Goal: Task Accomplishment & Management: Manage account settings

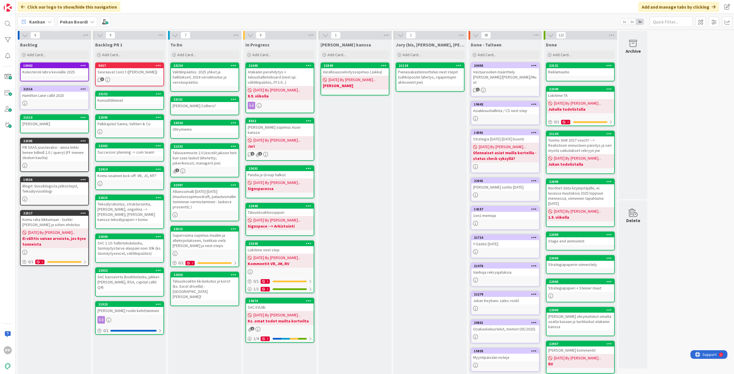
click at [186, 15] on div "Kanban Pekan Boardi 1x 2x 3x" at bounding box center [375, 22] width 718 height 16
click at [208, 2] on div "Click our logo to show/hide this navigation Add and manage tabs by clicking" at bounding box center [375, 7] width 718 height 14
click at [362, 186] on div "Jukan kanssa Add Card... 22949 Varallisuusselvityssopimus (Jukka) 08/26/2025 By…" at bounding box center [354, 230] width 73 height 381
click at [364, 169] on div "Jukan kanssa Add Card... 22949 Varallisuusselvityssopimus (Jukka) 08/26/2025 By…" at bounding box center [354, 230] width 73 height 381
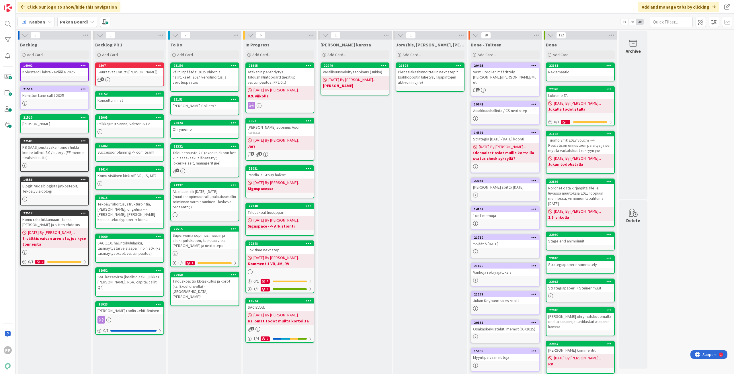
click at [364, 141] on div "Jukan kanssa Add Card... 22949 Varallisuusselvityssopimus (Jukka) 08/26/2025 By…" at bounding box center [354, 230] width 73 height 381
click at [388, 185] on div "Jukan kanssa Add Card... 22949 Varallisuusselvityssopimus (Jukka) 08/26/2025 By…" at bounding box center [354, 230] width 73 height 381
click at [407, 191] on div "Jory (bis, kenno, bohr) Add Card... 21124 Pienasiakashinnoittelun next stepit (…" at bounding box center [429, 230] width 73 height 381
click at [359, 197] on div "Jukan kanssa Add Card... 22949 Varallisuusselvityssopimus (Jukka) 08/26/2025 By…" at bounding box center [354, 230] width 73 height 381
click at [343, 134] on div "Jukan kanssa Add Card... 22949 Varallisuusselvityssopimus (Jukka) 08/26/2025 By…" at bounding box center [354, 230] width 73 height 381
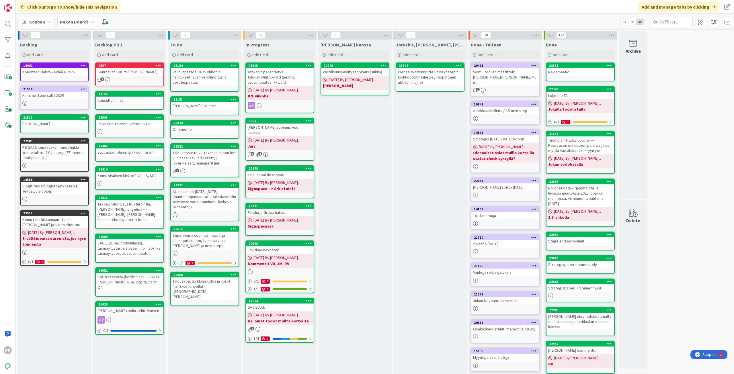
click at [209, 336] on div "To Do Add Card... 23154 Välitilinpäätös: 2025 yhkot ja hallitukset; 2024 veroil…" at bounding box center [204, 230] width 73 height 381
click at [206, 332] on div "To Do Add Card... 23154 Välitilinpäätös: 2025 yhkot ja hallitukset; 2024 veroil…" at bounding box center [204, 230] width 73 height 381
click at [203, 328] on div "To Do Add Card... 23154 Välitilinpäätös: 2025 yhkot ja hallitukset; 2024 veroil…" at bounding box center [204, 230] width 73 height 381
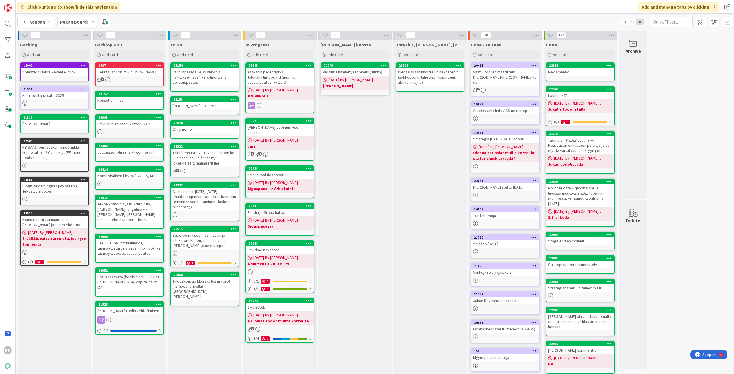
click at [358, 244] on div "Jukan kanssa Add Card... 22949 Varallisuusselvityssopimus (Jukka) 08/26/2025 By…" at bounding box center [354, 230] width 73 height 381
click at [358, 241] on div "Jukan kanssa Add Card... 22949 Varallisuusselvityssopimus (Jukka) 08/26/2025 By…" at bounding box center [354, 230] width 73 height 381
click at [353, 244] on div "Jukan kanssa Add Card... 22949 Varallisuusselvityssopimus (Jukka) 08/26/2025 By…" at bounding box center [354, 230] width 73 height 381
click at [354, 240] on div "Jukan kanssa Add Card... 22949 Varallisuusselvityssopimus (Jukka) 08/26/2025 By…" at bounding box center [354, 230] width 73 height 381
click at [434, 240] on div "Jory (bis, kenno, bohr) Add Card... 21124 Pienasiakashinnoittelun next stepit (…" at bounding box center [429, 230] width 73 height 381
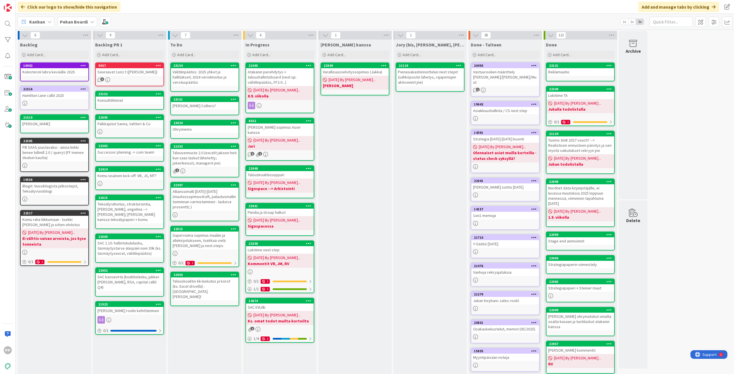
click at [434, 240] on div "Jory (bis, kenno, bohr) Add Card... 21124 Pienasiakashinnoittelun next stepit (…" at bounding box center [429, 230] width 73 height 381
drag, startPoint x: 360, startPoint y: 180, endPoint x: 362, endPoint y: 177, distance: 3.7
click at [360, 180] on div "Jukan kanssa Add Card... 22949 Varallisuusselvityssopimus (Jukka) 08/26/2025 By…" at bounding box center [354, 230] width 73 height 381
click at [431, 184] on div "Jory (bis, kenno, bohr) Add Card... 21124 Pienasiakashinnoittelun next stepit (…" at bounding box center [429, 230] width 73 height 381
click at [432, 175] on div "Jory (bis, kenno, bohr) Add Card... 21124 Pienasiakashinnoittelun next stepit (…" at bounding box center [429, 230] width 73 height 381
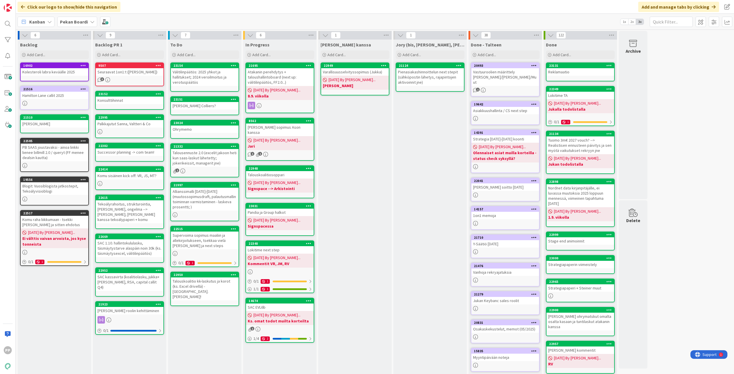
click at [434, 185] on div "Jory (bis, kenno, bohr) Add Card... 21124 Pienasiakashinnoittelun next stepit (…" at bounding box center [429, 230] width 73 height 381
click at [434, 192] on div "Jory (bis, kenno, bohr) Add Card... 21124 Pienasiakashinnoittelun next stepit (…" at bounding box center [429, 230] width 73 height 381
click at [436, 188] on div "Jory (bis, kenno, bohr) Add Card... 21124 Pienasiakashinnoittelun next stepit (…" at bounding box center [429, 230] width 73 height 381
click at [433, 186] on div "Jory (bis, kenno, bohr) Add Card... 21124 Pienasiakashinnoittelun next stepit (…" at bounding box center [429, 230] width 73 height 381
click at [436, 181] on div "Jory (bis, kenno, bohr) Add Card... 21124 Pienasiakashinnoittelun next stepit (…" at bounding box center [429, 230] width 73 height 381
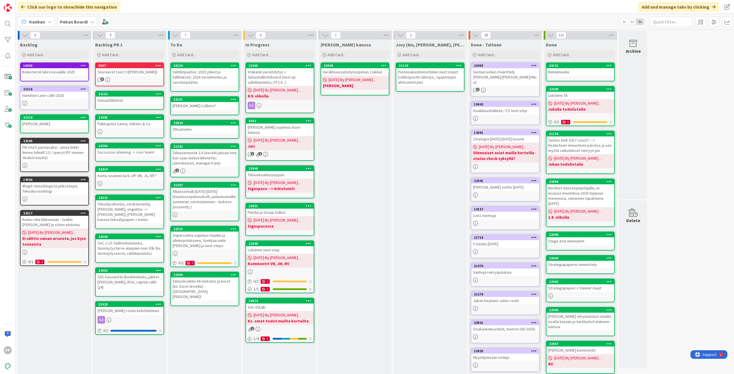
click at [420, 236] on div "Jory (bis, kenno, bohr) Add Card... 21124 Pienasiakashinnoittelun next stepit (…" at bounding box center [429, 230] width 73 height 381
click at [422, 235] on div "Jory (bis, kenno, bohr) Add Card... 21124 Pienasiakashinnoittelun next stepit (…" at bounding box center [429, 230] width 73 height 381
click at [416, 239] on div "Jory (bis, kenno, bohr) Add Card... 21124 Pienasiakashinnoittelun next stepit (…" at bounding box center [429, 230] width 73 height 381
click at [186, 5] on div "Click our logo to show/hide this navigation Add and manage tabs by clicking" at bounding box center [375, 7] width 718 height 14
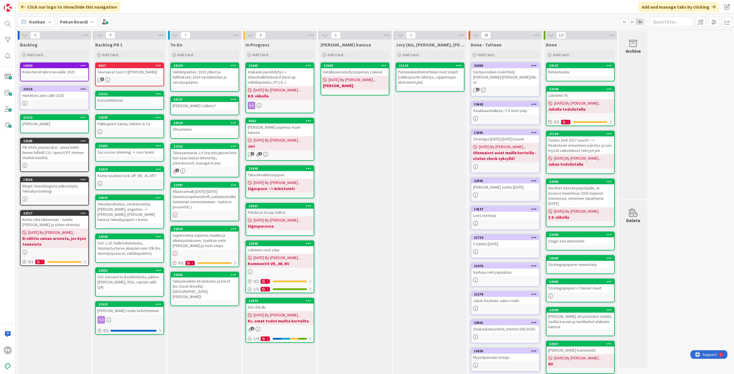
click at [366, 236] on div "Jukan kanssa Add Card... 22949 Varallisuusselvityssopimus (Jukka) 08/26/2025 By…" at bounding box center [354, 230] width 73 height 381
click at [369, 209] on div "Jukan kanssa Add Card... 22949 Varallisuusselvityssopimus (Jukka) 08/26/2025 By…" at bounding box center [354, 230] width 73 height 381
click at [368, 184] on div "Jukan kanssa Add Card... 22949 Varallisuusselvityssopimus (Jukka) 08/26/2025 By…" at bounding box center [354, 230] width 73 height 381
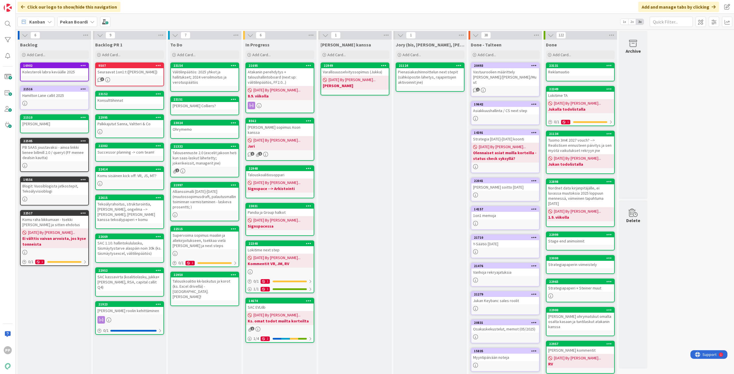
click at [200, 329] on div "To Do Add Card... 23154 Välitilinpäätös: 2025 yhkot ja hallitukset; 2024 veroil…" at bounding box center [204, 230] width 73 height 381
click at [198, 327] on div "To Do Add Card... 23154 Välitilinpäätös: 2025 yhkot ja hallitukset; 2024 veroil…" at bounding box center [204, 230] width 73 height 381
click at [364, 307] on div "Jukan kanssa Add Card... 22949 Varallisuusselvityssopimus (Jukka) 08/26/2025 By…" at bounding box center [354, 230] width 73 height 381
click at [206, 339] on div "To Do Add Card... 23154 Välitilinpäätös: 2025 yhkot ja hallitukset; 2024 veroil…" at bounding box center [204, 230] width 73 height 381
click at [353, 206] on div "Jukan kanssa Add Card... 22949 Varallisuusselvityssopimus (Jukka) 08/26/2025 By…" at bounding box center [354, 230] width 73 height 381
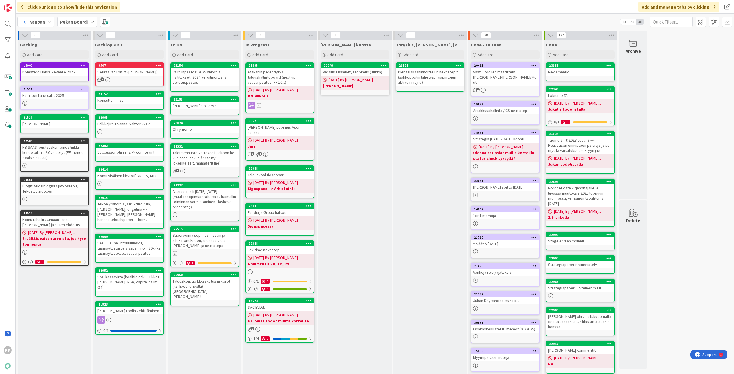
click at [330, 160] on div "Jukan kanssa Add Card... 22949 Varallisuusselvityssopimus (Jukka) 08/26/2025 By…" at bounding box center [354, 230] width 73 height 381
click at [344, 160] on div "Jukan kanssa Add Card... 22949 Varallisuusselvityssopimus (Jukka) 08/26/2025 By…" at bounding box center [354, 230] width 73 height 381
click at [351, 170] on div "Jukan kanssa Add Card... 22949 Varallisuusselvityssopimus (Jukka) 08/26/2025 By…" at bounding box center [354, 230] width 73 height 381
click at [350, 139] on div "Jukan kanssa Add Card... 22949 Varallisuusselvityssopimus (Jukka) 08/26/2025 By…" at bounding box center [354, 230] width 73 height 381
click at [357, 138] on div "Jukan kanssa Add Card... 22949 Varallisuusselvityssopimus (Jukka) 08/26/2025 By…" at bounding box center [354, 230] width 73 height 381
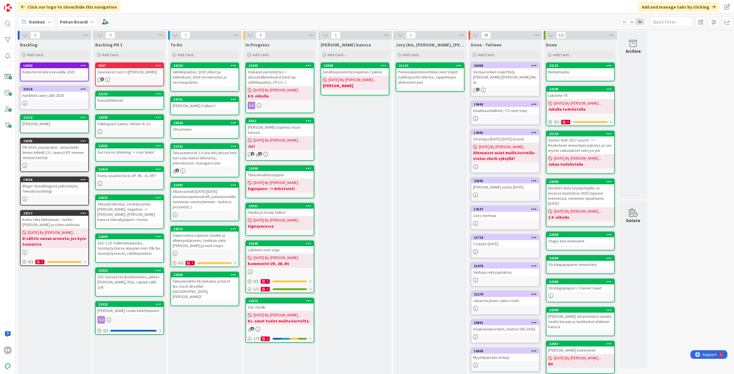
click at [357, 138] on div "Jukan kanssa Add Card... 22949 Varallisuusselvityssopimus (Jukka) 08/26/2025 By…" at bounding box center [354, 230] width 73 height 381
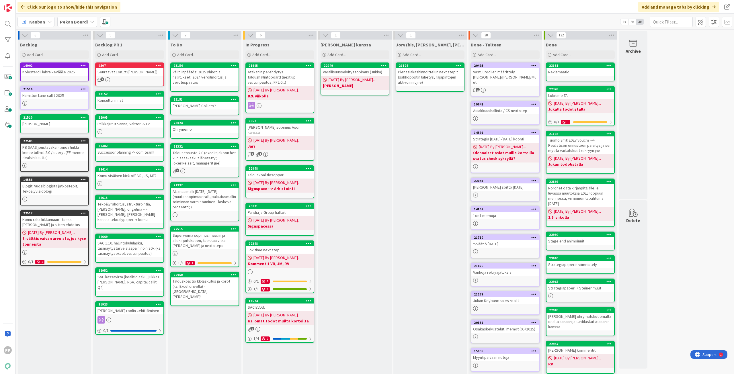
click at [357, 137] on div "Jukan kanssa Add Card... 22949 Varallisuusselvityssopimus (Jukka) 08/26/2025 By…" at bounding box center [354, 230] width 73 height 381
click at [358, 134] on div "Jukan kanssa Add Card... 22949 Varallisuusselvityssopimus (Jukka) 08/26/2025 By…" at bounding box center [354, 230] width 73 height 381
click at [128, 102] on div "Konsulttihinnat" at bounding box center [130, 100] width 68 height 7
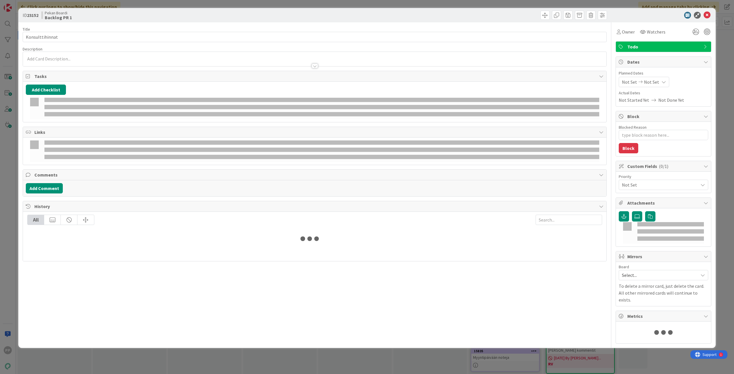
type textarea "x"
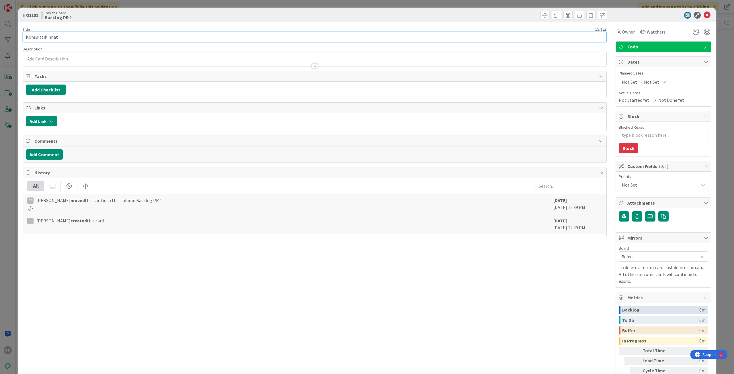
click at [104, 35] on input "Konsulttihinnat" at bounding box center [315, 37] width 584 height 10
type input "Konsulttihinnat ja konsulttishift"
type textarea "x"
type input "Konsulttihinnat ja konsulttishift uusin lähtöoletuksin"
click at [91, 20] on div "ID 23152 Pekan Boardi Backlog PR 1" at bounding box center [366, 15] width 697 height 14
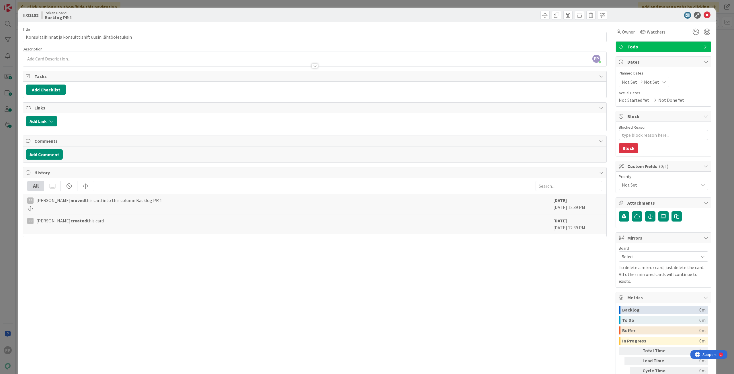
click at [101, 6] on div "ID 23152 Pekan Boardi Backlog PR 1 Title 54 / 128 Konsulttihinnat ja konsulttis…" at bounding box center [367, 187] width 734 height 374
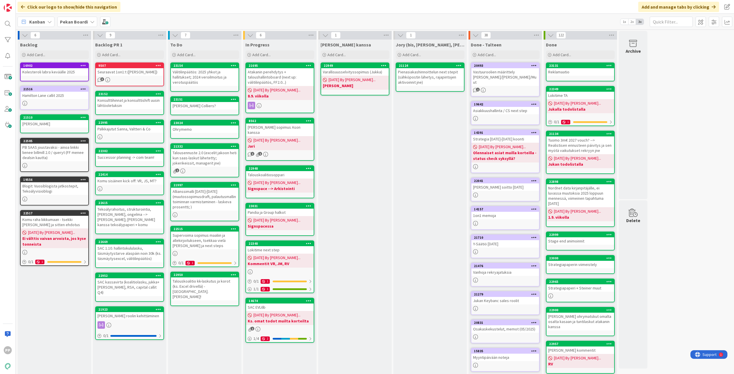
click at [372, 148] on div "Jukan kanssa Add Card... 22949 Varallisuusselvityssopimus (Jukka) 08/26/2025 By…" at bounding box center [354, 230] width 73 height 381
click at [426, 199] on div "Jory (bis, kenno, bohr) Add Card... 21124 Pienasiakashinnoittelun next stepit (…" at bounding box center [429, 230] width 73 height 381
click at [366, 210] on div "Jukan kanssa Add Card... 22949 Varallisuusselvityssopimus (Jukka) 08/26/2025 By…" at bounding box center [354, 230] width 73 height 381
click at [430, 215] on div "Jory (bis, kenno, bohr) Add Card... 21124 Pienasiakashinnoittelun next stepit (…" at bounding box center [429, 230] width 73 height 381
click at [336, 159] on div "Jukan kanssa Add Card... 22949 Varallisuusselvityssopimus (Jukka) 08/26/2025 By…" at bounding box center [354, 230] width 73 height 381
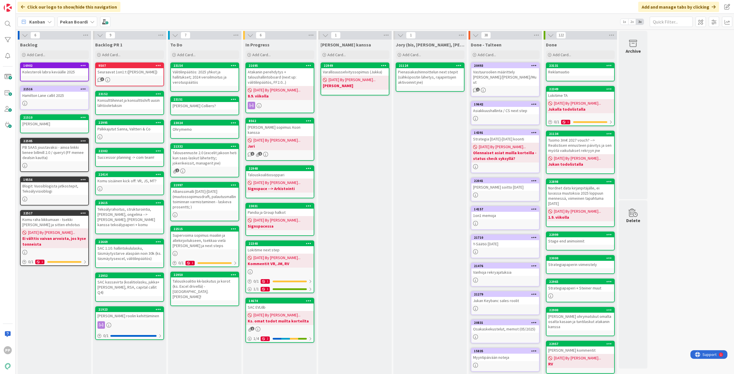
click at [362, 147] on div "Jukan kanssa Add Card... 22949 Varallisuusselvityssopimus (Jukka) 08/26/2025 By…" at bounding box center [354, 230] width 73 height 381
click at [449, 146] on div "Jory (bis, kenno, bohr) Add Card... 21124 Pienasiakashinnoittelun next stepit (…" at bounding box center [429, 230] width 73 height 381
drag, startPoint x: 355, startPoint y: 145, endPoint x: 353, endPoint y: 148, distance: 4.0
click at [353, 148] on div "Jukan kanssa Add Card... 22949 Varallisuusselvityssopimus (Jukka) 08/26/2025 By…" at bounding box center [354, 230] width 73 height 381
drag, startPoint x: 353, startPoint y: 148, endPoint x: 355, endPoint y: 163, distance: 15.0
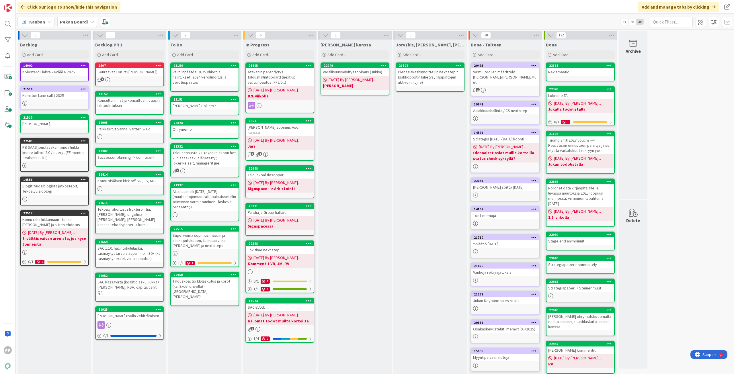
click at [355, 163] on div "Jukan kanssa Add Card... 22949 Varallisuusselvityssopimus (Jukka) 08/26/2025 By…" at bounding box center [354, 230] width 73 height 381
drag, startPoint x: 357, startPoint y: 169, endPoint x: 364, endPoint y: 194, distance: 25.7
click at [364, 194] on div "Jukan kanssa Add Card... 22949 Varallisuusselvityssopimus (Jukka) 08/26/2025 By…" at bounding box center [354, 230] width 73 height 381
drag, startPoint x: 375, startPoint y: 214, endPoint x: 401, endPoint y: 232, distance: 31.6
click at [382, 231] on div "Jukan kanssa Add Card... 22949 Varallisuusselvityssopimus (Jukka) 08/26/2025 By…" at bounding box center [354, 230] width 73 height 381
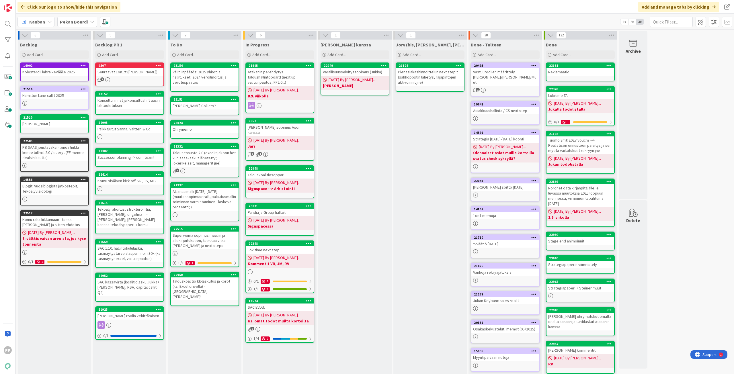
drag, startPoint x: 421, startPoint y: 235, endPoint x: 404, endPoint y: 206, distance: 33.1
click at [404, 206] on div "Jory (bis, kenno, bohr) Add Card... 21124 Pienasiakashinnoittelun next stepit (…" at bounding box center [429, 230] width 73 height 381
click at [405, 205] on div "Jory (bis, kenno, bohr) Add Card... 21124 Pienasiakashinnoittelun next stepit (…" at bounding box center [429, 230] width 73 height 381
drag, startPoint x: 405, startPoint y: 205, endPoint x: 417, endPoint y: 244, distance: 40.6
click at [417, 244] on div "Jory (bis, kenno, bohr) Add Card... 21124 Pienasiakashinnoittelun next stepit (…" at bounding box center [429, 230] width 73 height 381
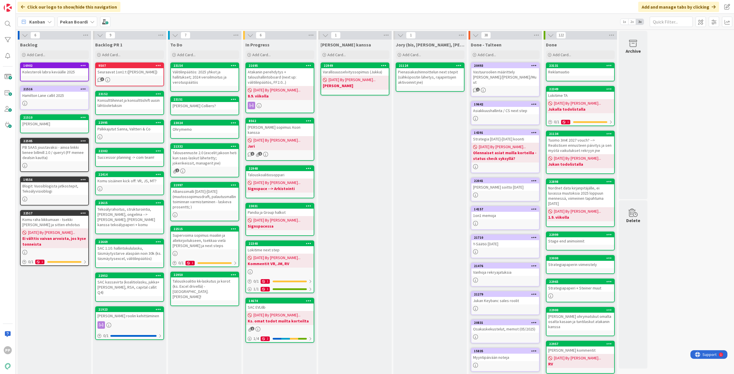
drag, startPoint x: 373, startPoint y: 154, endPoint x: 372, endPoint y: 152, distance: 3.0
click at [373, 154] on div "Jukan kanssa Add Card... 22949 Varallisuusselvityssopimus (Jukka) 08/26/2025 By…" at bounding box center [354, 230] width 73 height 381
click at [351, 157] on div "Jukan kanssa Add Card... 22949 Varallisuusselvityssopimus (Jukka) 08/26/2025 By…" at bounding box center [354, 230] width 73 height 381
click at [355, 164] on div "Jukan kanssa Add Card... 22949 Varallisuusselvityssopimus (Jukka) 08/26/2025 By…" at bounding box center [354, 230] width 73 height 381
click at [363, 148] on div "Jukan kanssa Add Card... 22949 Varallisuusselvityssopimus (Jukka) 08/26/2025 By…" at bounding box center [354, 230] width 73 height 381
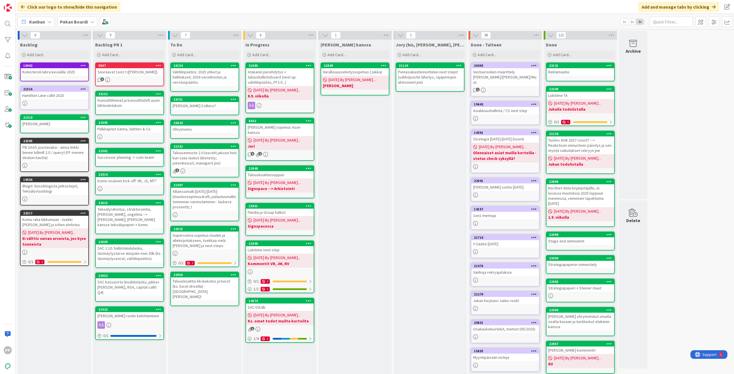
click at [363, 148] on div "Jukan kanssa Add Card... 22949 Varallisuusselvityssopimus (Jukka) 08/26/2025 By…" at bounding box center [354, 230] width 73 height 381
click at [366, 169] on div "Jukan kanssa Add Card... 22949 Varallisuusselvityssopimus (Jukka) 08/26/2025 By…" at bounding box center [354, 230] width 73 height 381
click at [201, 74] on div "Välitilinpäätös: 2025 yhkot ja hallitukset; 2024 veroilmoitus ja verotuspäätös" at bounding box center [205, 77] width 68 height 18
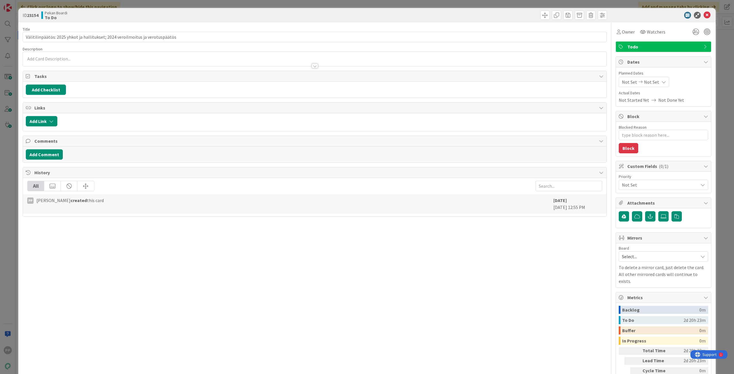
click at [115, 61] on div at bounding box center [314, 63] width 583 height 6
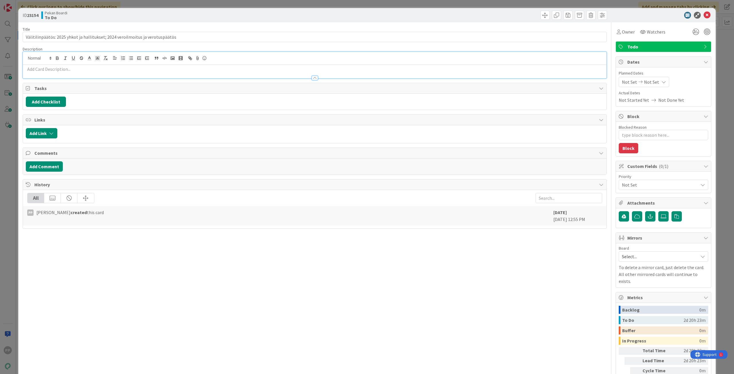
click at [54, 72] on div at bounding box center [314, 75] width 583 height 6
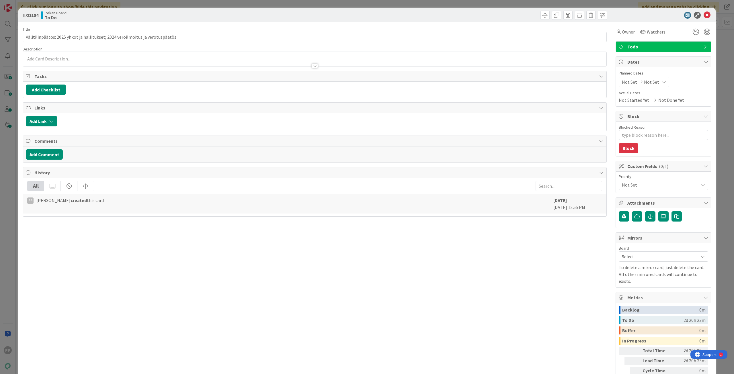
click at [55, 62] on div at bounding box center [314, 63] width 583 height 6
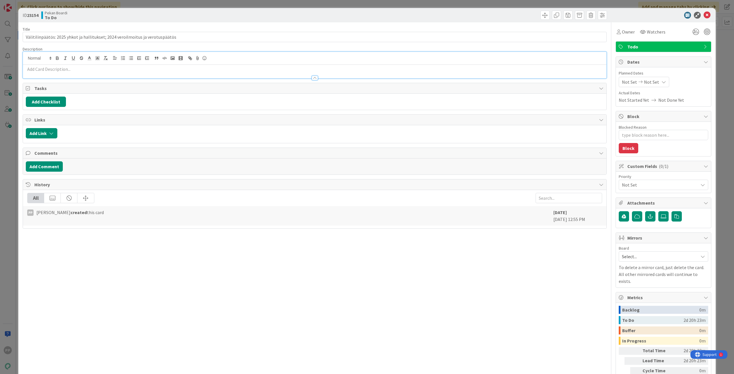
click at [35, 69] on p at bounding box center [314, 69] width 577 height 7
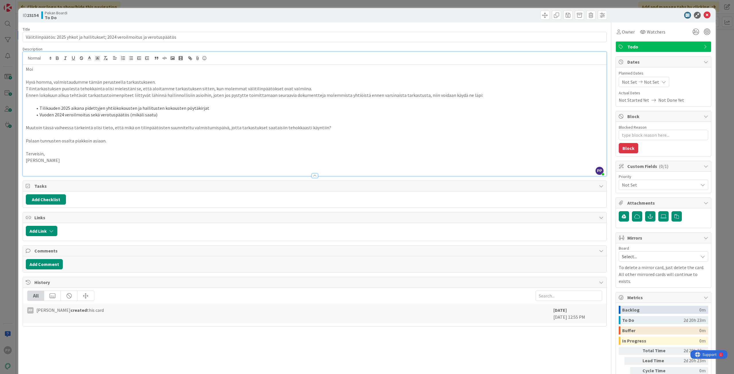
click at [71, 28] on div "Title 78 / 128" at bounding box center [315, 29] width 584 height 5
click at [77, 22] on div "ID 23154 Pekan Boardi To Do" at bounding box center [366, 15] width 697 height 14
type textarea "x"
click at [99, 5] on div "ID 23154 Pekan Boardi To Do Title 78 / 128 Välitilinpäätös: 2025 yhkot ja halli…" at bounding box center [367, 187] width 734 height 374
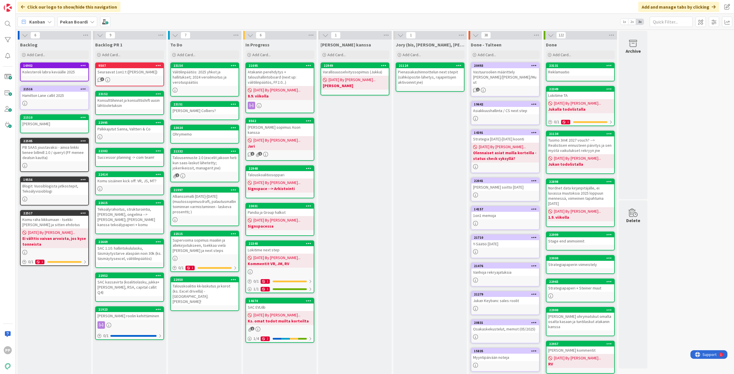
drag, startPoint x: 369, startPoint y: 197, endPoint x: 370, endPoint y: 193, distance: 4.2
click at [369, 197] on div "Jukan kanssa Add Card... 22949 Varallisuusselvityssopimus (Jukka) 08/26/2025 By…" at bounding box center [354, 230] width 73 height 381
click at [288, 209] on div "Pandia ja Group halkot" at bounding box center [280, 212] width 68 height 7
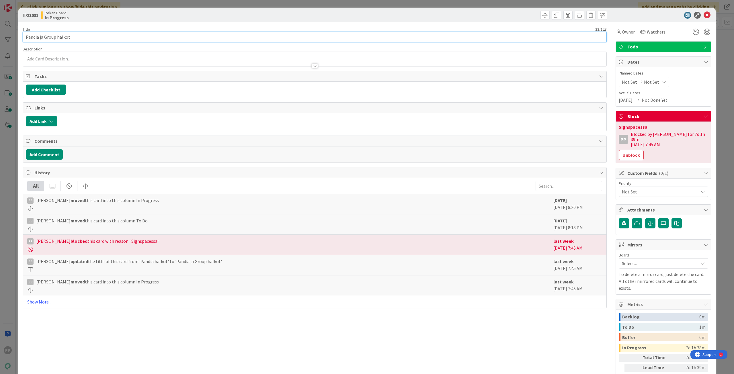
drag, startPoint x: 57, startPoint y: 38, endPoint x: 39, endPoint y: 50, distance: 21.2
click at [39, 50] on div "Title 22 / 128 Pandia ja Group halkot Description Owner Watchers Todo Tasks Add…" at bounding box center [315, 214] width 584 height 385
type input "Pandia halkot"
click at [119, 17] on div "Pekan Boardi In Progress" at bounding box center [177, 15] width 272 height 9
click at [124, 5] on div "ID 23031 Pekan Boardi In Progress Title 13 / 128 Pandia halkot Description PP P…" at bounding box center [367, 187] width 734 height 374
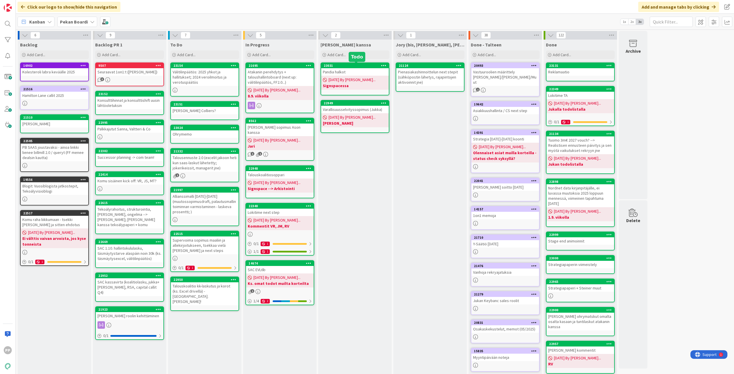
click at [365, 173] on div "[PERSON_NAME] kanssa Add Card... 23031 Pandia halkot [DATE] By [PERSON_NAME]...…" at bounding box center [354, 230] width 73 height 381
click at [354, 182] on div "[PERSON_NAME] kanssa Add Card... 23031 Pandia halkot [DATE] By [PERSON_NAME]...…" at bounding box center [354, 230] width 73 height 381
click at [362, 178] on div "[PERSON_NAME] kanssa Add Card... 23031 Pandia halkot [DATE] By [PERSON_NAME]...…" at bounding box center [354, 230] width 73 height 381
click at [305, 332] on div "In Progress Add Card... 21695 Atakanin perehdytys + taloushallintoboard (next u…" at bounding box center [279, 230] width 73 height 381
click at [304, 335] on div "In Progress Add Card... 21695 Atakanin perehdytys + taloushallintoboard (next u…" at bounding box center [279, 230] width 73 height 381
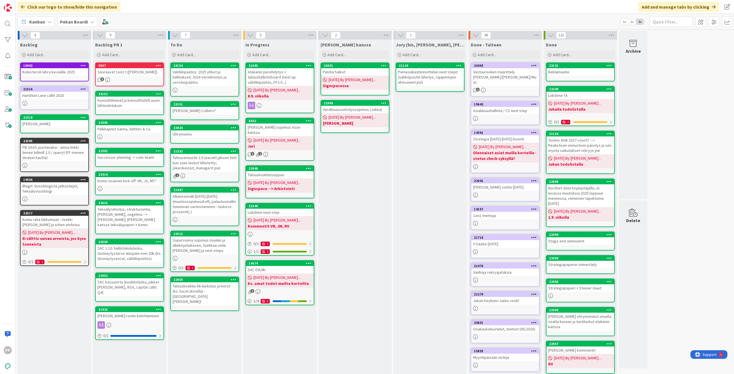
click at [302, 340] on div "In Progress Add Card... 21695 Atakanin perehdytys + taloushallintoboard (next u…" at bounding box center [279, 230] width 73 height 381
click at [302, 342] on div "In Progress Add Card... 21695 Atakanin perehdytys + taloushallintoboard (next u…" at bounding box center [279, 230] width 73 height 381
click at [351, 297] on div "[PERSON_NAME] kanssa Add Card... 23031 Pandia halkot [DATE] By [PERSON_NAME]...…" at bounding box center [354, 230] width 73 height 381
click at [303, 266] on div "SAC EVL6b" at bounding box center [280, 269] width 68 height 7
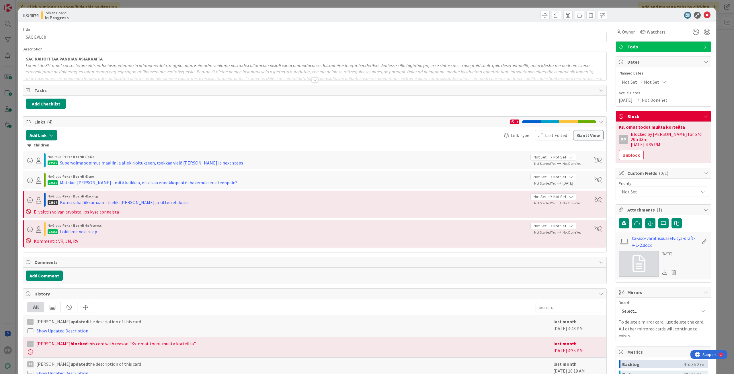
click at [234, 71] on div at bounding box center [314, 73] width 583 height 15
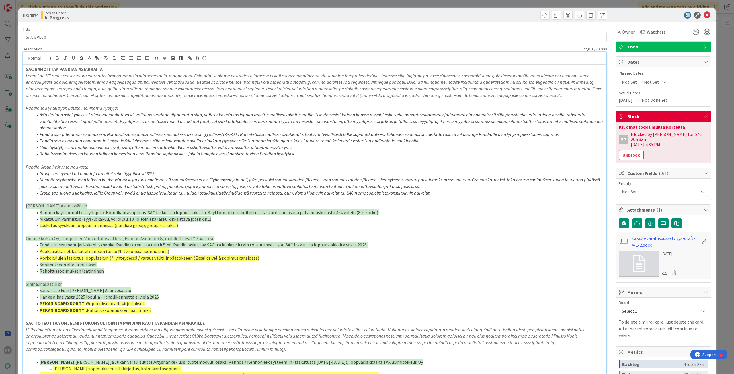
scroll to position [29, 0]
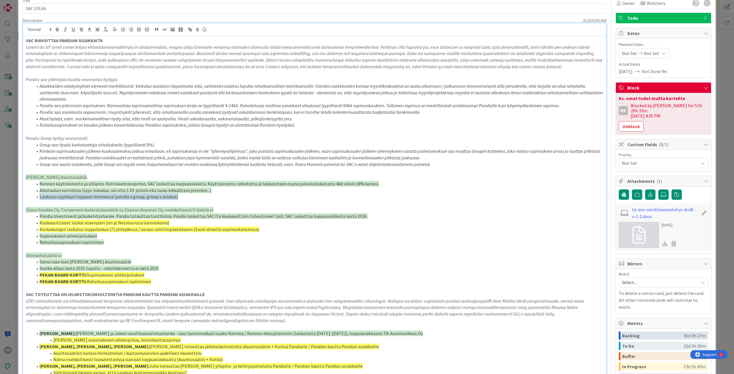
drag, startPoint x: 179, startPoint y: 198, endPoint x: 26, endPoint y: 198, distance: 152.1
click at [26, 198] on ol "Kennon käyttöönotto ja ylläpito. Kolmikantasopimus. SAC laskuttaa loppuasiakast…" at bounding box center [314, 190] width 577 height 19
click at [120, 237] on li "Sopimukseen allekirjoitukset" at bounding box center [318, 236] width 570 height 7
click at [121, 248] on p at bounding box center [314, 249] width 577 height 7
click at [123, 266] on span "Hanke alkaa vasta 2025 lopulla - rahaliikennettä ei vielä 2025" at bounding box center [99, 268] width 119 height 6
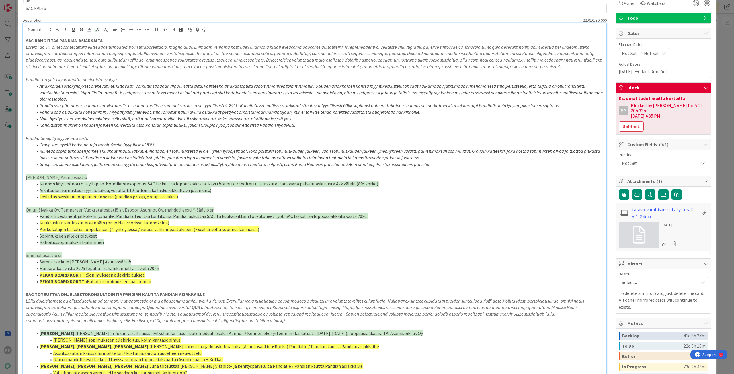
click at [134, 279] on span "Rahoitussopimuksen laatiminen" at bounding box center [119, 282] width 64 height 6
click at [98, 233] on li "Sopimukseen allekirjoitukset" at bounding box center [318, 236] width 570 height 7
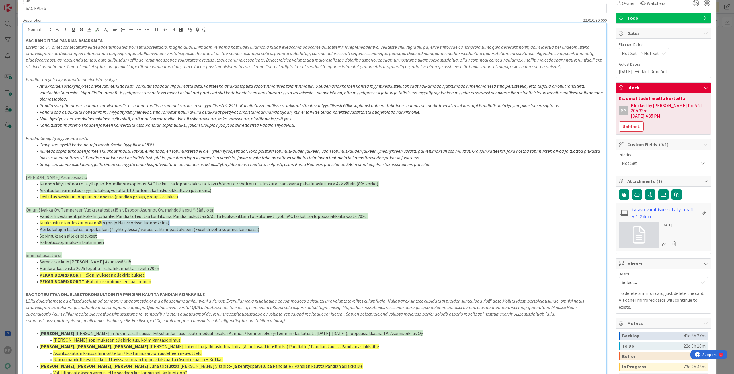
drag, startPoint x: 99, startPoint y: 222, endPoint x: 271, endPoint y: 226, distance: 172.0
click at [271, 226] on ol "Pandia Investment jatkokehityshanke. Pandia toteuttaa tuntitöinä. Pandia laskut…" at bounding box center [314, 229] width 577 height 33
click at [272, 226] on li "Korkokulujen laskutus loppulaskun (?) yhteydessä / varaus välitilinpäätökseen (…" at bounding box center [318, 229] width 570 height 7
drag, startPoint x: 280, startPoint y: 227, endPoint x: 40, endPoint y: 224, distance: 239.3
click at [40, 224] on ol "Pandia Investment jatkokehityshanke. Pandia toteuttaa tuntitöinä. Pandia laskut…" at bounding box center [314, 229] width 577 height 33
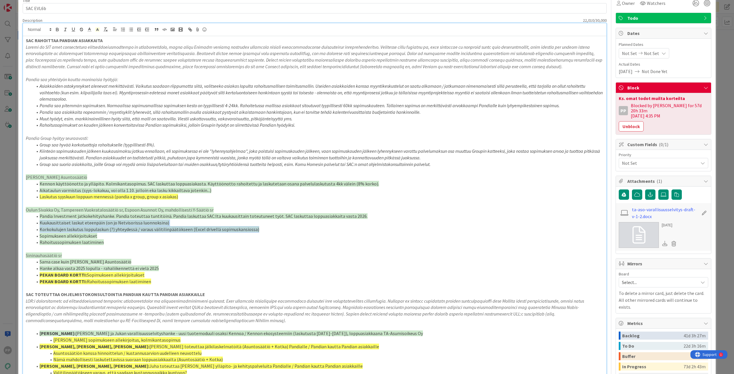
click at [43, 228] on span "Korkokulujen laskutus loppulaskun (?) yhteydessä / varaus välitilinpäätökseen (…" at bounding box center [149, 229] width 219 height 6
drag, startPoint x: 38, startPoint y: 221, endPoint x: 271, endPoint y: 227, distance: 233.0
click at [271, 227] on ol "Pandia Investment jatkokehityshanke. Pandia toteuttaa tuntitöinä. Pandia laskut…" at bounding box center [314, 229] width 577 height 33
click at [271, 227] on li "Korkokulujen laskutus loppulaskun (?) yhteydessä / varaus välitilinpäätökseen (…" at bounding box center [318, 229] width 570 height 7
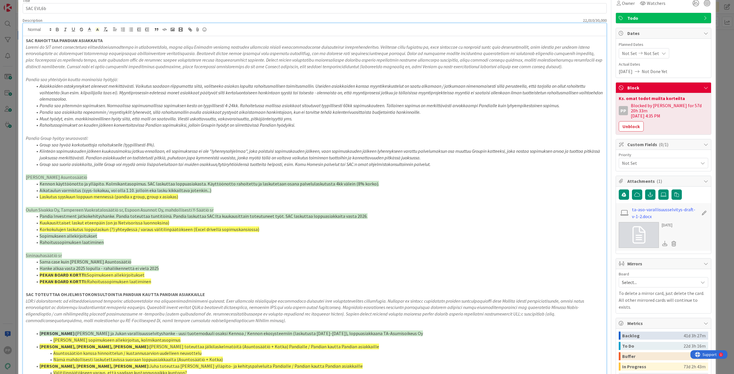
drag, startPoint x: 124, startPoint y: 243, endPoint x: 146, endPoint y: 259, distance: 26.9
click at [156, 277] on li "PEKAN BOARD KORTTI: Sopimukseen allekirjoitukset" at bounding box center [318, 275] width 570 height 7
drag, startPoint x: 158, startPoint y: 282, endPoint x: 35, endPoint y: 277, distance: 123.0
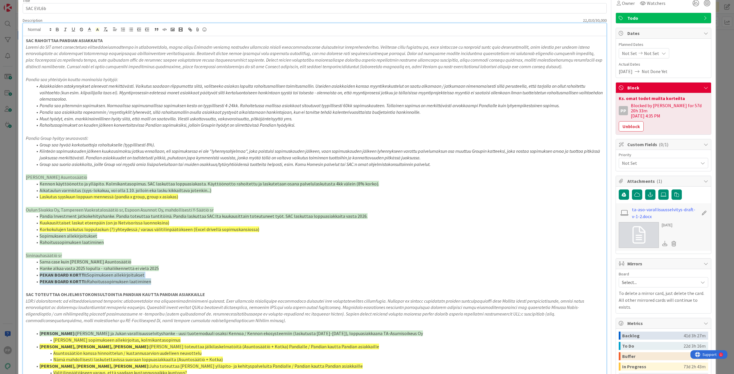
click at [35, 277] on ol "Sama case kuin Raahen Seudun Asuntosäätiö Hanke alkaa vasta 2025 lopulla - raha…" at bounding box center [314, 271] width 577 height 26
click at [98, 30] on line at bounding box center [97, 30] width 1 height 0
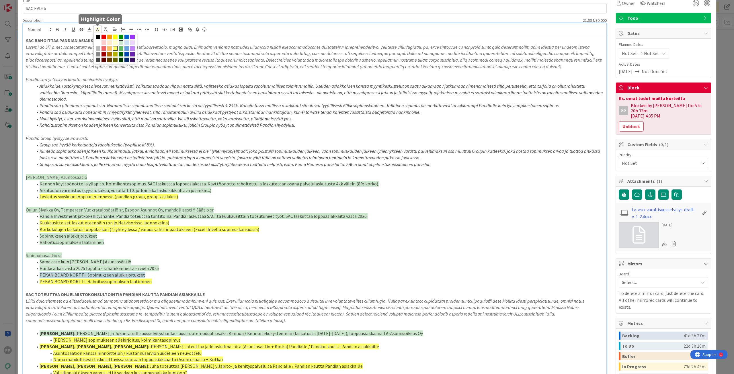
click at [120, 44] on span at bounding box center [121, 42] width 5 height 5
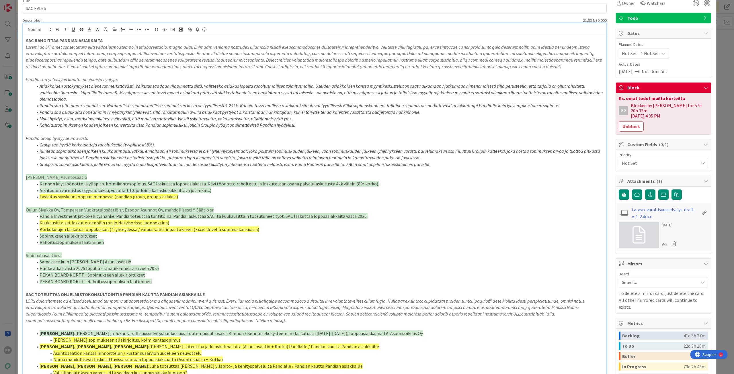
click at [146, 242] on li "Rahoitussopimuksen laatiminen" at bounding box center [318, 242] width 570 height 7
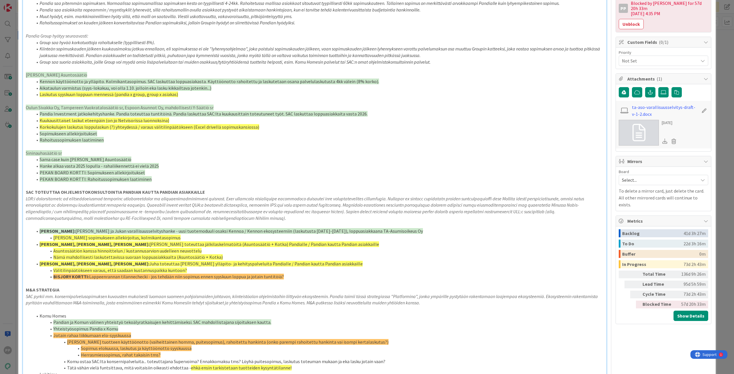
scroll to position [172, 0]
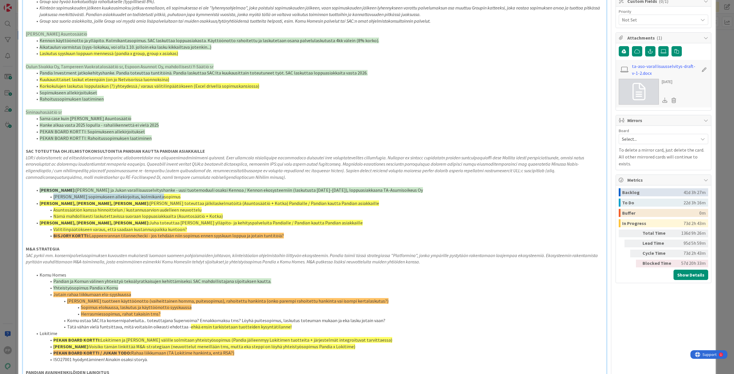
drag, startPoint x: 163, startPoint y: 196, endPoint x: 51, endPoint y: 199, distance: 112.1
click at [51, 199] on li "Esalta sopimukseen allekirjoitus, kolmikantasopimus" at bounding box center [318, 196] width 570 height 7
click at [53, 199] on span at bounding box center [53, 196] width 0 height 7
click at [54, 196] on span "Esalta sopimukseen allekirjoitus, kolmikantasopimus" at bounding box center [116, 197] width 127 height 6
click at [77, 213] on span "Nämä mahdollisesti laskutettavissa suoraan loppuasiakkaalta (Asuntosäätiö + Kot…" at bounding box center [137, 216] width 169 height 6
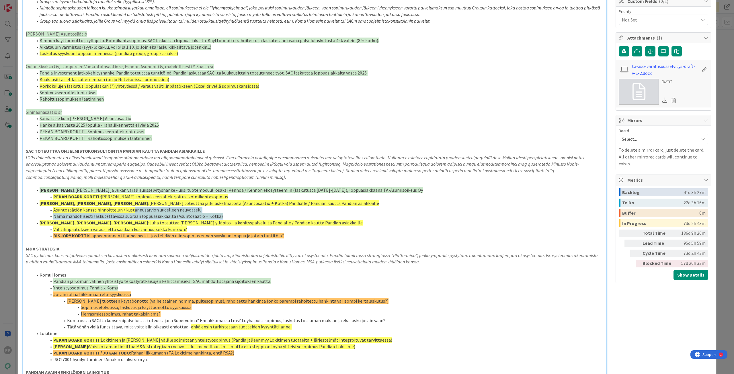
drag, startPoint x: 130, startPoint y: 211, endPoint x: 229, endPoint y: 214, distance: 98.3
click at [229, 214] on ol "JUKKA EDISTÄÄ: Juhan ja Jukan varallisuusselvityshanke - uusi tuotemoduuli osak…" at bounding box center [314, 213] width 577 height 52
click at [229, 214] on li "Nämä mahdollisesti laskutettavissa suoraan loppuasiakkaalta (Asuntosäätiö + Kot…" at bounding box center [318, 216] width 570 height 7
click at [238, 215] on li "Nämä mahdollisesti laskutettavissa suoraan loppuasiakkaalta (Asuntosäätiö + Kot…" at bounding box center [318, 216] width 570 height 7
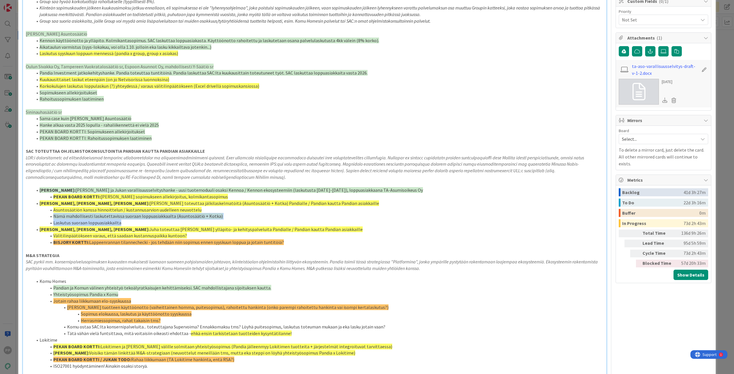
click at [54, 217] on span "Nämä mahdollisesti laskutettavissa suoraan loppuasiakkaalta (Asuntosäätiö + Kot…" at bounding box center [137, 216] width 169 height 6
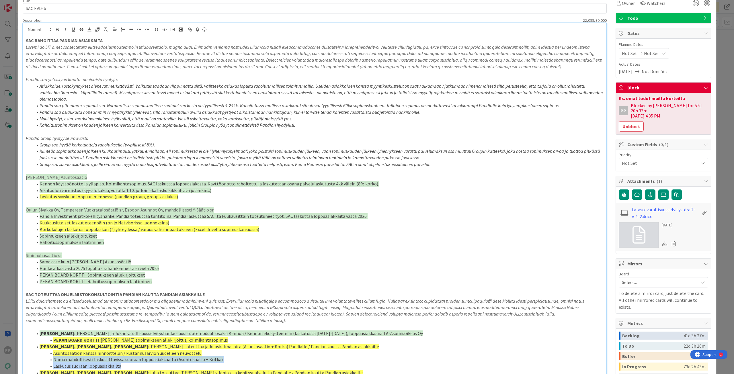
scroll to position [0, 0]
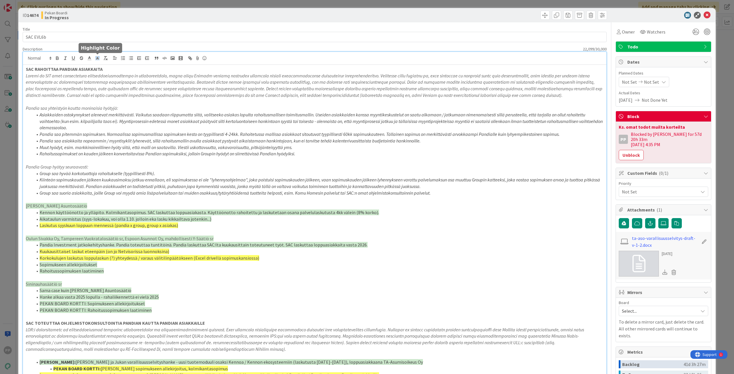
click at [99, 56] on icon at bounding box center [97, 58] width 5 height 5
click at [115, 79] on span at bounding box center [115, 77] width 5 height 5
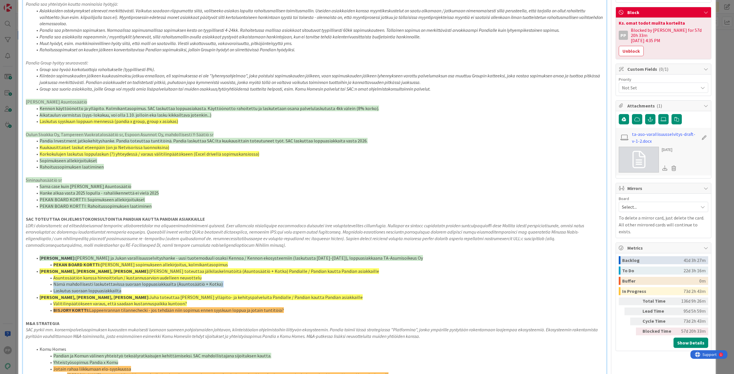
scroll to position [167, 0]
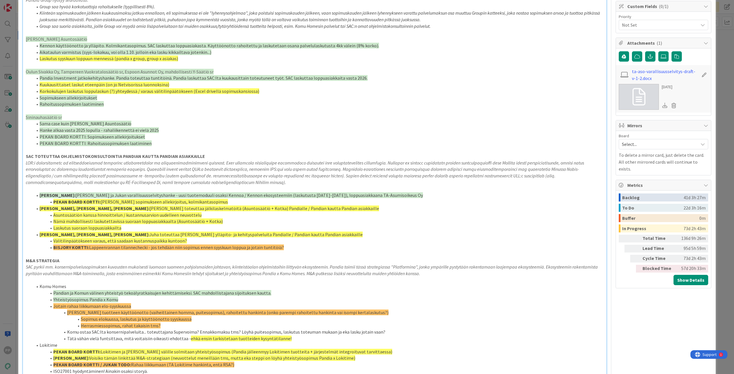
click at [184, 249] on span "Lappeenrannan tilannechecki - jos tehdään niin sopimus ennen syyskuun loppua ja…" at bounding box center [186, 247] width 195 height 6
click at [121, 250] on li "BISJORY KORTTI: Lappeenrannan tilannechecki - jos tehdään niin sopimus ennen sy…" at bounding box center [318, 247] width 570 height 7
click at [57, 213] on span "Asuntosäätiön kanssa hinnoittelun / kustannusarvion uudelleen neuvottelu" at bounding box center [127, 215] width 148 height 6
click at [52, 217] on li "Asuntosäätiön kanssa hinnoittelun / kustannusarvion uudelleen neuvottelu" at bounding box center [318, 215] width 570 height 7
click at [55, 215] on strong "PEKAN BOARD KORTTI:" at bounding box center [76, 215] width 47 height 6
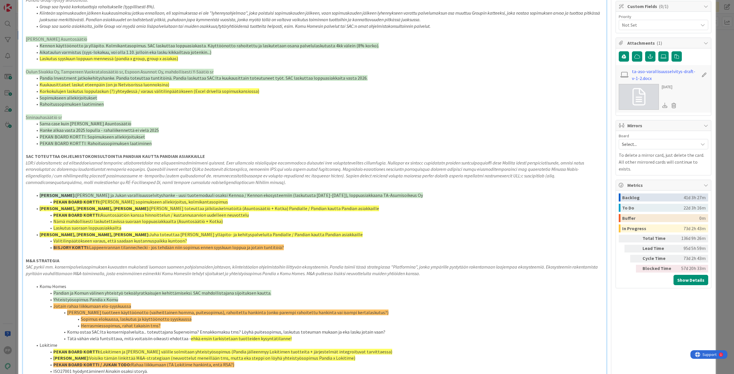
click at [54, 216] on strong "PEKAN BOARD KORTTI:" at bounding box center [76, 215] width 47 height 6
copy strong "PEKAN BOARD KORTTI:"
click at [54, 220] on span "Nämä mahdollisesti laskutettavissa suoraan loppuasiakkaalta (Asuntosäätiö + Kot…" at bounding box center [137, 221] width 169 height 6
click at [53, 226] on span "Laskutus suoraan loppuasiakkailta" at bounding box center [87, 228] width 68 height 6
click at [54, 244] on li "Välitilinpäätökseen varaus, että saadaan kustannuspaikka kuntoon?" at bounding box center [318, 241] width 570 height 7
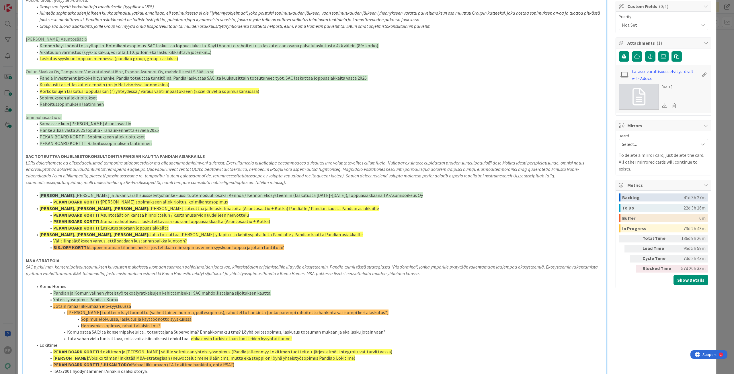
drag, startPoint x: 87, startPoint y: 234, endPoint x: 94, endPoint y: 234, distance: 6.3
click at [87, 234] on strong "JUKKA, ALTTI, TIMO EDISTÄÄ:" at bounding box center [95, 235] width 110 height 6
drag, startPoint x: 99, startPoint y: 228, endPoint x: 48, endPoint y: 227, distance: 51.6
click at [48, 227] on li "PEKAN BOARD KORTTI: Laskutus suoraan loppuasiakkailta" at bounding box center [318, 228] width 570 height 7
copy li "PEKAN BOARD KORTTI:"
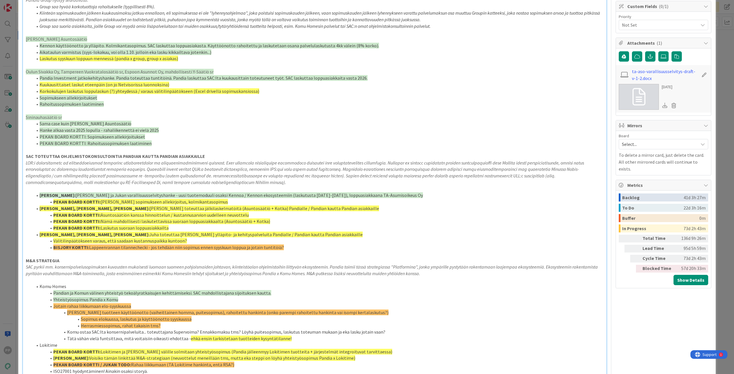
click at [52, 242] on li "Välitilinpäätökseen varaus, että saadaan kustannuspaikka kuntoon?" at bounding box center [318, 241] width 570 height 7
click at [270, 246] on span "Lappeenrannan tilannechecki - jos tehdään niin sopimus ennen syyskuun loppua ja…" at bounding box center [186, 247] width 195 height 6
click at [289, 244] on li "BISJORY KORTTI: Lappeenrannan tilannechecki - jos tehdään niin sopimus ennen sy…" at bounding box center [318, 247] width 570 height 7
drag, startPoint x: 289, startPoint y: 244, endPoint x: 45, endPoint y: 248, distance: 243.6
click at [45, 248] on li "BISJORY KORTTI: Lappeenrannan tilannechecki - jos tehdään niin sopimus ennen sy…" at bounding box center [318, 247] width 570 height 7
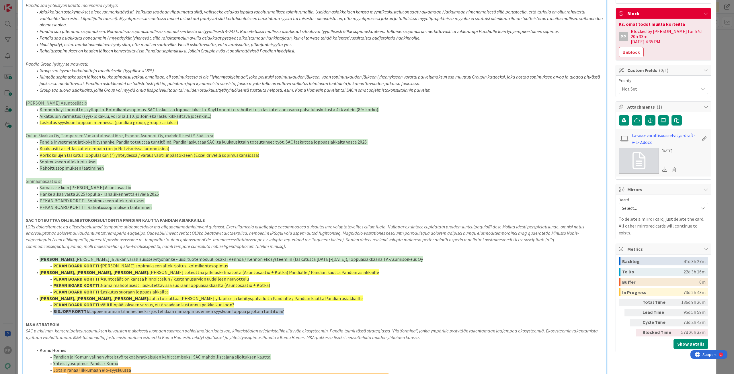
scroll to position [23, 0]
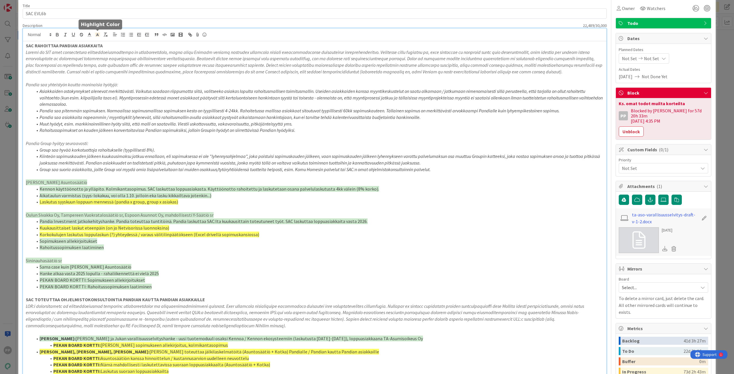
click at [95, 36] on icon at bounding box center [97, 34] width 5 height 5
click at [121, 49] on span at bounding box center [121, 48] width 5 height 5
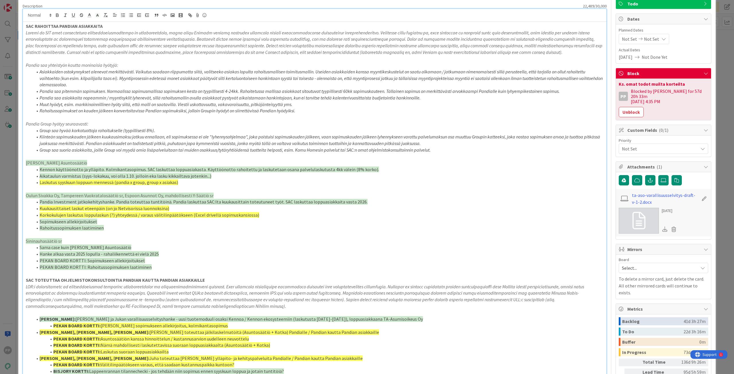
click at [198, 215] on span "Korkokulujen laskutus loppulaskun (?) yhteydessä / varaus välitilinpäätökseen (…" at bounding box center [149, 215] width 219 height 6
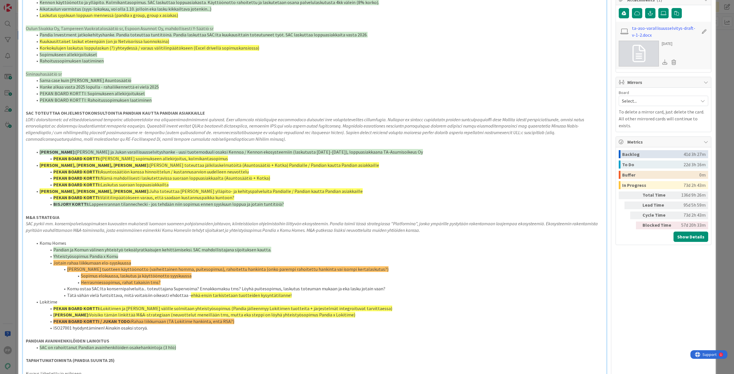
scroll to position [215, 0]
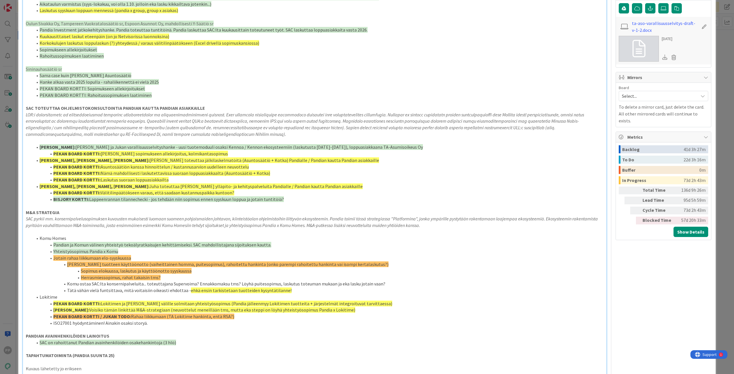
click at [230, 186] on span "Juha toteuttaa PowerBI ylläpito- ja kehityspalveluita Pandialle / Pandian kautt…" at bounding box center [255, 186] width 213 height 6
drag, startPoint x: 86, startPoint y: 200, endPoint x: 53, endPoint y: 199, distance: 33.5
click at [53, 199] on li "BISJORY KORTTI: Lappeenrannan tilannechecki - jos tehdään niin sopimus ennen sy…" at bounding box center [318, 199] width 570 height 7
drag, startPoint x: 73, startPoint y: 200, endPoint x: 54, endPoint y: 200, distance: 18.9
click at [54, 200] on li "HYLÄTTY: Lappeenrannan tilannechecki - jos tehdään niin sopimus ennen syyskuun …" at bounding box center [318, 199] width 570 height 7
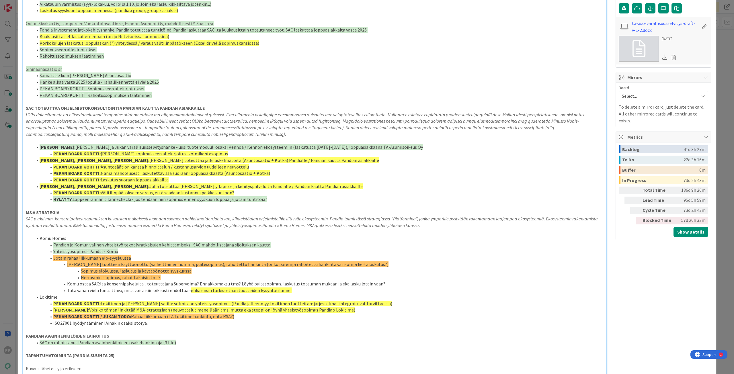
click at [55, 256] on span "Jotain rahaa liikkumaan elo-syyskuussa" at bounding box center [92, 258] width 78 height 6
click at [161, 270] on span "Sopimus elokuussa, laskutus ja käyttöönotto syyskuussa" at bounding box center [136, 271] width 111 height 6
click at [163, 282] on li "Komu ostaa SAC:lta konsernipalveluita... toteuttajana Supervoima? Ennakkomaksu …" at bounding box center [318, 284] width 570 height 7
click at [156, 290] on li "Tätä vähän vielä funtsittava, mitä voitaisiin oikeasti ehdottaa - ehkä ensin ta…" at bounding box center [318, 290] width 570 height 7
drag, startPoint x: 289, startPoint y: 292, endPoint x: 63, endPoint y: 283, distance: 225.7
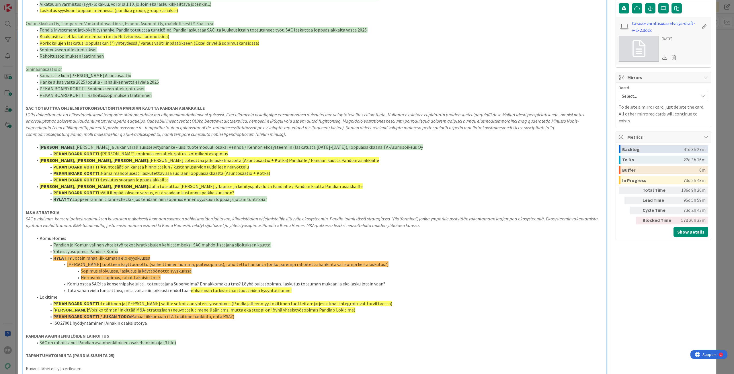
click at [63, 283] on ol "Komu Homes Pandian ja Komun välinen yhteistyö tekoälyratkaisujen kehittämiseksi…" at bounding box center [314, 280] width 577 height 91
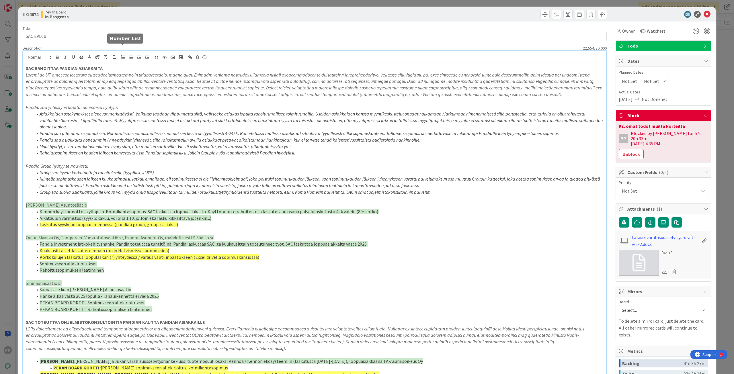
scroll to position [0, 0]
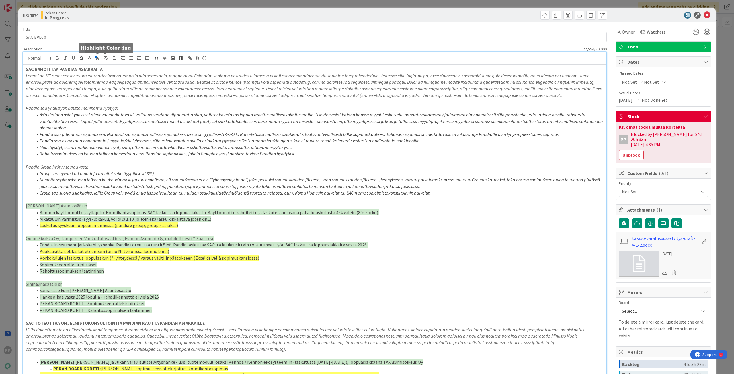
click at [98, 57] on icon at bounding box center [97, 58] width 5 height 5
click at [110, 72] on span at bounding box center [109, 71] width 5 height 5
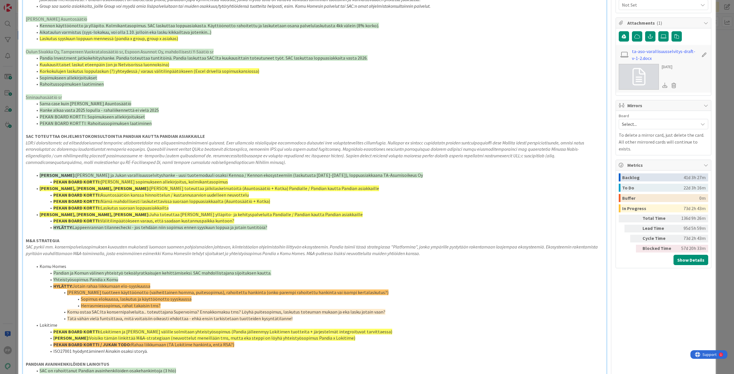
scroll to position [249, 0]
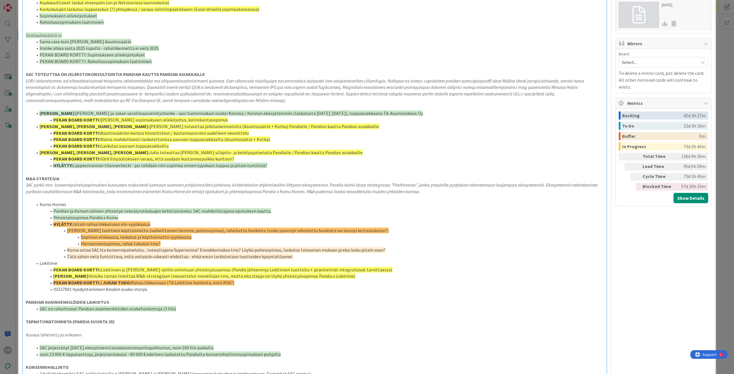
click at [162, 243] on li "Herrasmiessopimus, rahat takaisin tms?" at bounding box center [318, 243] width 570 height 7
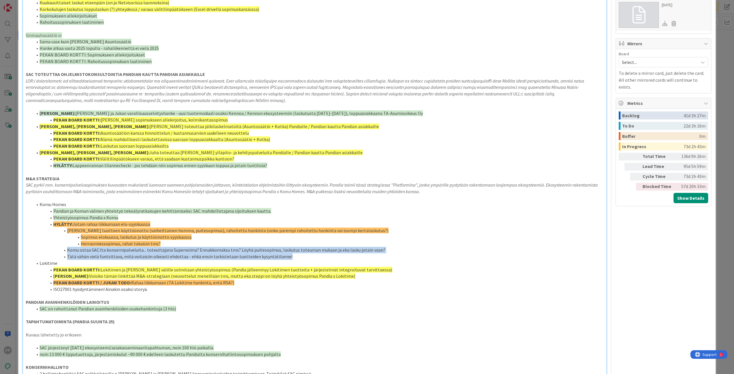
drag, startPoint x: 280, startPoint y: 256, endPoint x: 62, endPoint y: 247, distance: 218.5
click at [62, 247] on ol "Komu Homes Pandian ja Komun välinen yhteistyö tekoälyratkaisujen kehittämiseksi…" at bounding box center [314, 246] width 577 height 91
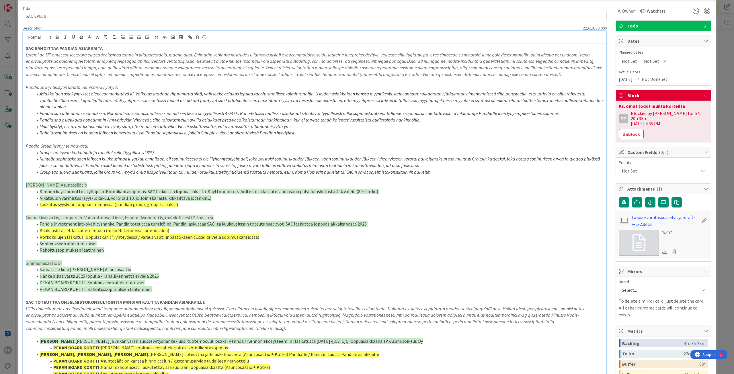
scroll to position [0, 0]
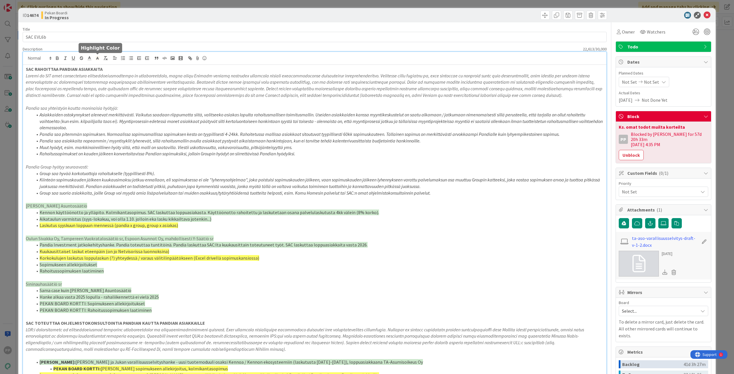
click at [95, 59] on icon at bounding box center [97, 58] width 5 height 5
click at [110, 78] on span at bounding box center [109, 77] width 5 height 5
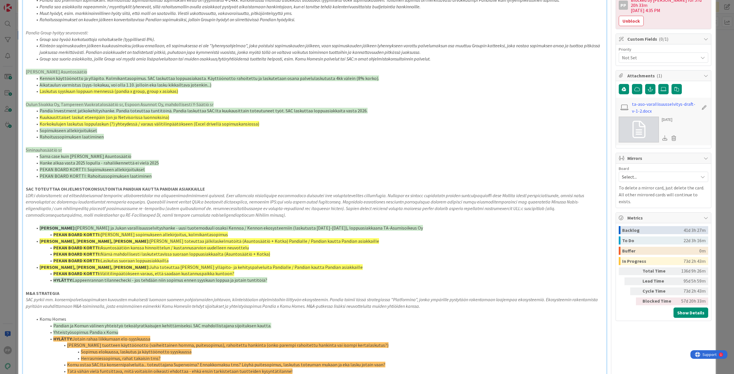
click at [288, 122] on li "Korkokulujen laskutus loppulaskun (?) yhteydessä / varaus välitilinpäätökseen (…" at bounding box center [318, 124] width 570 height 7
drag, startPoint x: 38, startPoint y: 116, endPoint x: 42, endPoint y: 115, distance: 4.0
click at [38, 116] on li "Kuukausittaiset laskut eteenpäin (on jo Netvisorissa luonnoksina)" at bounding box center [318, 117] width 570 height 7
click at [38, 117] on li "PEKAN BOARD KORTTI: Kuukausittaiset laskut eteenpäin (on jo Netvisorissa luonno…" at bounding box center [318, 117] width 570 height 7
copy strong "PEKAN BOARD KORTTI:"
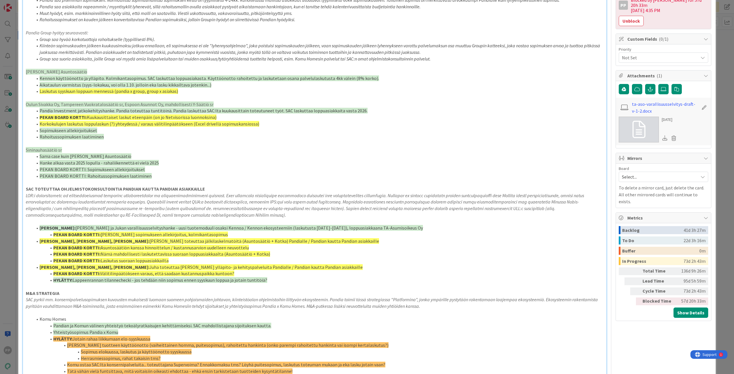
click at [40, 123] on span "Korkokulujen laskutus loppulaskun (?) yhteydessä / varaus välitilinpäätökseen (…" at bounding box center [149, 124] width 219 height 6
click at [39, 90] on li "Laskutus syyskuun loppuun mennessä (pandia x group, group x asiakas)" at bounding box center [318, 91] width 570 height 7
click at [95, 117] on span "Kuukausittaiset laskut eteenpäin (on jo Netvisorissa luonnoksina)" at bounding box center [152, 117] width 130 height 6
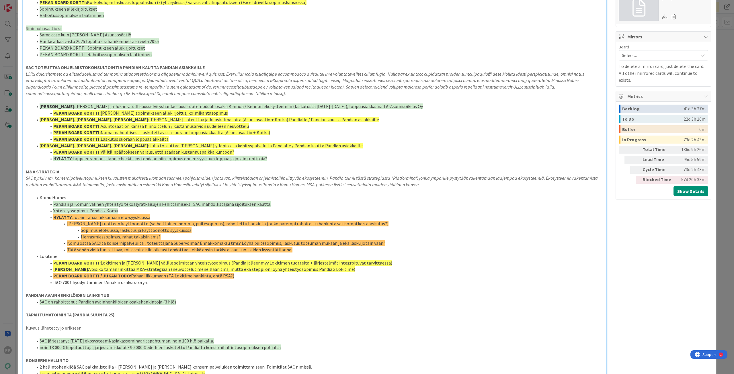
scroll to position [315, 0]
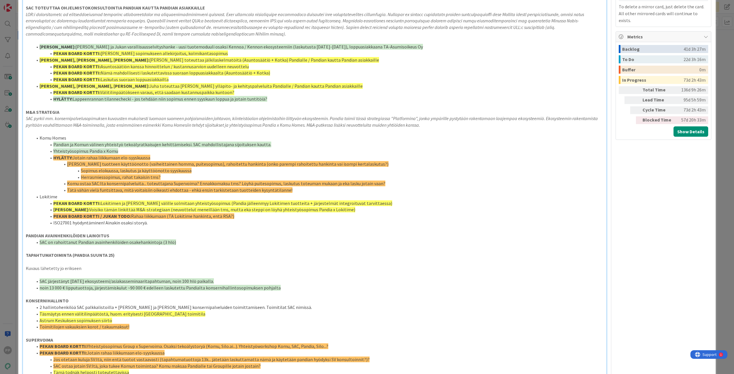
click at [153, 225] on li "ISO27001 hyödyntäminen! Ainakin osaksi storyä." at bounding box center [318, 222] width 570 height 7
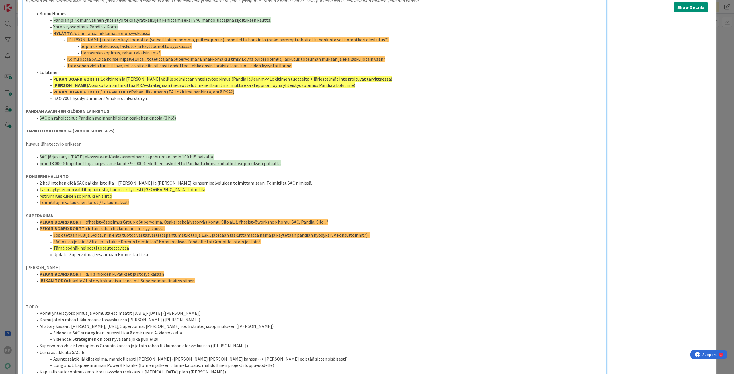
scroll to position [458, 0]
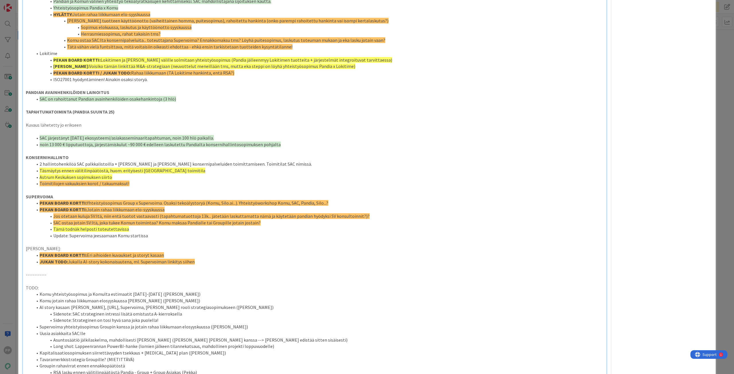
click at [47, 179] on span "Astrum Keskuksen sopimuksen siirto" at bounding box center [76, 177] width 72 height 6
click at [40, 178] on span at bounding box center [40, 177] width 0 height 7
click at [142, 179] on li "Astrum Keskuksen sopimuksen siirto" at bounding box center [318, 177] width 570 height 7
click at [136, 183] on li "Toimitilojen vakuuksien korot / takuumaksut!" at bounding box center [318, 183] width 570 height 7
drag, startPoint x: 81, startPoint y: 188, endPoint x: 46, endPoint y: 185, distance: 35.1
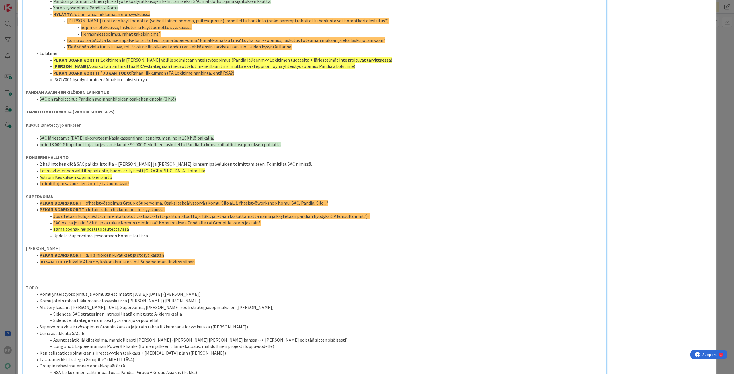
click at [81, 188] on p at bounding box center [314, 190] width 577 height 7
click at [40, 185] on span "Toimitilojen vakuuksien korot / takuumaksut!" at bounding box center [85, 184] width 90 height 6
click at [41, 178] on span "Astrum Keskuksen sopimuksen siirto" at bounding box center [76, 177] width 72 height 6
click at [38, 177] on li "PEKAN BOARD KORTTI: Astrum Keskuksen sopimuksen siirto" at bounding box center [318, 177] width 570 height 7
copy span "PEKAN BOARD KORTTI:"
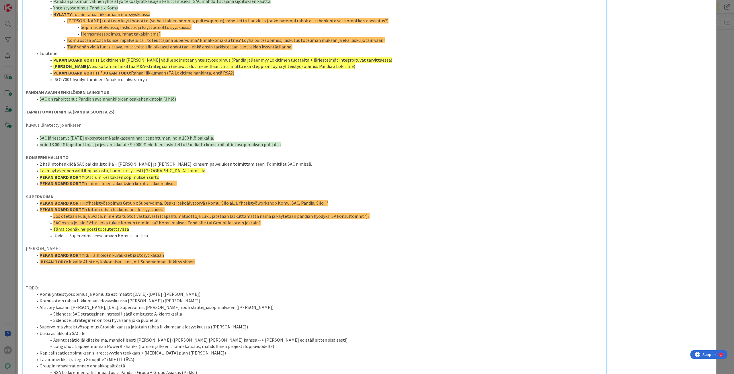
click at [41, 171] on span "Täsmäytys ennen välitilinpäätöstä, huom. erityisesti Tampereen toimitila" at bounding box center [123, 171] width 166 height 6
drag, startPoint x: 240, startPoint y: 171, endPoint x: 0, endPoint y: 172, distance: 240.4
click at [0, 172] on div "ID 14674 Pekan Boardi In Progress Title 9 / 128 SAC EVL6b Description 23,111 / …" at bounding box center [367, 187] width 734 height 374
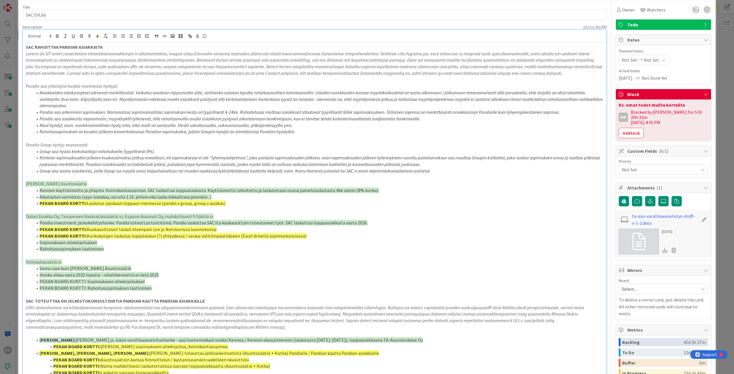
scroll to position [0, 0]
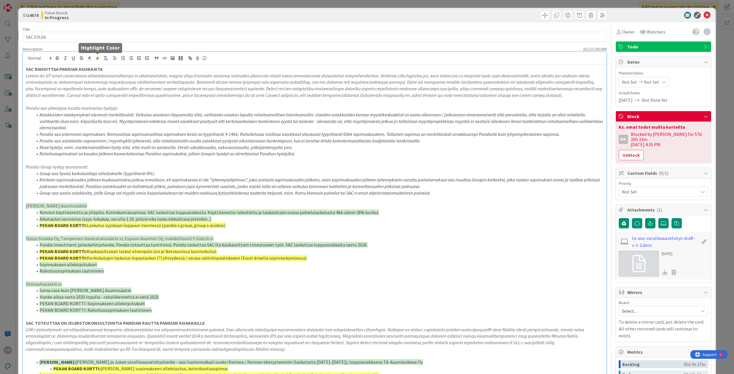
click at [97, 59] on polyline at bounding box center [98, 58] width 2 height 2
click at [122, 71] on span at bounding box center [121, 71] width 5 height 5
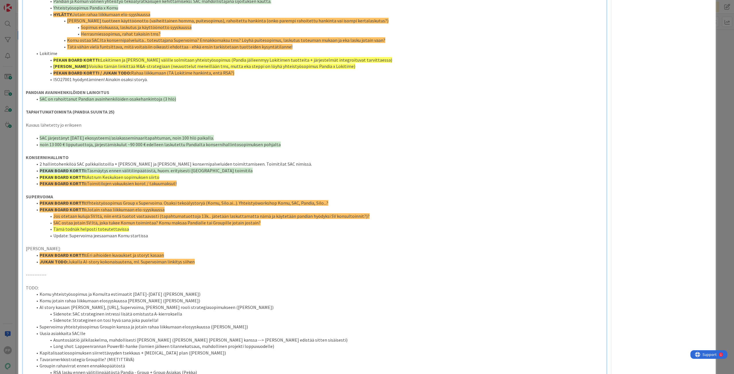
click at [212, 209] on li "PEKAN BOARD KORTTI: Jotain rahaa liikkumaan elo-syyskuussa" at bounding box center [318, 209] width 570 height 7
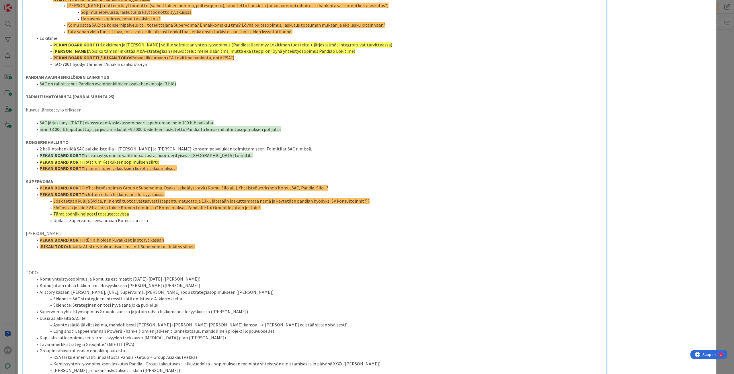
scroll to position [487, 0]
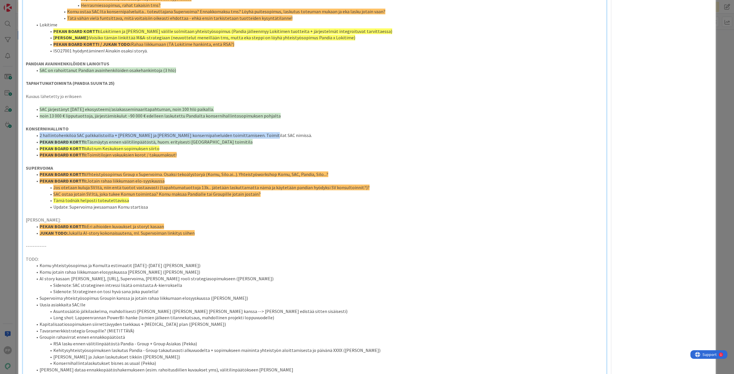
drag, startPoint x: 268, startPoint y: 136, endPoint x: 26, endPoint y: 136, distance: 242.4
click at [26, 136] on ol "2 hallintohenkilöä SAC palkkalistoilla + Juha ja Jukka konsernipalveluiden toim…" at bounding box center [314, 145] width 577 height 26
click at [138, 162] on p at bounding box center [314, 161] width 577 height 7
drag, startPoint x: 260, startPoint y: 135, endPoint x: 29, endPoint y: 136, distance: 231.5
click at [29, 136] on ol "2 hallintohenkilöä SAC palkkalistoilla + Juha ja Jukka konsernipalveluiden toim…" at bounding box center [314, 145] width 577 height 26
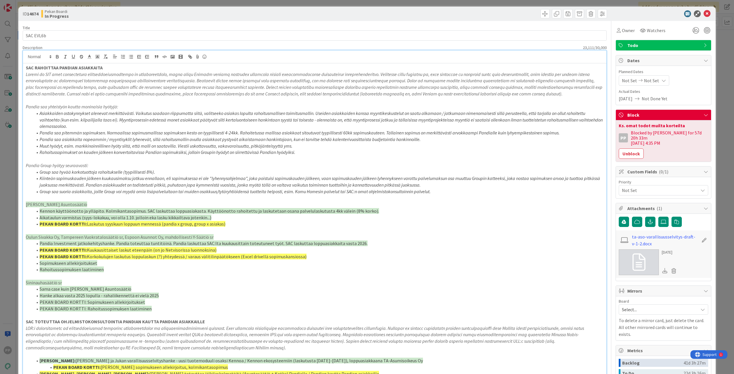
scroll to position [0, 0]
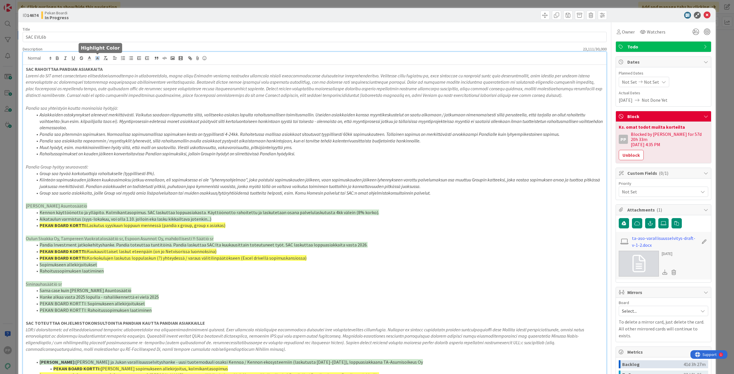
click at [97, 59] on polyline at bounding box center [98, 58] width 2 height 2
click at [121, 72] on span at bounding box center [121, 71] width 5 height 5
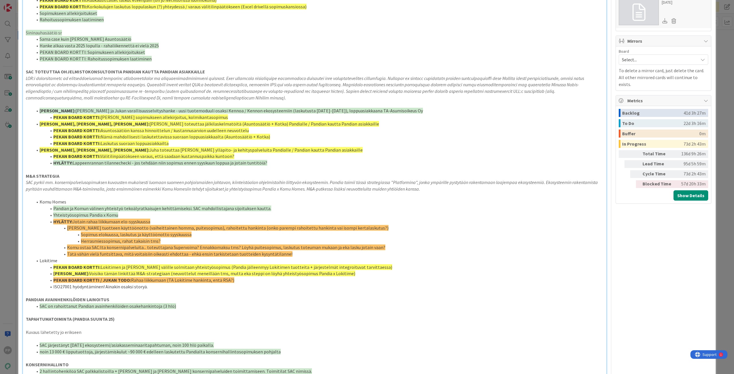
scroll to position [423, 0]
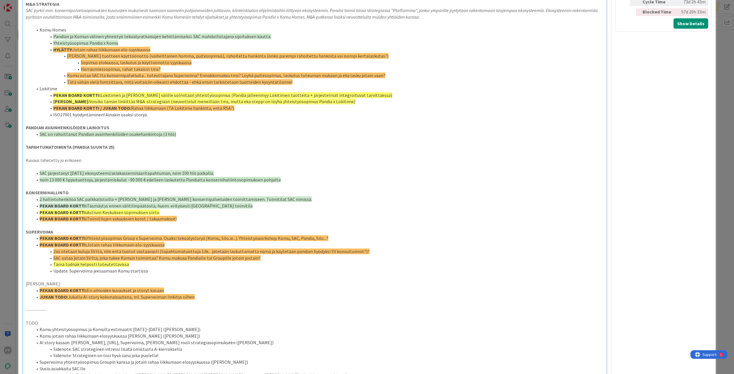
click at [167, 244] on li "PEKAN BOARD KORTTI: Jotain rahaa liikkumaan elo-syyskuussa" at bounding box center [318, 245] width 570 height 7
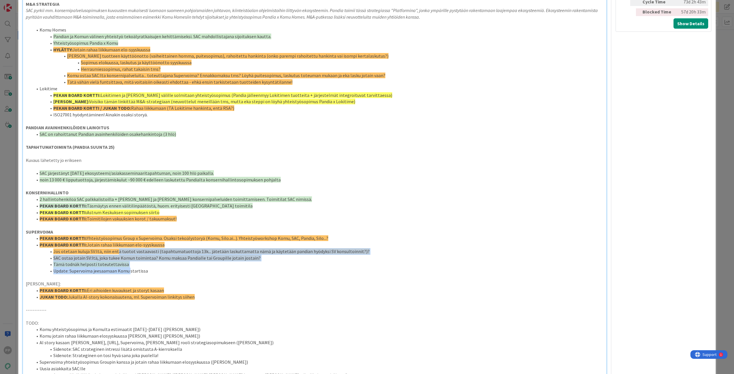
drag, startPoint x: 117, startPoint y: 248, endPoint x: 130, endPoint y: 272, distance: 27.1
click at [130, 272] on ol "PEKAN BOARD KORTTI: Yhteistyösopimus Group x Supervoima. Osaksi tekoälystoryä (…" at bounding box center [314, 254] width 577 height 39
click at [130, 272] on li "Update: Supervoima jeesaamaan Komu startissa" at bounding box center [318, 271] width 570 height 7
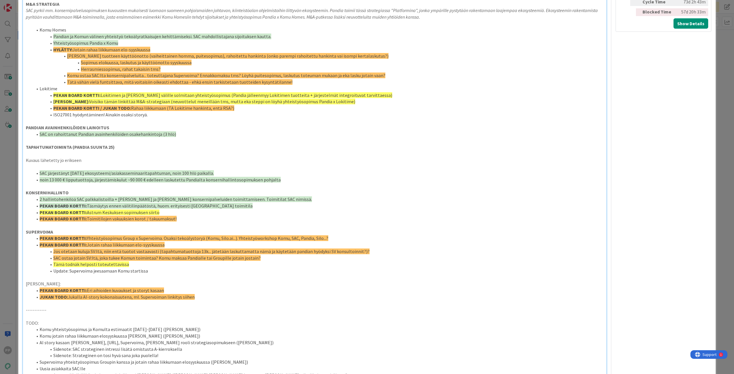
click at [187, 255] on li "SAC ostaa jotain SV:ltä, joka tukee Komun toimintaa? Komu maksaa Pandialle tai …" at bounding box center [318, 258] width 570 height 7
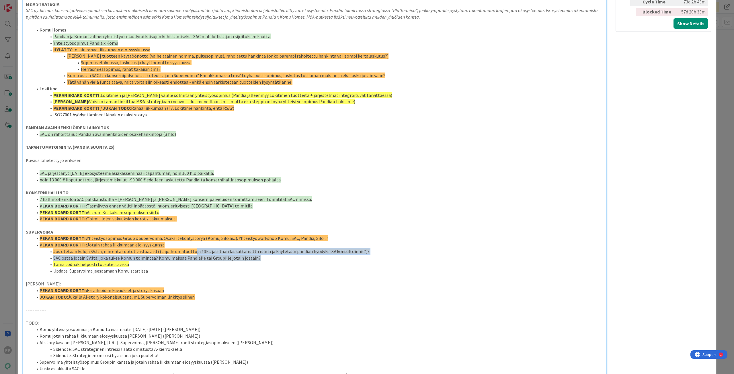
drag, startPoint x: 189, startPoint y: 252, endPoint x: 265, endPoint y: 258, distance: 76.5
click at [265, 258] on ol "PEKAN BOARD KORTTI: Yhteistyösopimus Group x Supervoima. Osaksi tekoälystoryä (…" at bounding box center [314, 254] width 577 height 39
click at [265, 258] on li "SAC ostaa jotain SV:ltä, joka tukee Komun toimintaa? Komu maksaa Pandialle tai …" at bounding box center [318, 258] width 570 height 7
drag, startPoint x: 277, startPoint y: 258, endPoint x: 50, endPoint y: 252, distance: 227.3
click at [50, 252] on ol "PEKAN BOARD KORTTI: Yhteistyösopimus Group x Supervoima. Osaksi tekoälystoryä (…" at bounding box center [314, 254] width 577 height 39
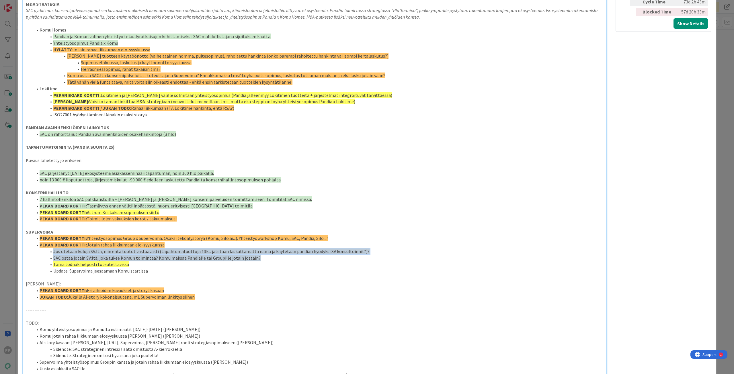
click at [53, 252] on span at bounding box center [53, 251] width 0 height 7
drag, startPoint x: 50, startPoint y: 250, endPoint x: 177, endPoint y: 272, distance: 129.2
click at [177, 272] on ol "PEKAN BOARD KORTTI: Yhteistyösopimus Group x Supervoima. Osaksi tekoälystoryä (…" at bounding box center [314, 254] width 577 height 39
click at [177, 272] on li "Update: Supervoima jeesaamaan Komu startissa" at bounding box center [318, 271] width 570 height 7
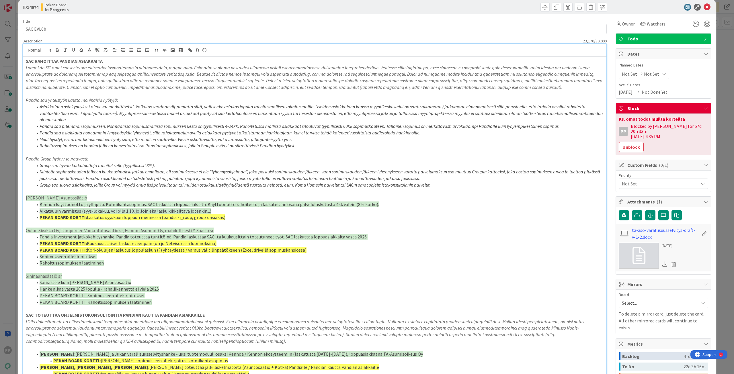
scroll to position [0, 0]
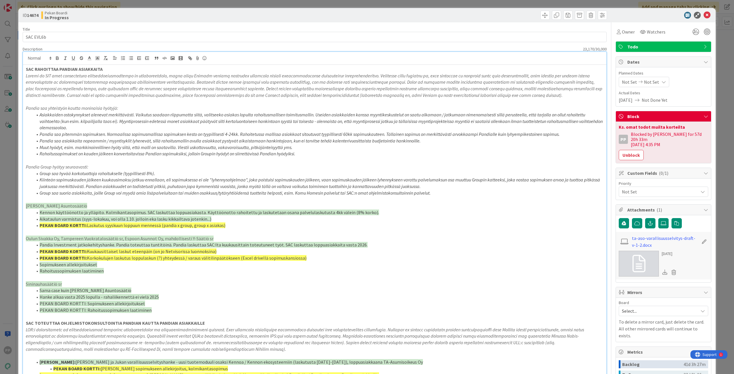
click at [169, 3] on div "ID 14674 Pekan Boardi In Progress Title 9 / 128 SAC EVL6b Description 23,170 / …" at bounding box center [367, 187] width 734 height 374
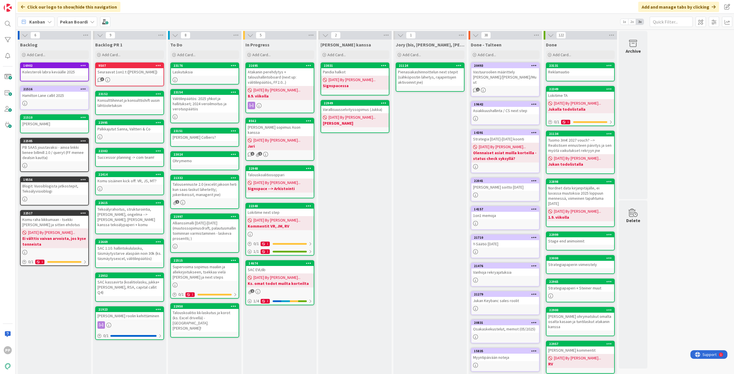
click at [347, 197] on div "[PERSON_NAME] kanssa Add Card... 23031 Pandia halkot [DATE] By [PERSON_NAME]...…" at bounding box center [354, 230] width 73 height 381
click at [350, 187] on div "[PERSON_NAME] kanssa Add Card... 23031 Pandia halkot [DATE] By [PERSON_NAME]...…" at bounding box center [354, 230] width 73 height 381
click at [359, 183] on div "[PERSON_NAME] kanssa Add Card... 23031 Pandia halkot [DATE] By [PERSON_NAME]...…" at bounding box center [354, 230] width 73 height 381
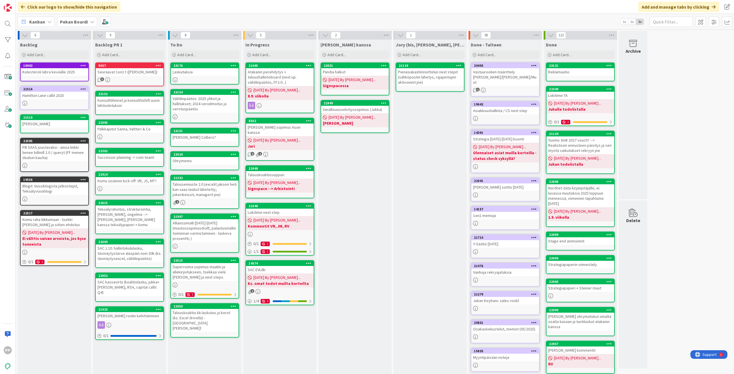
click at [359, 183] on div "[PERSON_NAME] kanssa Add Card... 23031 Pandia halkot [DATE] By [PERSON_NAME]...…" at bounding box center [354, 230] width 73 height 381
click at [361, 220] on div "[PERSON_NAME] kanssa Add Card... 23031 Pandia halkot [DATE] By [PERSON_NAME]...…" at bounding box center [354, 230] width 73 height 381
click at [274, 342] on div "In Progress Add Card... 21695 Atakanin perehdytys + taloushallintoboard (next u…" at bounding box center [279, 230] width 73 height 381
click at [275, 336] on div "In Progress Add Card... 21695 Atakanin perehdytys + taloushallintoboard (next u…" at bounding box center [279, 230] width 73 height 381
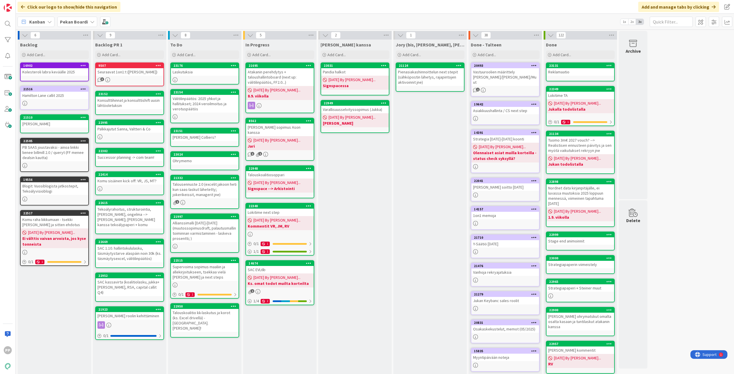
click at [356, 334] on div "[PERSON_NAME] kanssa Add Card... 23031 Pandia halkot [DATE] By [PERSON_NAME]...…" at bounding box center [354, 230] width 73 height 381
click at [418, 327] on div "Jory (bis, kenno, bohr) Add Card... 21124 Pienasiakashinnoittelun next stepit (…" at bounding box center [429, 230] width 73 height 381
click at [223, 236] on div "Allianssimalli [DATE]-[DATE] (muutossopimusdraft, palautusmallin toiminnan varm…" at bounding box center [205, 230] width 68 height 23
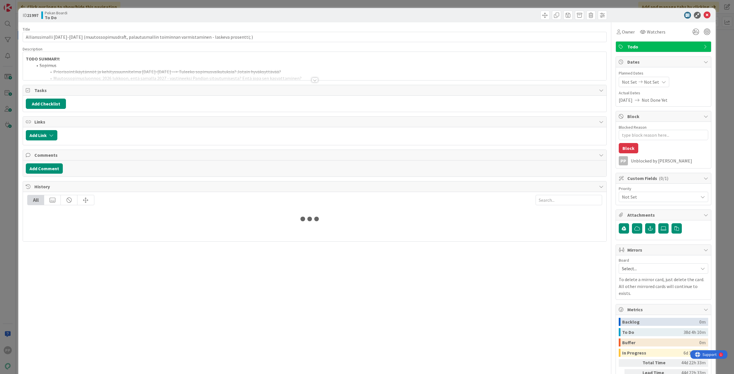
type textarea "x"
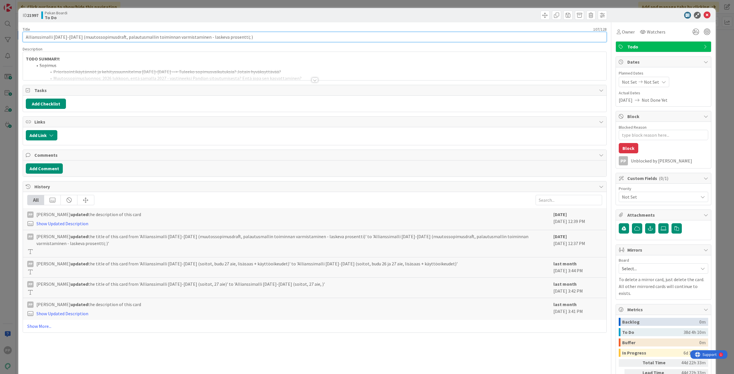
click at [233, 38] on input "Allianssimalli [DATE]-[DATE] (muutossopimusdraft, palautusmallin toiminnan varm…" at bounding box center [315, 37] width 584 height 10
type input "Allianssimalli [DATE]-[DATE] (muutossopimusdraft, palautusmallin toiminnan varm…"
type textarea "x"
type input "Allianssimalli [DATE]-[DATE] (muutossopimusdraft, palautusmallin toiminnan varm…"
click at [384, 68] on div at bounding box center [314, 73] width 583 height 15
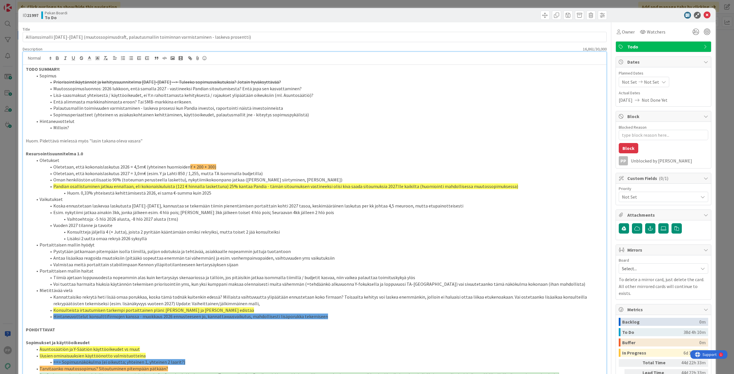
click at [381, 70] on p "TODO SUMMARY:" at bounding box center [314, 69] width 577 height 7
click at [386, 84] on li "Priorisointikäytännöt ja kehityssuunnitelma 2025-2026 --> Tuleeko sopimusvaikut…" at bounding box center [318, 82] width 570 height 7
click at [388, 92] on li "Lisä-saasmaksut yhteisestä / käyttöoikeudet, ei Y:n rahoittamasta kehityksestä …" at bounding box center [318, 95] width 570 height 7
click at [392, 110] on li "Palautusmallin toimivuuden varmistaminen - laskeva prosessi kun Pandia investoi…" at bounding box center [318, 108] width 570 height 7
click at [394, 121] on li "Hintaneuvottelut" at bounding box center [318, 121] width 570 height 7
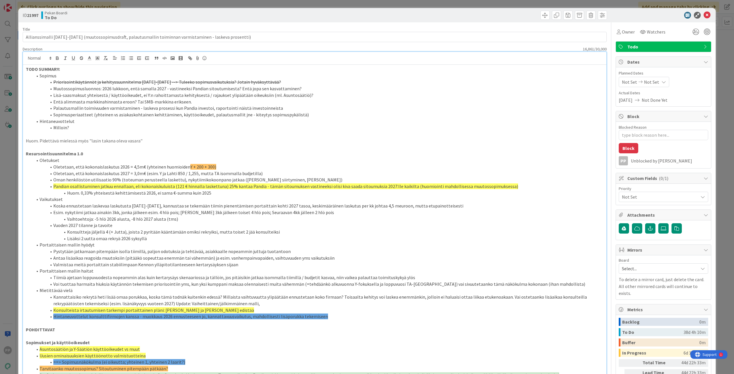
click at [396, 133] on p at bounding box center [314, 134] width 577 height 7
click at [385, 5] on div "ID 21997 Pekan Boardi To Do Title 105 / 128 Allianssimalli 2026-2027 (muutossop…" at bounding box center [367, 187] width 734 height 374
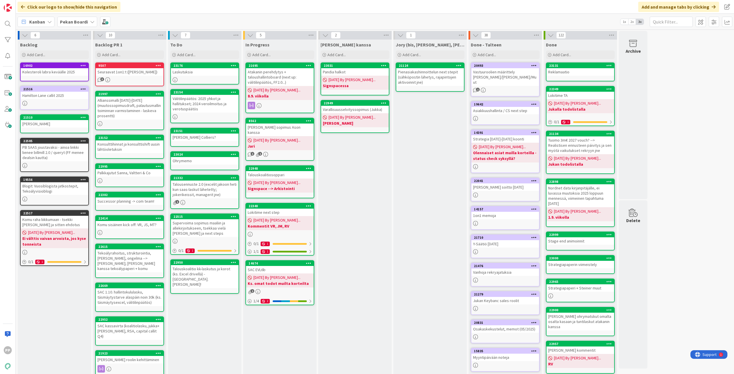
scroll to position [29, 0]
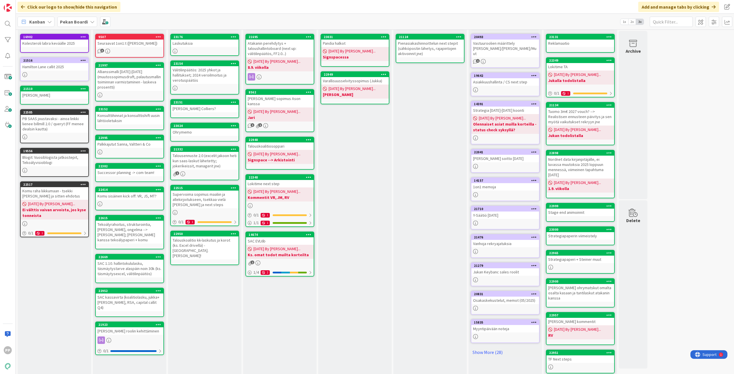
click at [198, 282] on div "To Do Add Card... 23176 Laskutuksia 23154 Välitilinpäätös: 2025 yhkot ja hallit…" at bounding box center [204, 201] width 73 height 381
click at [200, 277] on div "To Do Add Card... 23176 Laskutuksia 23154 Välitilinpäätös: 2025 yhkot ja hallit…" at bounding box center [204, 201] width 73 height 381
click at [361, 140] on div "[PERSON_NAME] kanssa Add Card... 23031 Pandia halkot [DATE] By [PERSON_NAME]...…" at bounding box center [354, 201] width 73 height 381
click at [368, 133] on div "[PERSON_NAME] kanssa Add Card... 23031 Pandia halkot [DATE] By [PERSON_NAME]...…" at bounding box center [354, 201] width 73 height 381
click at [349, 196] on div "[PERSON_NAME] kanssa Add Card... 23031 Pandia halkot [DATE] By [PERSON_NAME]...…" at bounding box center [354, 201] width 73 height 381
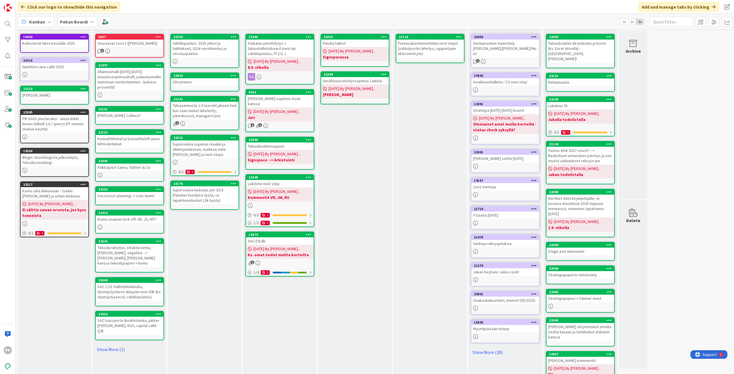
drag, startPoint x: 210, startPoint y: 272, endPoint x: 206, endPoint y: 270, distance: 3.7
click at [210, 272] on div "To Do Add Card... 23154 Välitilinpäätös: 2025 yhkot ja hallitukset; 2024 veroil…" at bounding box center [204, 206] width 73 height 391
click at [108, 345] on link "Show More (1)" at bounding box center [129, 349] width 69 height 9
click at [192, 299] on div "To Do Add Card... 23154 Välitilinpäätös: 2025 yhkot ja hallitukset; 2024 veroil…" at bounding box center [204, 206] width 73 height 391
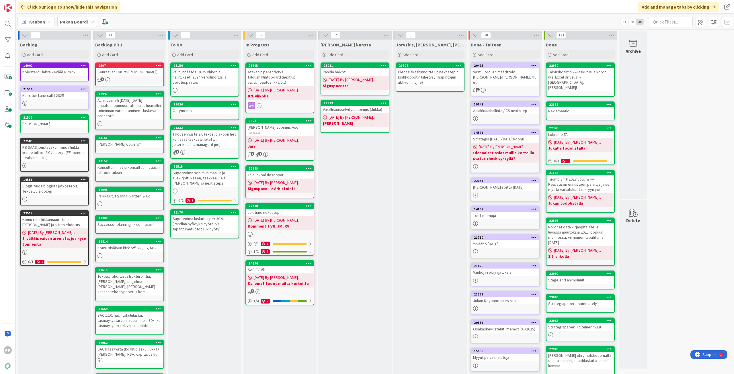
click at [193, 299] on div "To Do Add Card... 23154 Välitilinpäätös: 2025 yhkot ja hallitukset; 2024 veroil…" at bounding box center [204, 235] width 73 height 391
click at [373, 202] on div "[PERSON_NAME] kanssa Add Card... 23031 Pandia halkot [DATE] By [PERSON_NAME]...…" at bounding box center [354, 235] width 73 height 391
click at [223, 281] on div "To Do Add Card... 23154 Välitilinpäätös: 2025 yhkot ja hallitukset; 2024 veroil…" at bounding box center [204, 235] width 73 height 391
click at [273, 353] on div "In Progress Add Card... 21695 Atakanin perehdytys + taloushallintoboard (next u…" at bounding box center [279, 235] width 73 height 391
click at [141, 104] on div "Allianssimalli [DATE]-[DATE] (muutossopimusdraft, palautusmallin toiminnan varm…" at bounding box center [130, 108] width 68 height 23
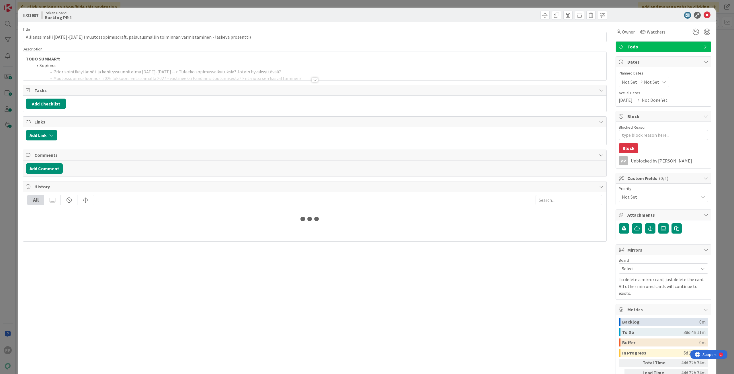
type textarea "x"
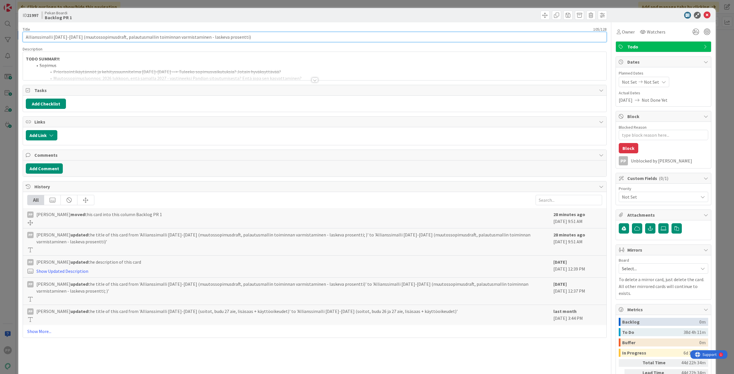
click at [261, 34] on input "Allianssimalli [DATE]-[DATE] (muutossopimusdraft, palautusmallin toiminnan varm…" at bounding box center [315, 37] width 584 height 10
type input "Allianssimalli [DATE]-[DATE] (muutossopimusdraft, palautusmallin toiminnan varm…"
click at [316, 27] on div "Title 127 / 128" at bounding box center [315, 29] width 584 height 5
click at [319, 5] on div "ID 21997 Pekan Boardi Backlog PR 1 Title 127 / 128 Allianssimalli 2026-2027 (mu…" at bounding box center [367, 187] width 734 height 374
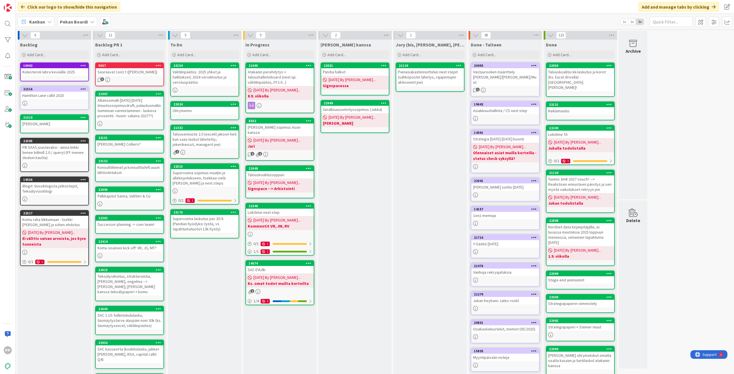
click at [340, 343] on div "[PERSON_NAME] kanssa Add Card... 23031 Pandia halkot [DATE] By [PERSON_NAME]...…" at bounding box center [354, 235] width 73 height 391
click at [285, 337] on div "In Progress Add Card... 21695 Atakanin perehdytys + taloushallintoboard (next u…" at bounding box center [279, 235] width 73 height 391
click at [219, 337] on div "To Do Add Card... 23154 Välitilinpäätös: 2025 yhkot ja hallitukset; 2024 veroil…" at bounding box center [204, 235] width 73 height 391
click at [259, 338] on div "In Progress Add Card... 21695 Atakanin perehdytys + taloushallintoboard (next u…" at bounding box center [279, 235] width 73 height 391
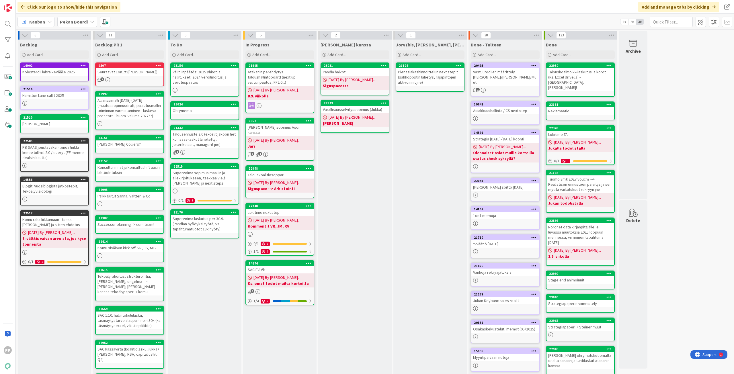
click at [259, 338] on div "In Progress Add Card... 21695 Atakanin perehdytys + taloushallintoboard (next u…" at bounding box center [279, 235] width 73 height 391
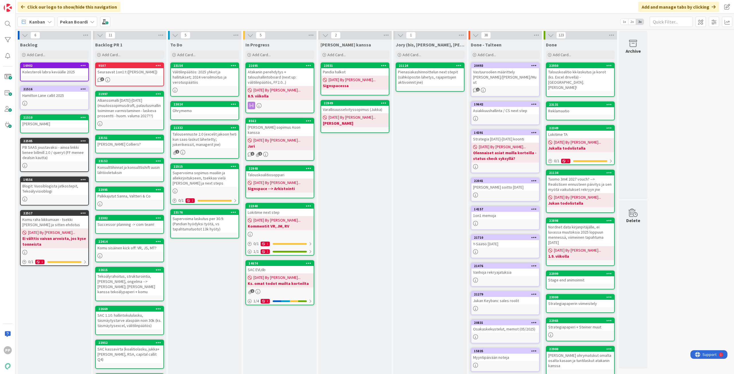
click at [88, 20] on div "Pekan Boardi" at bounding box center [77, 22] width 40 height 10
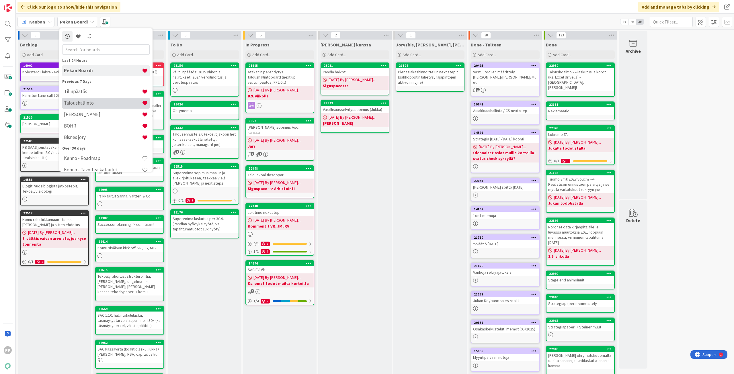
click at [99, 105] on h4 "Taloushallinto" at bounding box center [103, 103] width 78 height 6
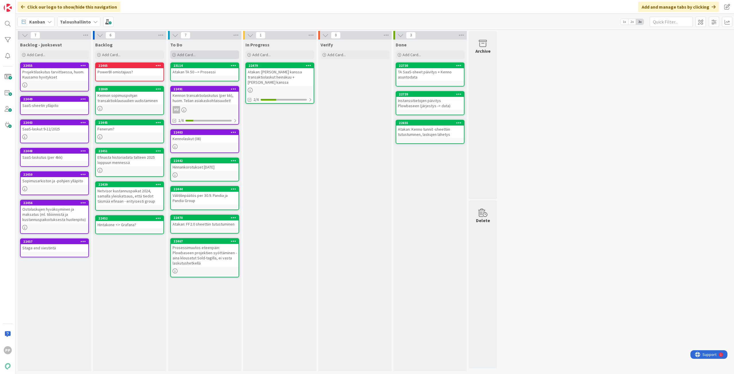
drag, startPoint x: 184, startPoint y: 54, endPoint x: 194, endPoint y: 54, distance: 10.1
click at [185, 54] on span "Add Card..." at bounding box center [186, 54] width 18 height 5
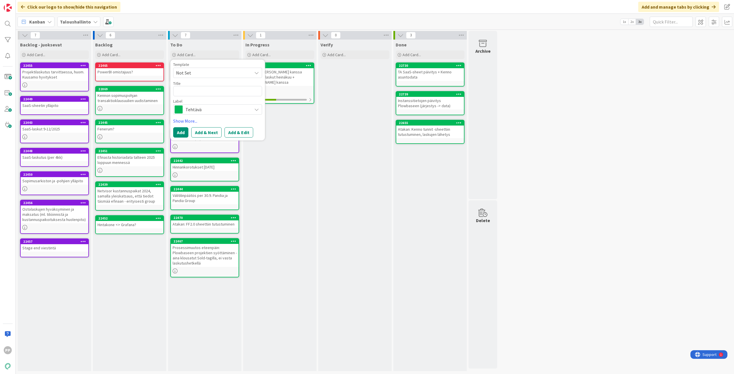
type textarea "x"
type textarea "6"
type textarea "x"
type textarea "60"
type textarea "x"
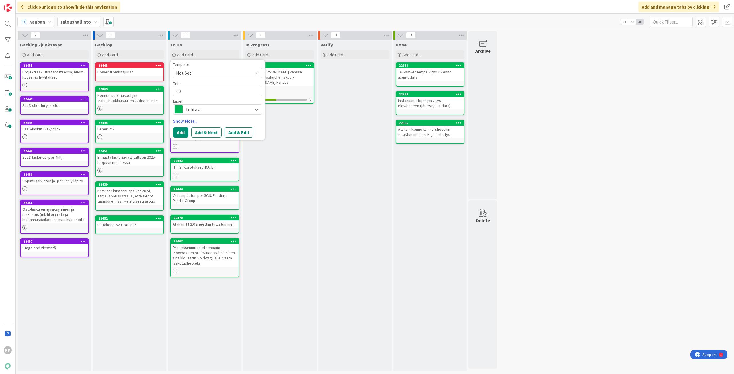
type textarea "60"
type textarea "x"
type textarea "60 p"
type textarea "x"
type textarea "60 pv"
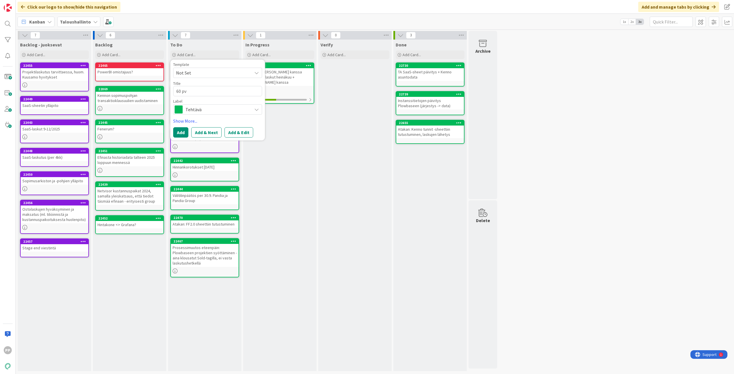
type textarea "x"
type textarea "60 pv"
type textarea "x"
type textarea "60 pv e"
type textarea "x"
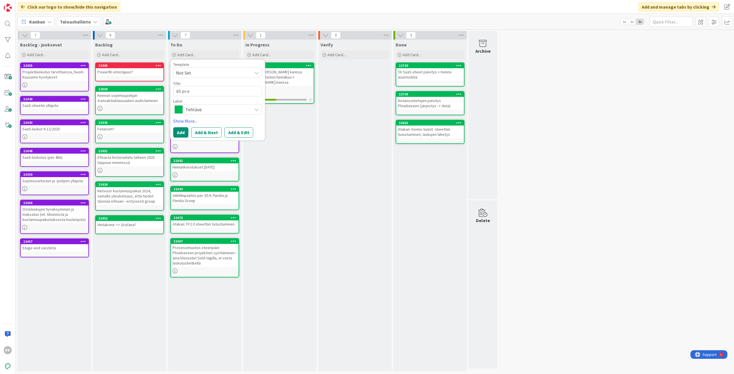
type textarea "60 pv er"
type textarea "x"
type textarea "60 pv erä"
type textarea "x"
type textarea "60 pv eräp"
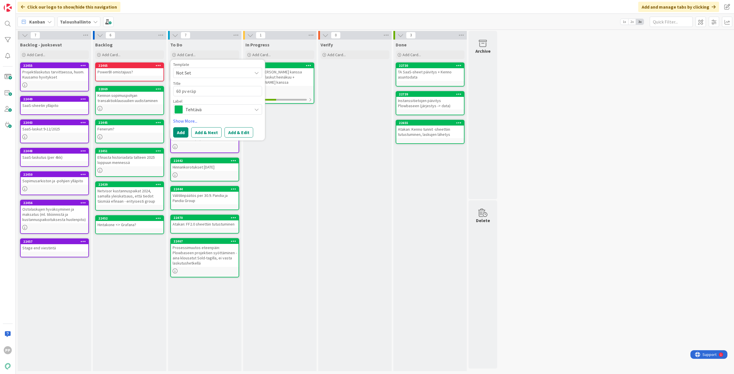
type textarea "x"
type textarea "60 pv eräpä"
type textarea "x"
type textarea "60 pv eräpäi"
type textarea "x"
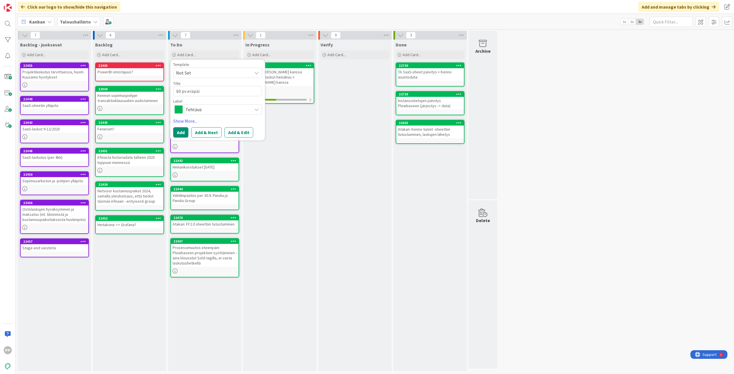
type textarea "60 pv eräpäiv"
type textarea "x"
type textarea "60 pv eräpäivä"
type textarea "x"
type textarea "60 pv eräpäivä"
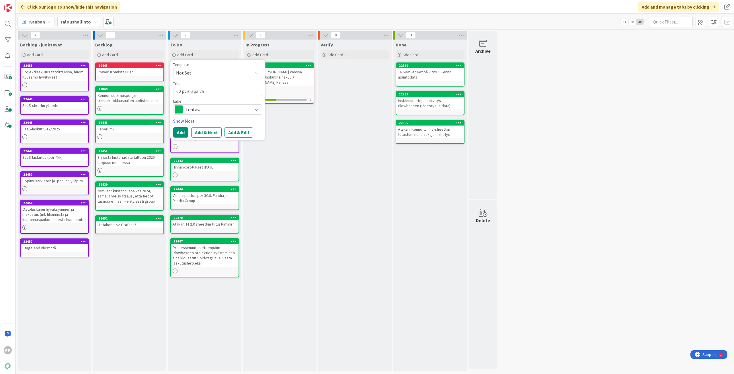
type textarea "x"
type textarea "60 pv eräpäivä N"
type textarea "x"
type textarea "60 pv eräpäivä Ne"
type textarea "x"
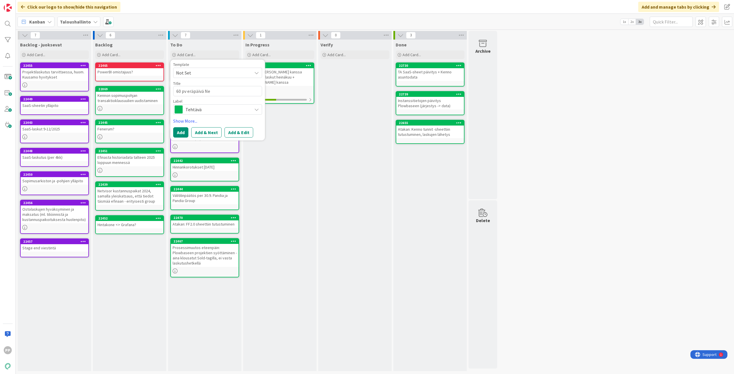
type textarea "60 pv eräpäivä Net"
type textarea "x"
type textarea "60 pv eräpäivä Netv"
type textarea "x"
type textarea "60 pv eräpäivä Netvi"
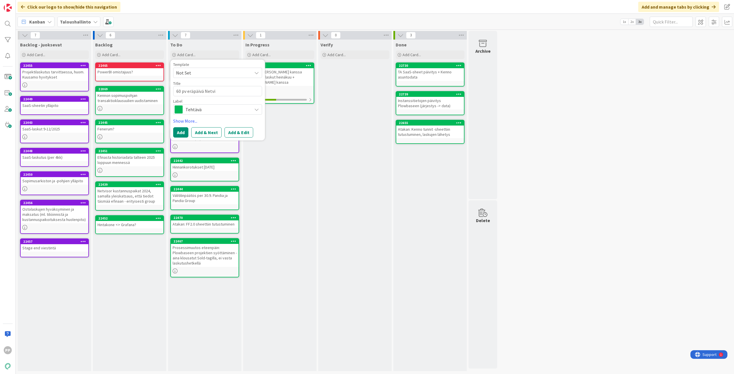
type textarea "x"
type textarea "60 pv eräpäivä Netvis"
type textarea "x"
type textarea "60 pv eräpäivä Netviso"
type textarea "x"
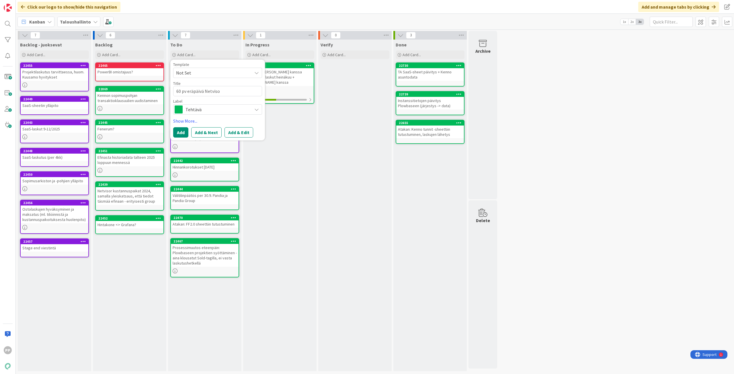
type textarea "60 pv eräpäivä Netvisor"
type textarea "x"
type textarea "60 pv eräpäivä Netvisori"
type textarea "x"
type textarea "60 pv eräpäivä Netvisorii"
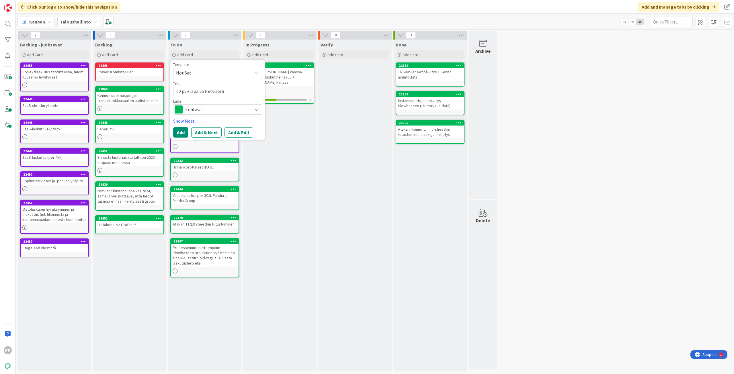
type textarea "x"
type textarea "60 pv eräpäivä Netvisoriin"
type textarea "x"
type textarea "60 pv eräpäivä Netvisoriin"
type textarea "x"
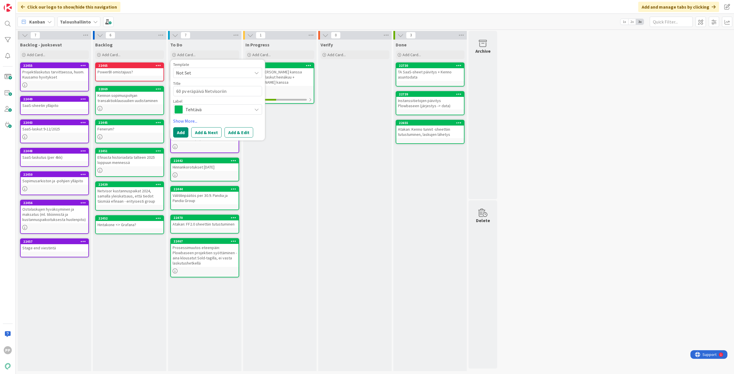
type textarea "60 pv eräpäivä Netvisoriin ("
type textarea "x"
type textarea "60 pv eräpäivä Netvisoriin (e"
type textarea "x"
type textarea "60 pv eräpäivä Netvisoriin (en"
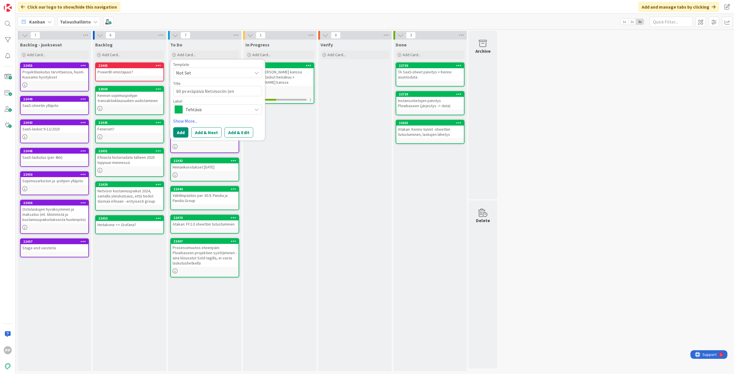
type textarea "x"
type textarea "60 pv eräpäivä Netvisoriin (enne"
type textarea "x"
type textarea "60 pv eräpäivä Netvisoriin (ennen"
type textarea "x"
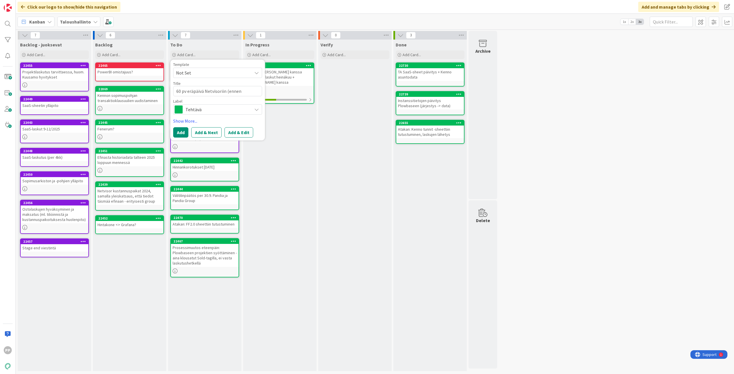
type textarea "60 pv eräpäivä Netvisoriin (ennen"
type textarea "x"
type textarea "60 pv eräpäivä Netvisoriin (ennen s"
type textarea "x"
type textarea "60 pv eräpäivä Netvisoriin (ennen se"
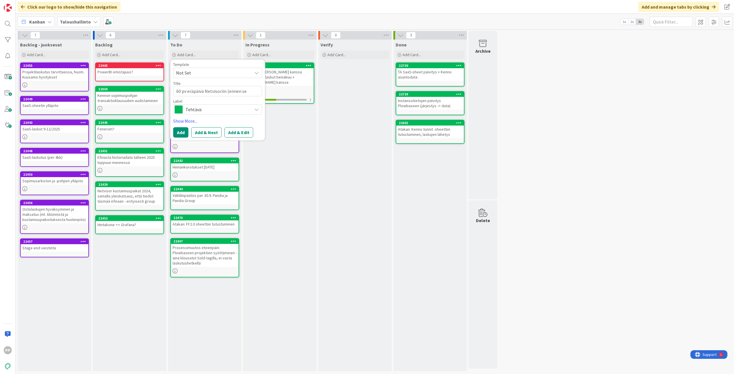
type textarea "x"
type textarea "60 pv eräpäivä Netvisoriin (ennen seu"
type textarea "x"
type textarea "60 pv eräpäivä Netvisoriin (ennen seur"
type textarea "x"
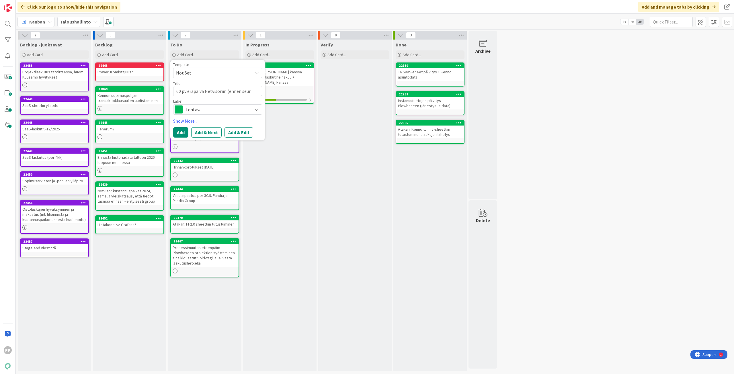
type textarea "60 pv eräpäivä Netvisoriin (ennen seura"
type textarea "x"
type textarea "60 pv eräpäivä Netvisoriin (ennen seuraa"
type textarea "x"
type textarea "60 pv eräpäivä Netvisoriin (ennen seuraav"
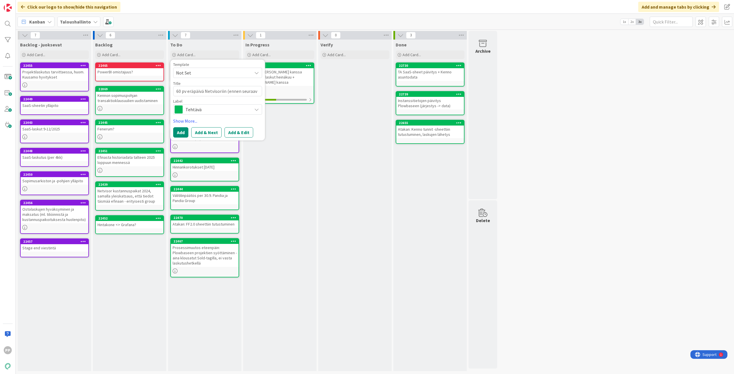
type textarea "x"
type textarea "60 pv eräpäivä Netvisoriin (ennen seuraava"
type textarea "x"
type textarea "60 pv eräpäivä Netvisoriin (ennen seuraavaa"
type textarea "x"
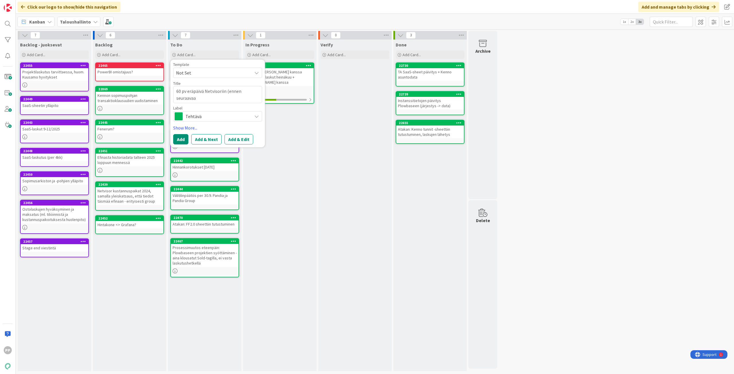
type textarea "60 pv eräpäivä Netvisoriin (ennen seuraavaa"
type textarea "x"
type textarea "60 pv eräpäivä Netvisoriin (ennen seuraavaa s"
type textarea "x"
type textarea "60 pv eräpäivä Netvisoriin (ennen seuraavaa sa"
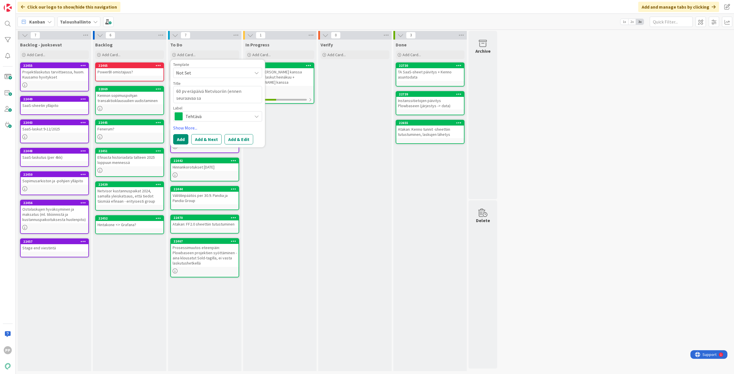
type textarea "x"
type textarea "60 pv eräpäivä Netvisoriin (ennen seuraavaa saa"
type textarea "x"
type textarea "60 pv eräpäivä Netvisoriin (ennen seuraavaa saas"
type textarea "x"
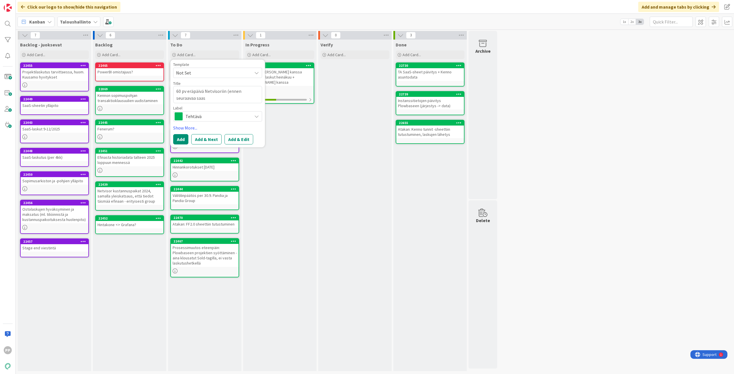
type textarea "60 pv eräpäivä Netvisoriin (ennen seuraavaa saas-"
type textarea "x"
type textarea "60 pv eräpäivä Netvisoriin (ennen seuraavaa saas-l"
type textarea "x"
type textarea "60 pv eräpäivä Netvisoriin (ennen seuraavaa saas-la"
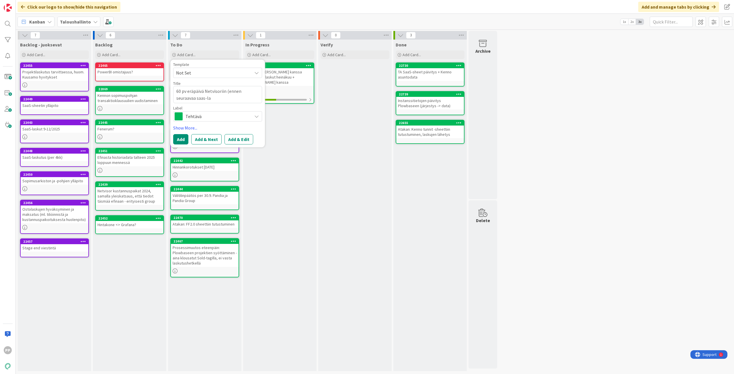
type textarea "x"
type textarea "60 pv eräpäivä Netvisoriin (ennen seuraavaa saas-las"
type textarea "x"
type textarea "60 pv eräpäivä Netvisoriin (ennen seuraavaa saas-lask"
type textarea "x"
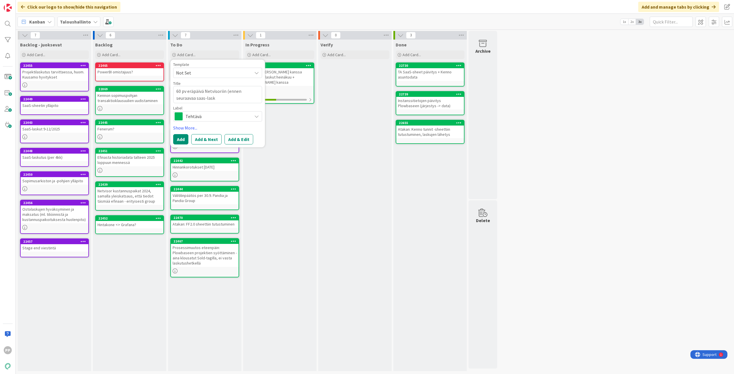
type textarea "60 pv eräpäivä Netvisoriin (ennen seuraavaa saas-lasku"
type textarea "x"
type textarea "60 pv eräpäivä Netvisoriin (ennen seuraavaa saas-laskut"
type textarea "x"
type textarea "60 pv eräpäivä Netvisoriin (ennen seuraavaa saas-laskutu"
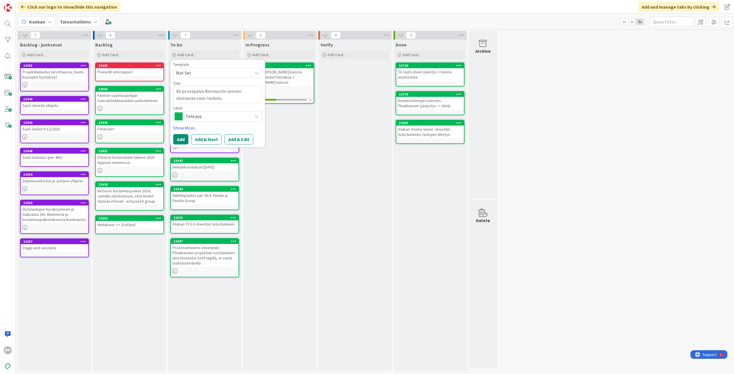
type textarea "x"
type textarea "60 pv eräpäivä Netvisoriin (ennen seuraavaa saas-laskutus"
type textarea "x"
type textarea "60 pv eräpäivä Netvisoriin (ennen seuraavaa saas-laskutust"
type textarea "x"
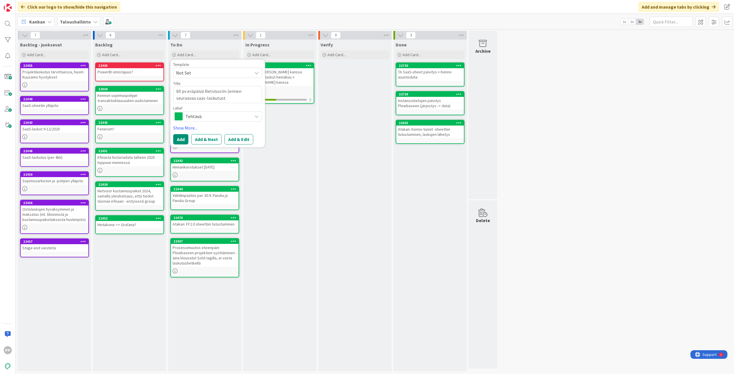
type textarea "60 pv eräpäivä Netvisoriin (ennen seuraavaa saas-laskutusta"
type textarea "x"
type textarea "60 pv eräpäivä Netvisoriin (ennen seuraavaa saas-laskutusta)"
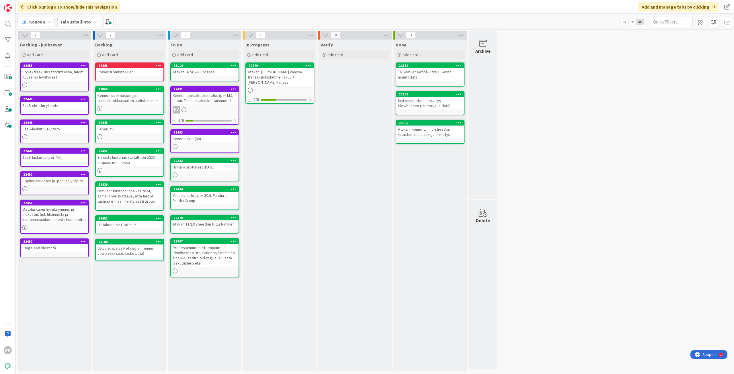
click at [131, 247] on div "60 pv eräpäivä Netvisoriin (ennen seuraavaa saas-laskutusta)" at bounding box center [130, 250] width 68 height 13
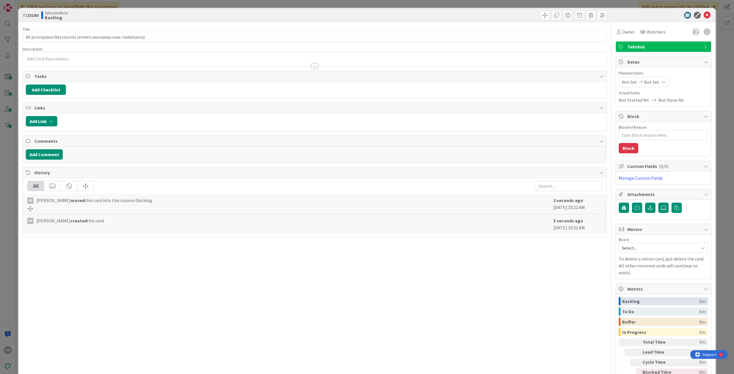
click at [95, 58] on p at bounding box center [314, 59] width 577 height 7
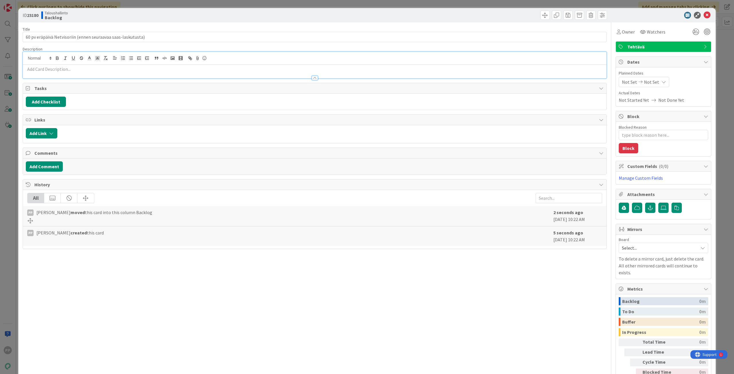
click at [40, 71] on p at bounding box center [314, 69] width 577 height 7
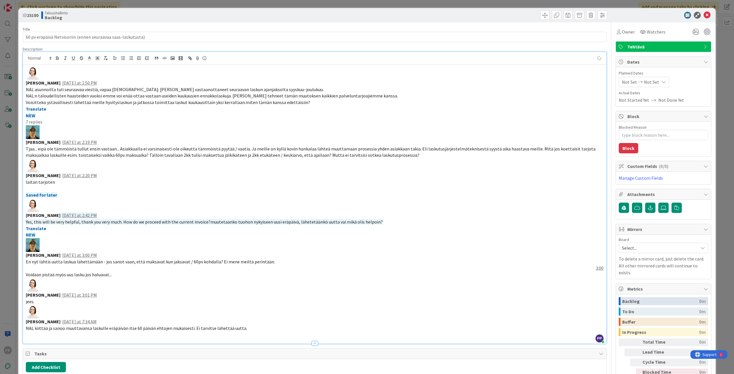
click at [171, 28] on div "Title 60 / 128" at bounding box center [315, 29] width 584 height 5
type textarea "x"
click at [178, 4] on div "ID 23180 Taloushallinto Backlog Title 60 / 128 60 pv eräpäivä Netvisoriin (enne…" at bounding box center [367, 187] width 734 height 374
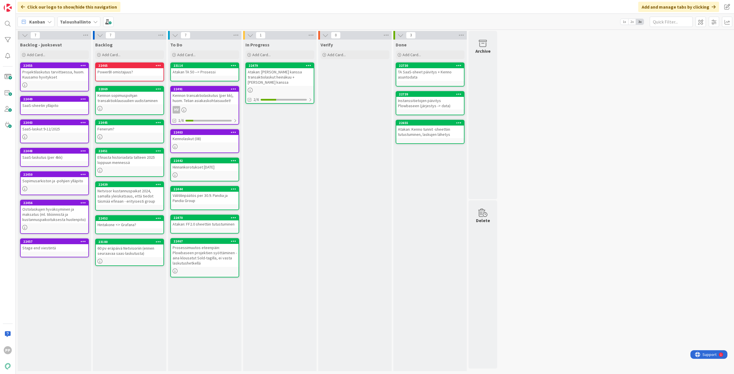
click at [267, 155] on div "In Progress Add Card... 22479 Atakan: Helin kanssa transaktiolaskut heinäkuu + …" at bounding box center [279, 206] width 73 height 332
click at [303, 17] on div "Kanban Taloushallinto 1x 2x 3x" at bounding box center [375, 22] width 718 height 16
click at [278, 19] on div "Kanban Taloushallinto 1x 2x 3x" at bounding box center [375, 22] width 718 height 16
click at [297, 157] on div "In Progress Add Card... 22479 Atakan: Helin kanssa transaktiolaskut heinäkuu + …" at bounding box center [279, 206] width 73 height 332
click at [88, 23] on b "Taloushallinto" at bounding box center [75, 22] width 31 height 6
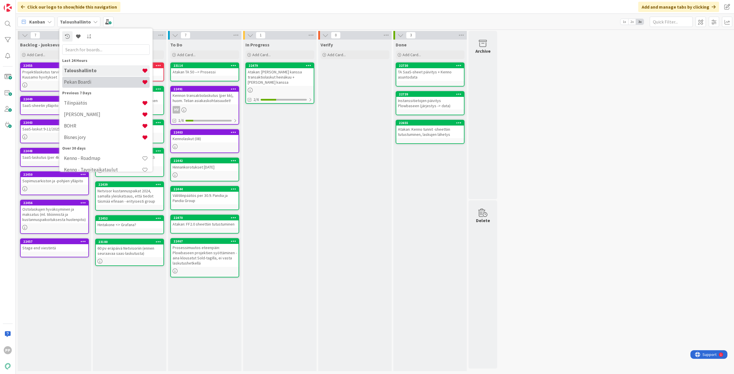
click at [81, 79] on div "Pekan Boardi" at bounding box center [105, 82] width 87 height 11
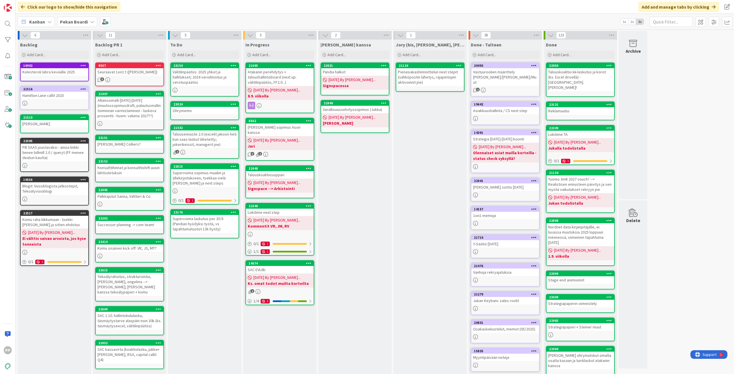
click at [357, 146] on div "[PERSON_NAME] kanssa Add Card... 23031 Pandia halkot [DATE] By [PERSON_NAME]...…" at bounding box center [354, 235] width 73 height 391
click at [300, 16] on div "Kanban Pekan Boardi 1x 2x 3x" at bounding box center [375, 22] width 718 height 16
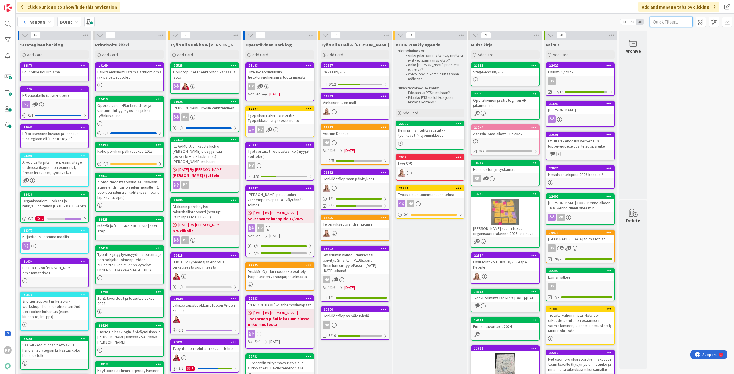
click at [670, 21] on input "text" at bounding box center [670, 22] width 43 height 10
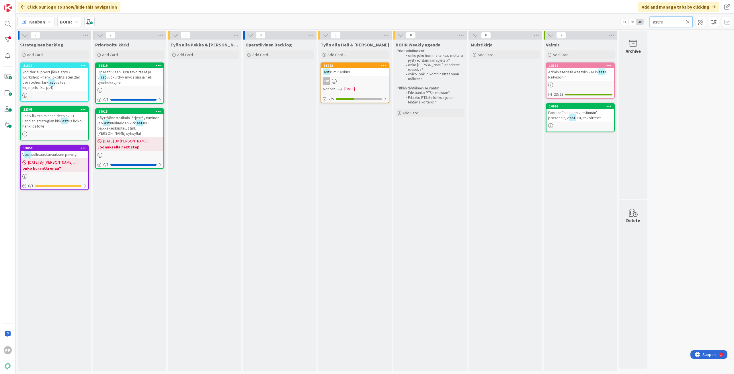
type input "astrum"
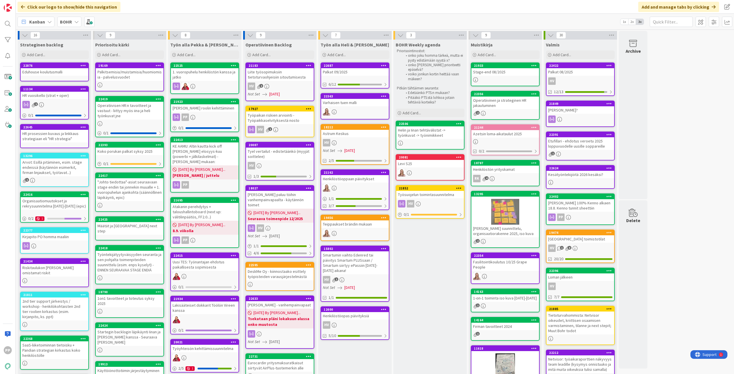
click at [358, 138] on link "18212 Astrum Keskus HV Not Set 08/31/2025 2/5" at bounding box center [354, 144] width 69 height 41
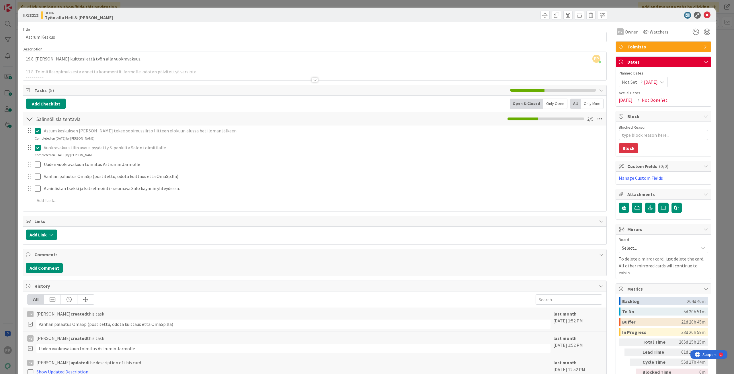
click at [9, 78] on div "ID 18212 BOHR Työn alla Heli & Iina Title 13 / 128 Astrum Keskus Description PP…" at bounding box center [367, 187] width 734 height 374
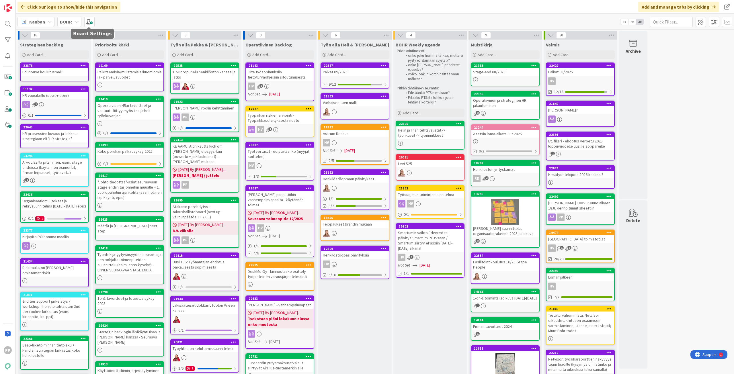
click at [77, 21] on icon at bounding box center [76, 21] width 5 height 5
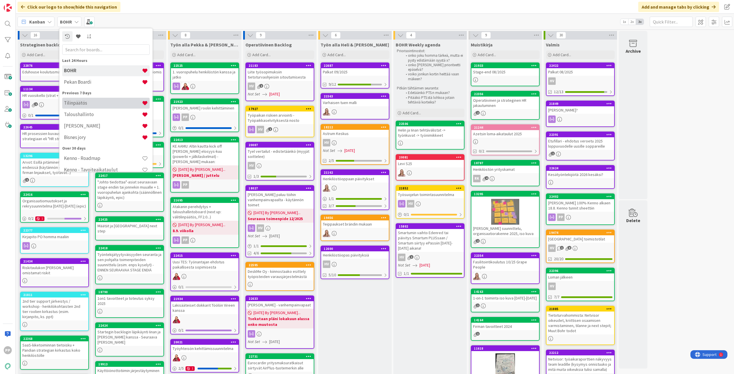
click at [85, 99] on div "Tilinpäätös" at bounding box center [105, 103] width 87 height 11
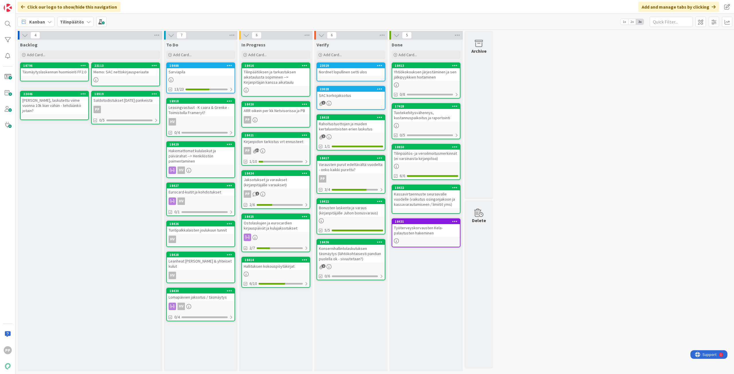
click at [367, 131] on div "Rahoitustuottojen ja muiden kertaluontoisten erien laskutus" at bounding box center [351, 126] width 68 height 13
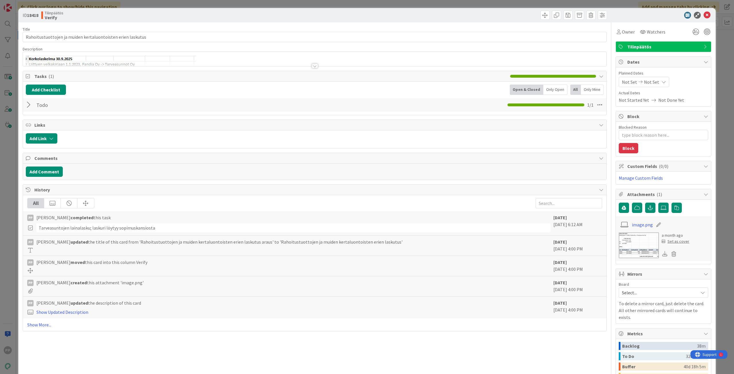
click at [232, 64] on div at bounding box center [314, 63] width 583 height 6
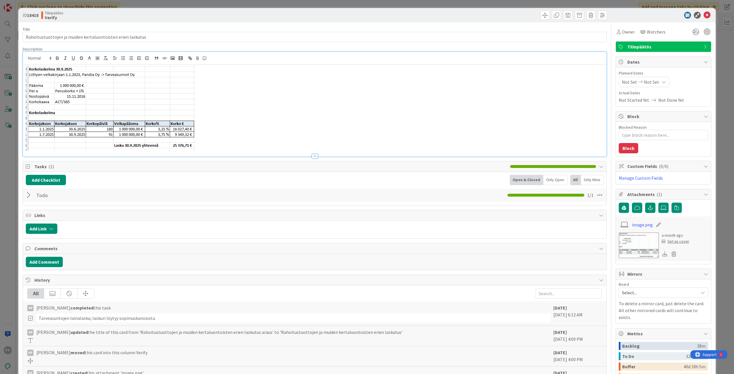
click at [256, 102] on p at bounding box center [314, 108] width 577 height 85
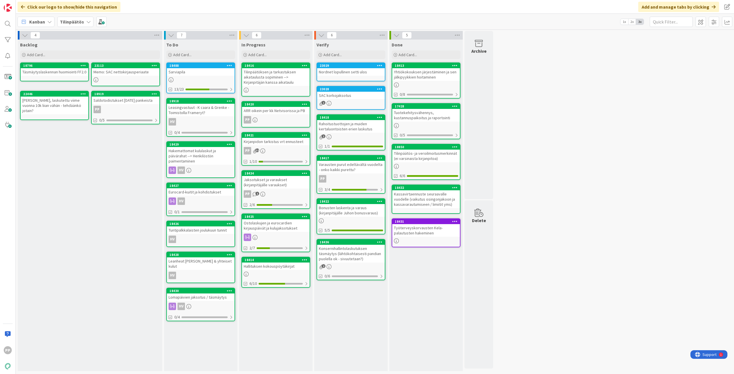
click at [363, 172] on div "Varausten purut edeltävältä vuodelta - onko kaikki purettu?" at bounding box center [351, 167] width 68 height 13
click at [359, 260] on div "Konsernihallintolaskutuksen täsmäytys (lähtökohtaisesti pandian puolella ok - s…" at bounding box center [351, 254] width 68 height 18
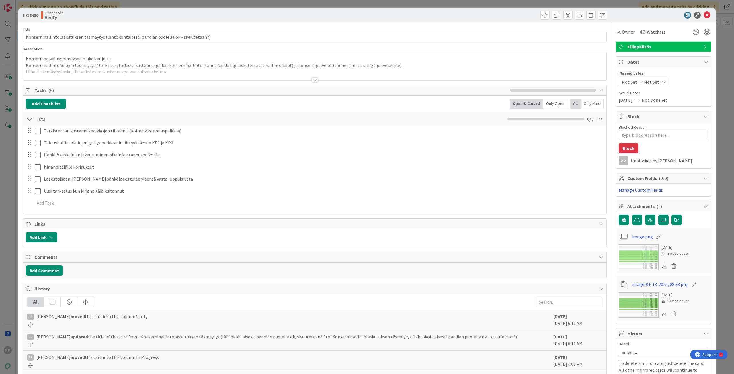
click at [240, 83] on div "Title 91 / 128 Konsernihallintolaskutuksen täsmäytys (lähtökohtaisesti pandian …" at bounding box center [315, 259] width 584 height 474
click at [239, 76] on div at bounding box center [314, 73] width 583 height 15
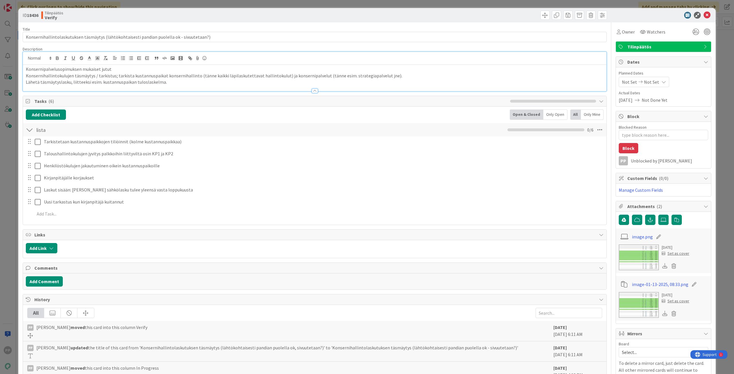
click at [239, 76] on p "Konsernihallintokulujen täsmäytys / tarkistus; tarkista kustannuspaikat konsern…" at bounding box center [314, 75] width 577 height 7
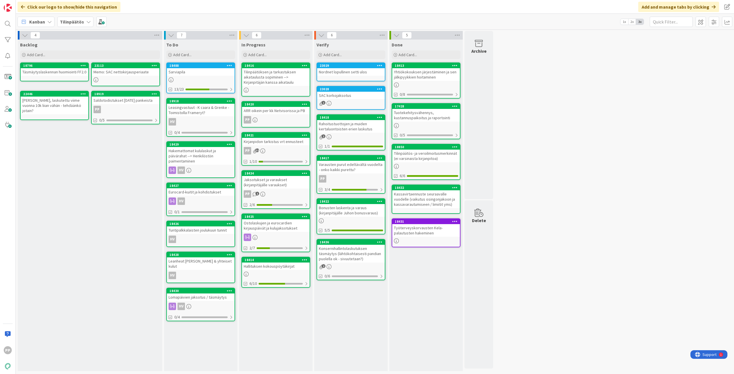
click at [363, 130] on div "Rahoitustuottojen ja muiden kertaluontoisten erien laskutus" at bounding box center [351, 126] width 68 height 13
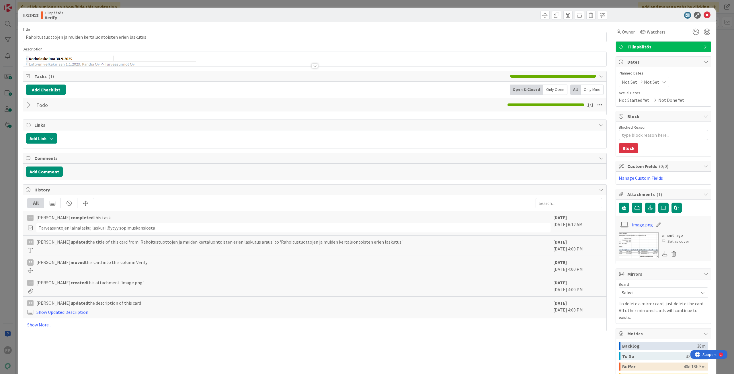
click at [379, 59] on p at bounding box center [314, 98] width 577 height 85
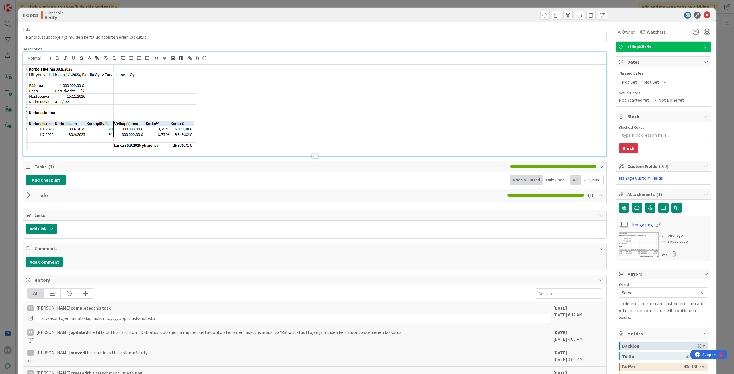
click at [399, 107] on p at bounding box center [314, 108] width 577 height 85
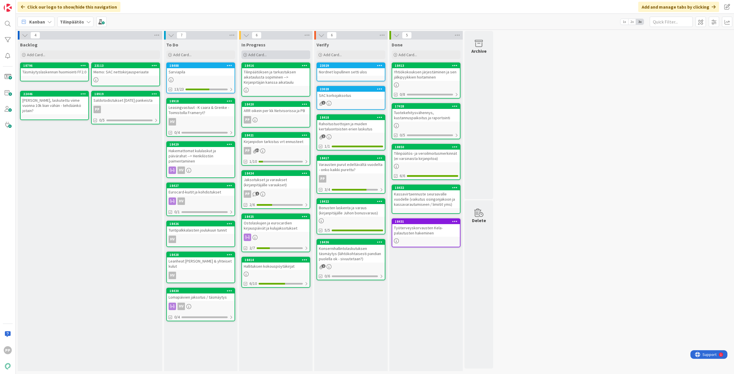
click at [257, 52] on span "Add Card..." at bounding box center [257, 54] width 18 height 5
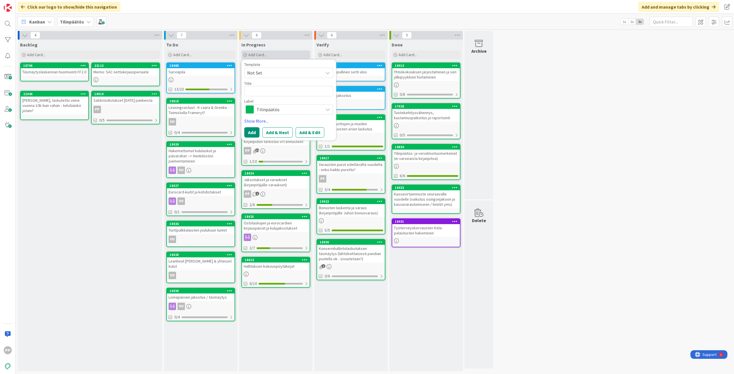
type textarea "x"
type textarea "T"
type textarea "x"
type textarea "Ta"
type textarea "x"
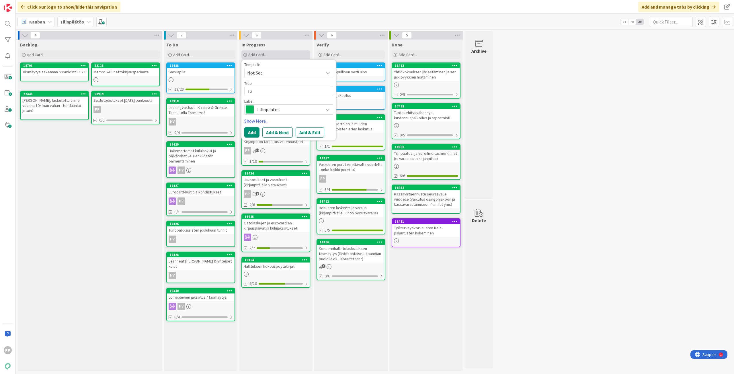
type textarea "Tal"
type textarea "x"
type textarea "Talo"
type textarea "x"
type textarea "Talou"
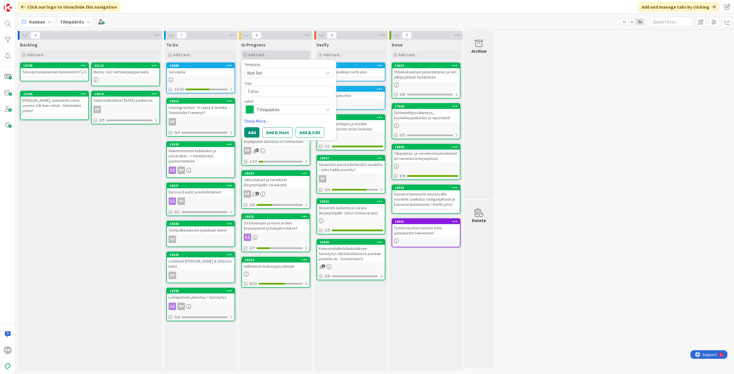
type textarea "x"
type textarea "Talous"
type textarea "x"
type textarea "Taloust"
type textarea "x"
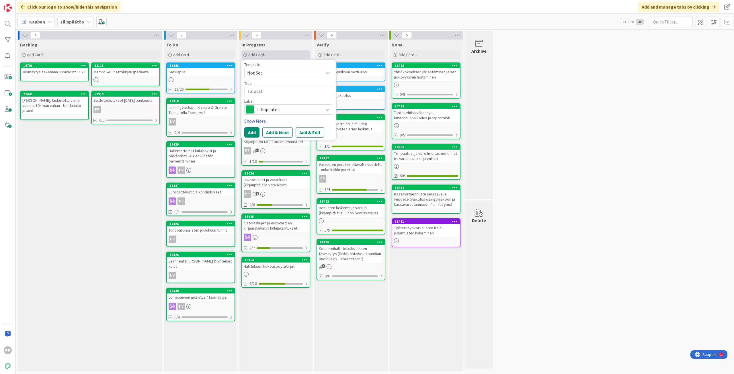
type textarea "Taloustu"
type textarea "x"
type textarea "Taloustuo"
type textarea "x"
type textarea "Taloustuot"
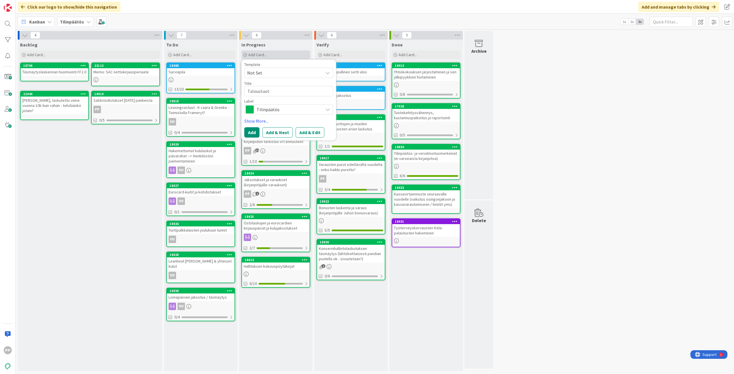
type textarea "x"
type textarea "Taloustuote"
type textarea "x"
type textarea "Taloustuotek"
type textarea "x"
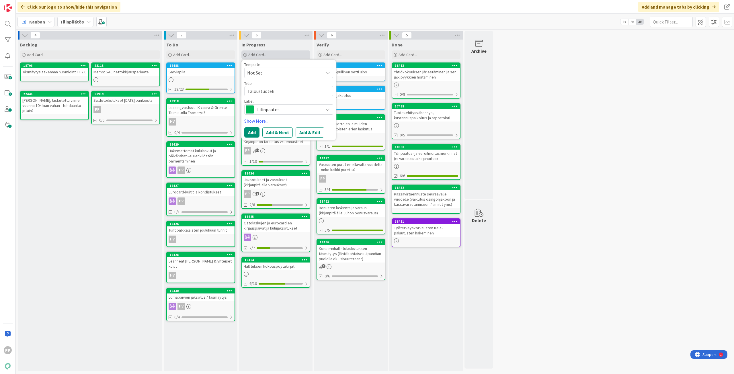
type textarea "Taloustuoteko"
type textarea "x"
type textarea "Taloustuotekoa"
type textarea "x"
type textarea "Taloustuotekoal"
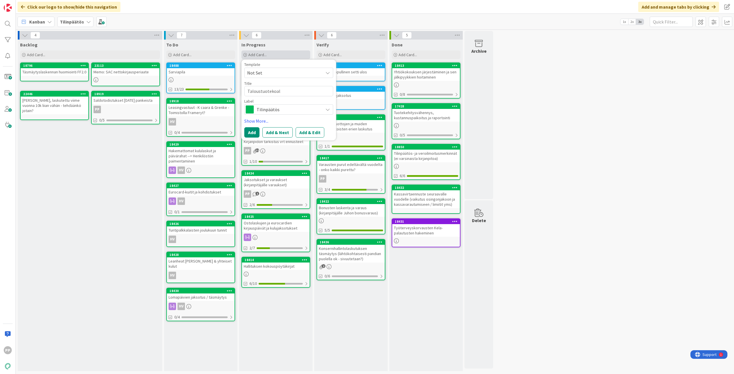
type textarea "x"
type textarea "Taloustuotekoali"
type textarea "x"
type textarea "Taloustuotekoalit"
type textarea "x"
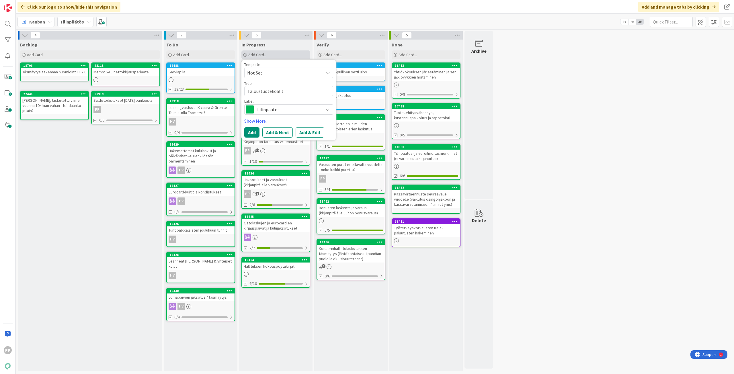
type textarea "Taloustuotekoaliti"
type textarea "x"
type textarea "Taloustuotekoalitio"
type textarea "x"
type textarea "Taloustuotekoalition"
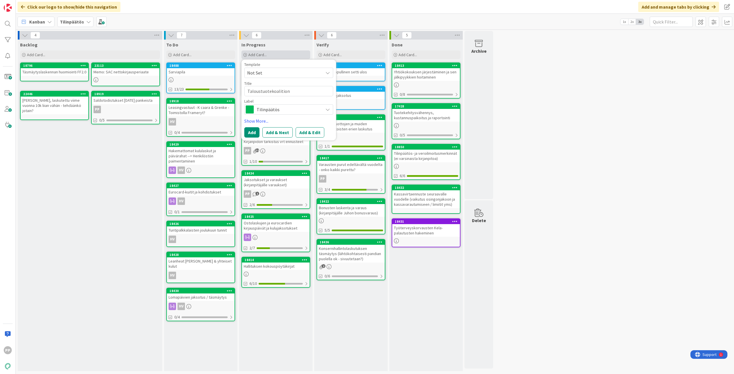
type textarea "x"
type textarea "Taloustuotekoalition"
type textarea "x"
type textarea "Taloustuotekoalition k"
type textarea "x"
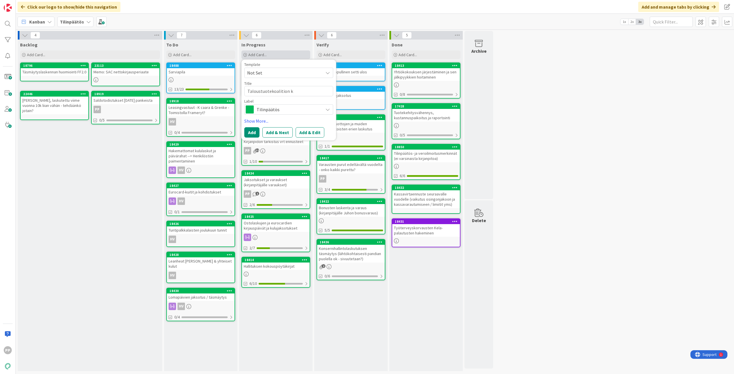
type textarea "Taloustuotekoalition ko"
type textarea "x"
type textarea "Taloustuotekoalition kor"
type textarea "x"
type textarea "Taloustuotekoalition kork"
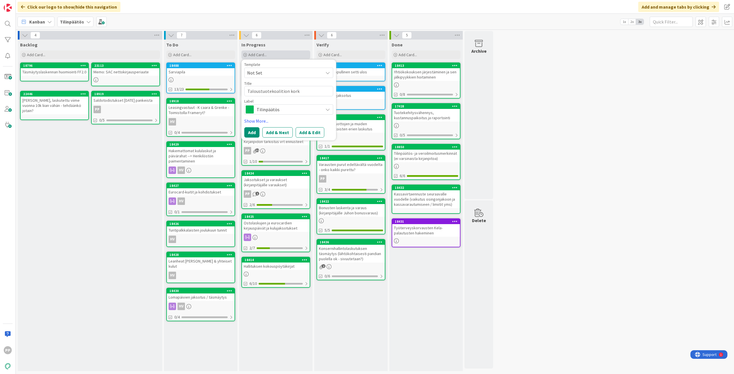
type textarea "x"
type textarea "Taloustuotekoalition korko"
type textarea "x"
type textarea "Taloustuotekoalition korkot"
type textarea "x"
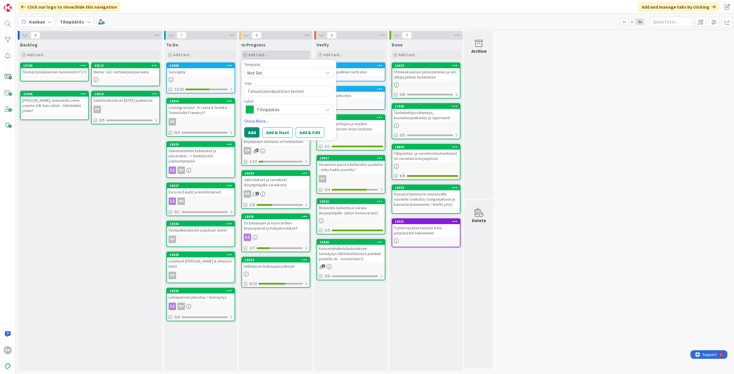
type textarea "Taloustuotekoalition korkotv"
type textarea "x"
type textarea "Taloustuotekoalition korkotva"
type textarea "x"
type textarea "Taloustuotekoalition korkotvar"
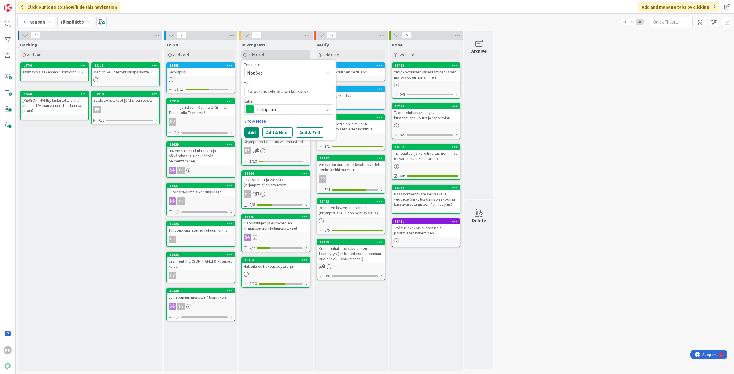
type textarea "x"
type textarea "Taloustuotekoalition korkotvara"
type textarea "x"
type textarea "Taloustuotekoalition korkotvar"
type textarea "x"
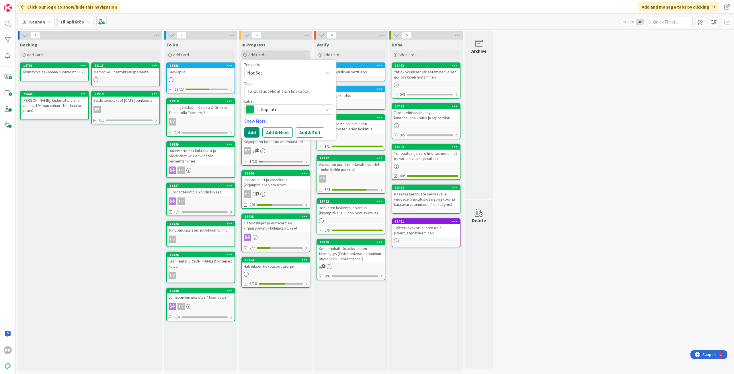
type textarea "Taloustuotekoalition korkotva"
type textarea "x"
type textarea "Taloustuotekoalition korkotv"
type textarea "x"
type textarea "Taloustuotekoalition korkot"
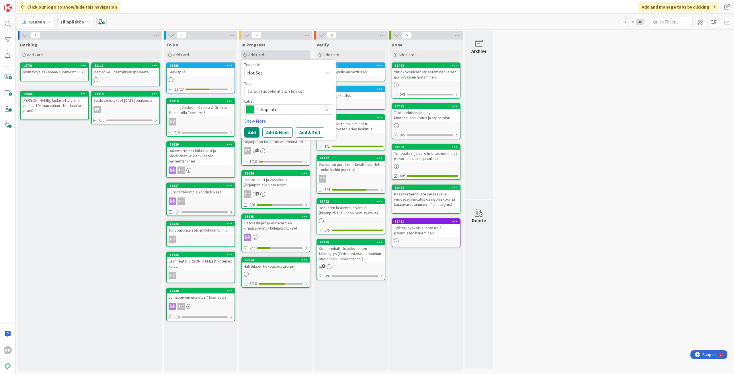
type textarea "x"
type textarea "Taloustuotekoalition korko"
type textarea "x"
type textarea "Taloustuotekoalition korkov"
type textarea "x"
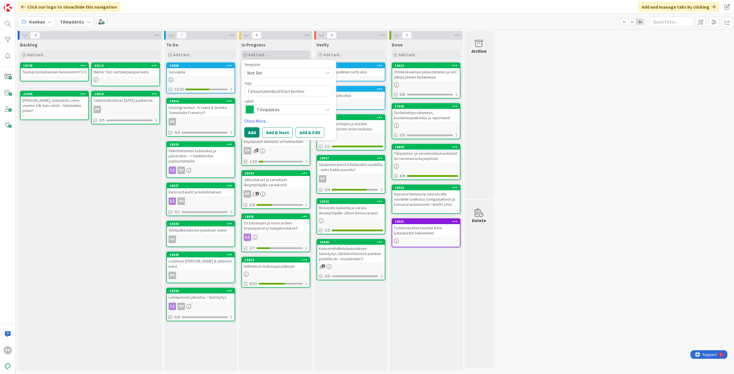
type textarea "Taloustuotekoalition korkova"
type textarea "x"
type textarea "Taloustuotekoalition korkovar"
type textarea "x"
type textarea "Taloustuotekoalition korkovara"
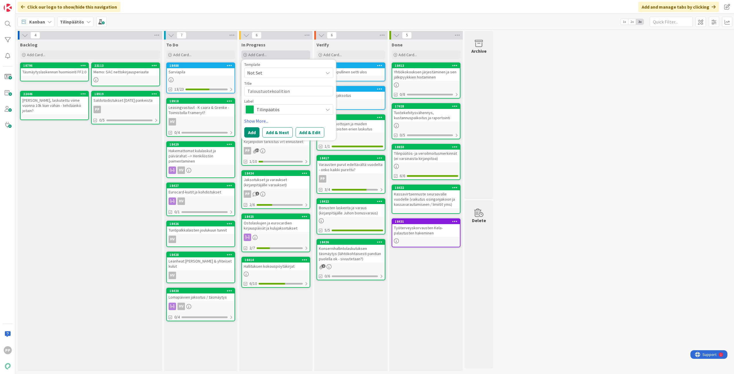
type textarea "x"
type textarea "Taloustuotekoalition korkovarau"
type textarea "x"
type textarea "Taloustuotekoalition korkovaraus"
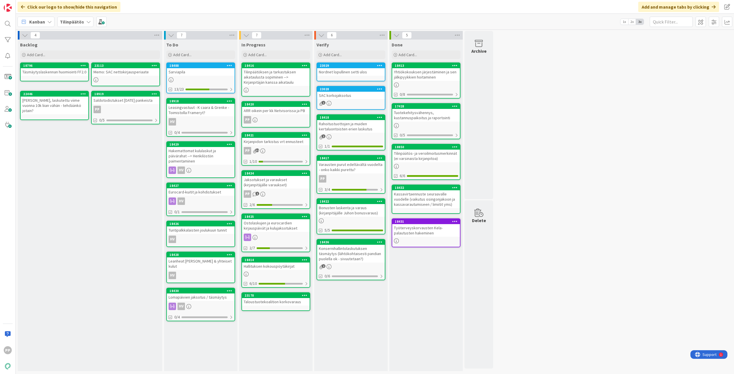
click at [280, 301] on div "Taloustuotekoalition korkovaraus" at bounding box center [276, 301] width 68 height 7
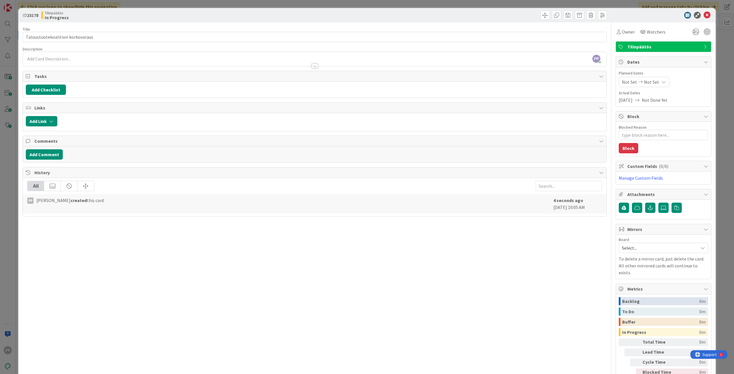
drag, startPoint x: 92, startPoint y: 59, endPoint x: 80, endPoint y: 59, distance: 12.0
click at [92, 59] on div "PP Pekka Paaskunta just joined" at bounding box center [314, 59] width 583 height 14
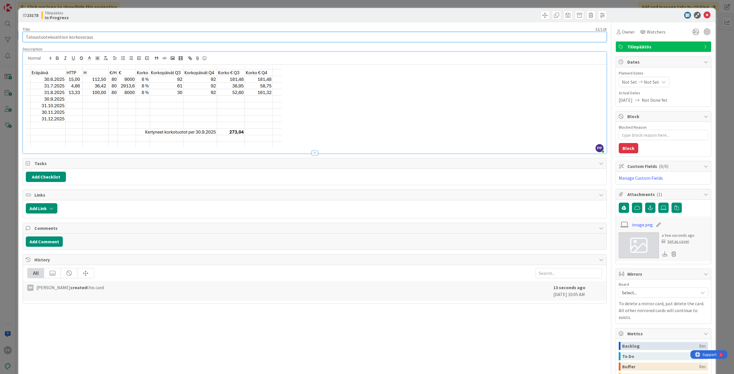
click at [342, 38] on input "Taloustuotekoalition korkovaraus" at bounding box center [315, 37] width 584 height 10
click at [359, 23] on div "Title 32 / 128 Taloustuotekoalition korkovaraus Description PP Pekka Paaskunta …" at bounding box center [315, 229] width 584 height 414
click at [373, 7] on div "ID 23178 Tilinpäätös In Progress Title 32 / 128 Taloustuotekoalition korkovarau…" at bounding box center [367, 187] width 734 height 374
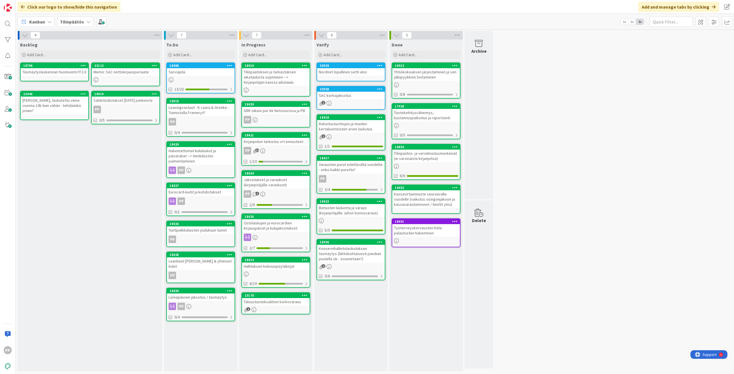
click at [289, 299] on div "Taloustuotekoalition korkovaraus" at bounding box center [276, 301] width 68 height 7
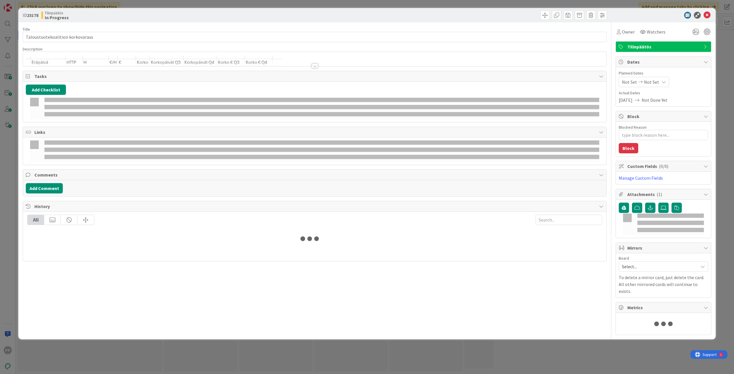
click at [362, 317] on div "Title 32 / 128 Taloustuotekoalition korkovaraus Description Owner Watchers Tili…" at bounding box center [315, 178] width 584 height 313
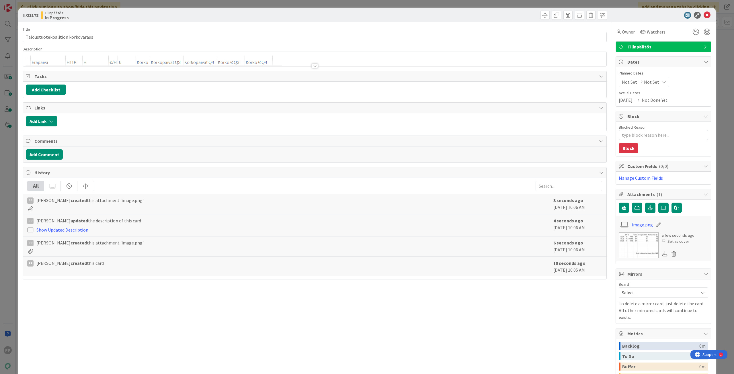
click at [12, 286] on div "ID 23178 Tilinpäätös In Progress Title 32 / 128 Taloustuotekoalition korkovarau…" at bounding box center [367, 187] width 734 height 374
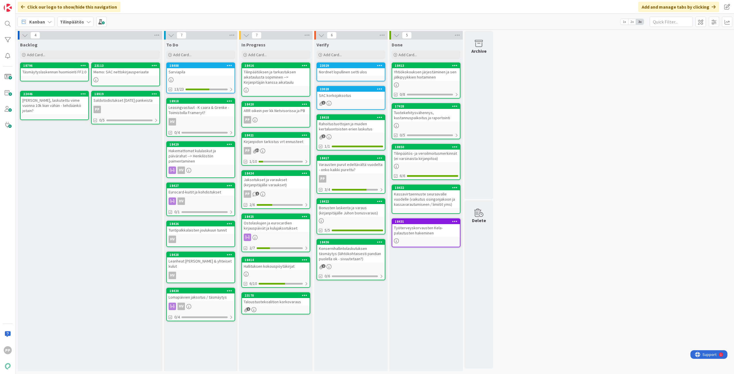
click at [626, 223] on div "4 Backlog Add Card... 23113 Memo: SAC nettokirjausperiaate 18796 Täsmäytyslaske…" at bounding box center [374, 202] width 715 height 343
click at [634, 232] on div "4 Backlog Add Card... 23113 Memo: SAC nettokirjausperiaate 18796 Täsmäytyslaske…" at bounding box center [374, 202] width 715 height 343
click at [552, 189] on div "4 Backlog Add Card... 23113 Memo: SAC nettokirjausperiaate 18796 Täsmäytyslaske…" at bounding box center [374, 202] width 715 height 343
click at [293, 183] on div "Jaksotukset ja varaukset (kirjanpitäjälle varaukset)" at bounding box center [276, 182] width 68 height 13
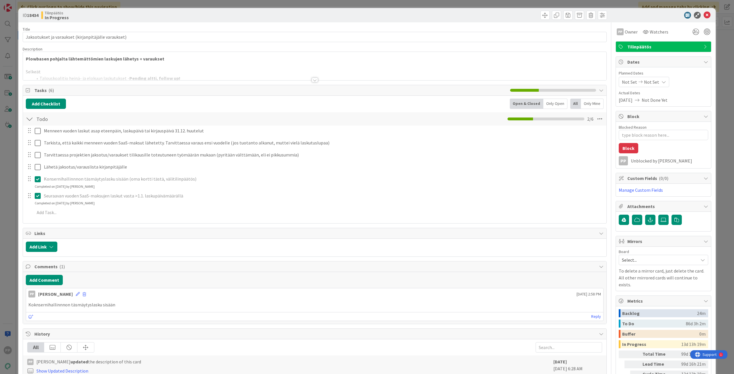
click at [252, 73] on div at bounding box center [314, 73] width 583 height 15
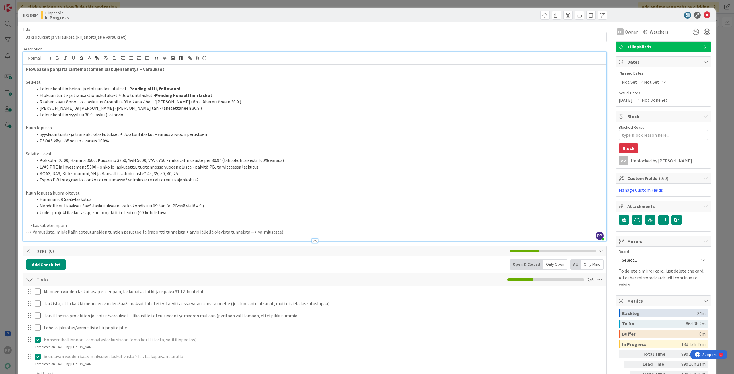
click at [187, 89] on li "Talouskoalitio heinä- ja elokuun laskutukset - Pending altti, follow up!" at bounding box center [318, 88] width 570 height 7
drag, startPoint x: 193, startPoint y: 89, endPoint x: 39, endPoint y: 87, distance: 154.2
click at [39, 87] on li "Talouskoalitio heinä- ja elokuun laskutukset - Pending altti, follow up!" at bounding box center [318, 88] width 570 height 7
click at [81, 56] on icon "button" at bounding box center [81, 58] width 5 height 5
click at [111, 106] on li "Raahen 09 SaaS-laskut (Pekka funtsii tän - lähetettäneen 30.9.)" at bounding box center [318, 108] width 570 height 7
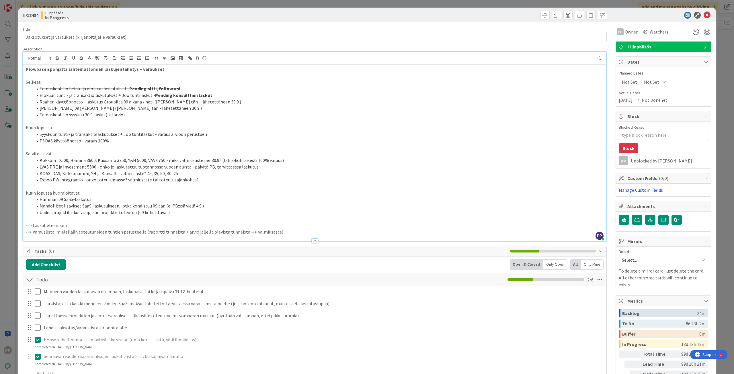
type textarea "x"
drag, startPoint x: 127, startPoint y: 89, endPoint x: 177, endPoint y: 89, distance: 50.1
click at [177, 89] on li "Talouskoalitio heinä- ja elokuun laskutukset - Pending altti, follow up!" at bounding box center [318, 88] width 570 height 7
click at [243, 93] on li "Elokuun tunti- ja transaktiolaskutukset + Joo tuntilaskut - Pending konsulttien…" at bounding box center [318, 95] width 570 height 7
drag, startPoint x: 249, startPoint y: 95, endPoint x: 150, endPoint y: 93, distance: 99.1
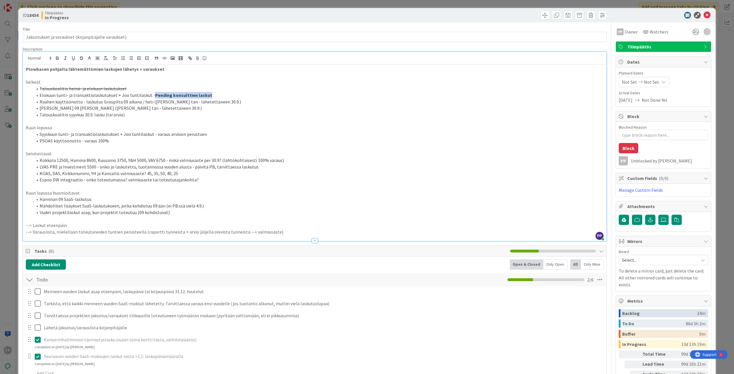
click at [150, 93] on li "Elokuun tunti- ja transaktiolaskutukset + Joo tuntilaskut - Pending konsulttien…" at bounding box center [318, 95] width 570 height 7
click at [162, 153] on p "Selvitettävät" at bounding box center [314, 153] width 577 height 7
click at [162, 147] on p at bounding box center [314, 147] width 577 height 7
click at [133, 115] on li "Talouskoalitio syyskuu 30.9. lasku (tai arvio)" at bounding box center [318, 114] width 570 height 7
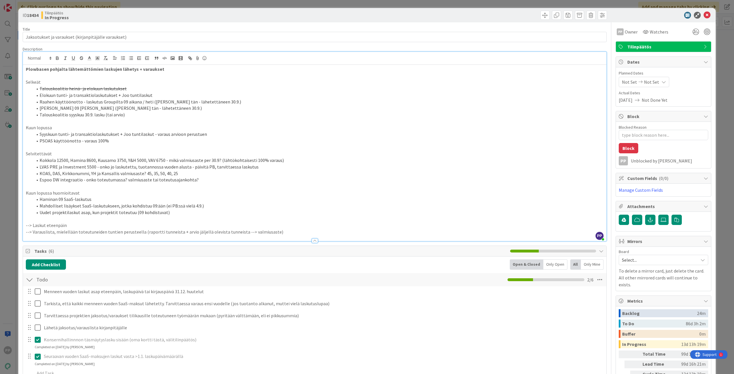
click at [121, 128] on p "Kuun lopussa" at bounding box center [314, 127] width 577 height 7
drag, startPoint x: 161, startPoint y: 135, endPoint x: 165, endPoint y: 143, distance: 8.5
click at [165, 143] on ol "Syyskuun tunti- ja transaktiolaskutukset + Joo tuntilaskut - varaus arvioon per…" at bounding box center [314, 137] width 577 height 13
click at [166, 151] on p "Selvitettävät" at bounding box center [314, 153] width 577 height 7
click at [166, 143] on li "PSOAS käyttöönotto - varaus 100%" at bounding box center [318, 141] width 570 height 7
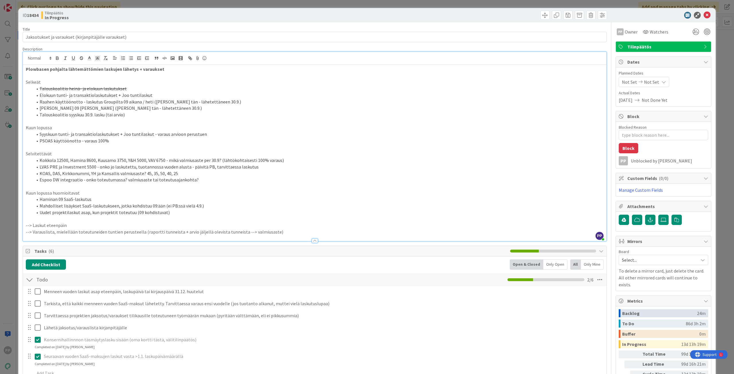
click at [187, 211] on li "Uudet projektilaskut asap, kun projektit toteutuu (09 kohdistuvat)" at bounding box center [318, 212] width 570 height 7
click at [168, 138] on li "PSOAS käyttöönotto - varaus 100%" at bounding box center [318, 141] width 570 height 7
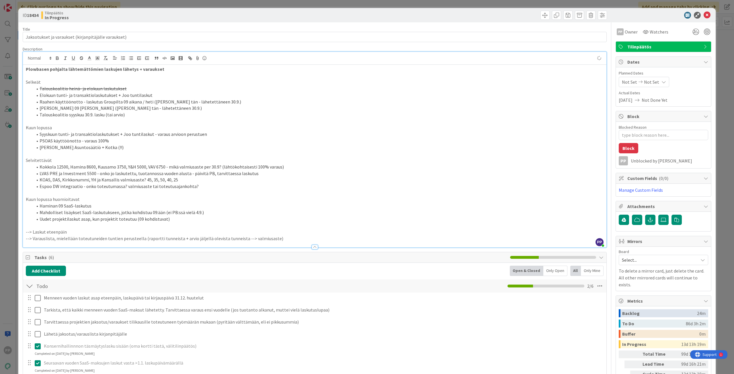
type textarea "x"
click at [178, 148] on li "Juhan laskutukset Asuntosäätiö + Kotka (!!)" at bounding box center [318, 147] width 570 height 7
click at [182, 167] on li "Kokkola 12500, Hamina 8600, Kuusamo 3750, Y&H 5000, VAV 6750 - mikä valmiusaste…" at bounding box center [318, 167] width 570 height 7
click at [262, 47] on div "Description" at bounding box center [315, 48] width 584 height 5
click at [269, 24] on div "Title 52 / 128 Jaksotukset ja varaukset (kirjanpitäjälle varaukset) Description…" at bounding box center [315, 335] width 584 height 626
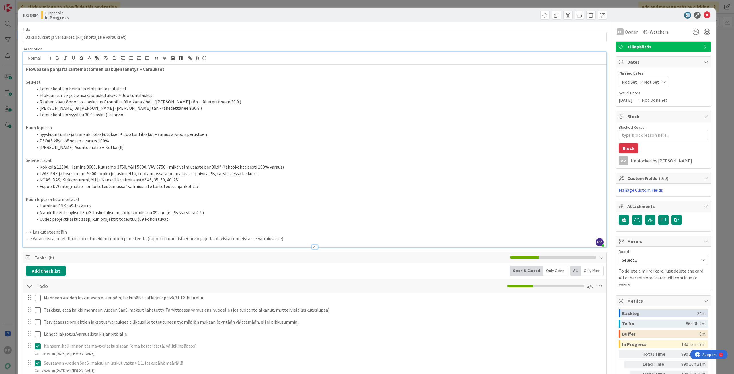
drag, startPoint x: 520, startPoint y: 23, endPoint x: 519, endPoint y: 13, distance: 10.9
click at [520, 21] on div "ID 18434 Tilinpäätös In Progress Title 52 / 128 Jaksotukset ja varaukset (kirja…" at bounding box center [366, 330] width 697 height 645
click at [519, 1] on div "ID 18434 Tilinpäätös In Progress Title 52 / 128 Jaksotukset ja varaukset (kirja…" at bounding box center [367, 187] width 734 height 374
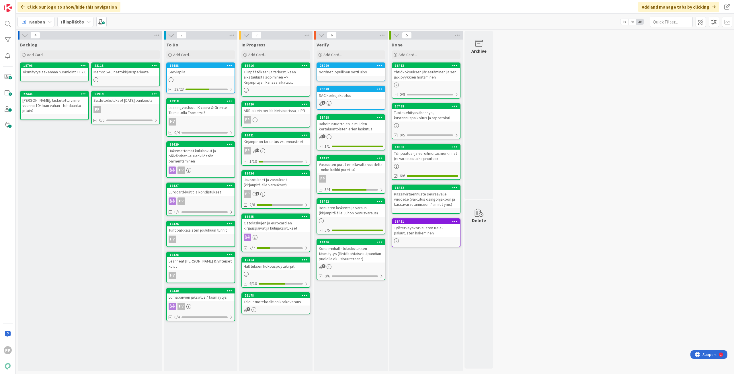
click at [363, 350] on div "Verify Add Card... 23029 Nordnet lopullinen setti ulos 23028 SAC korkojaksotus …" at bounding box center [350, 206] width 73 height 332
click at [148, 194] on div "Backlog Add Card... 23113 Memo: SAC nettokirjausperiaate 18796 Täsmäytyslaskenn…" at bounding box center [90, 206] width 144 height 332
click at [99, 164] on div "Backlog Add Card... 23113 Memo: SAC nettokirjausperiaate 18796 Täsmäytyslaskenn…" at bounding box center [90, 206] width 144 height 332
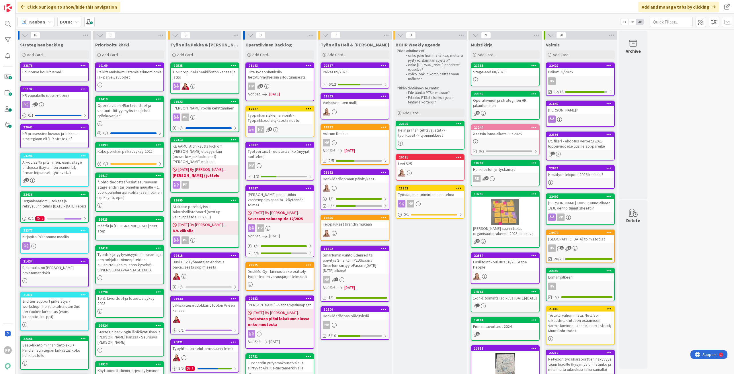
click at [54, 25] on div "Kanban BOHR 1x 2x 3x" at bounding box center [375, 22] width 718 height 16
click at [68, 20] on b "BOHR" at bounding box center [66, 22] width 12 height 6
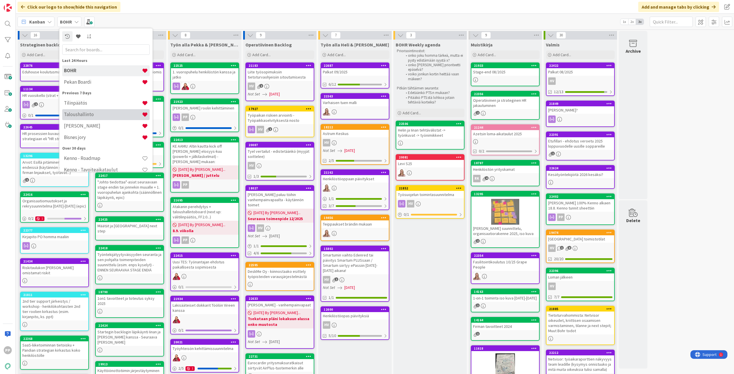
click at [92, 117] on h4 "Taloushallinto" at bounding box center [103, 114] width 78 height 6
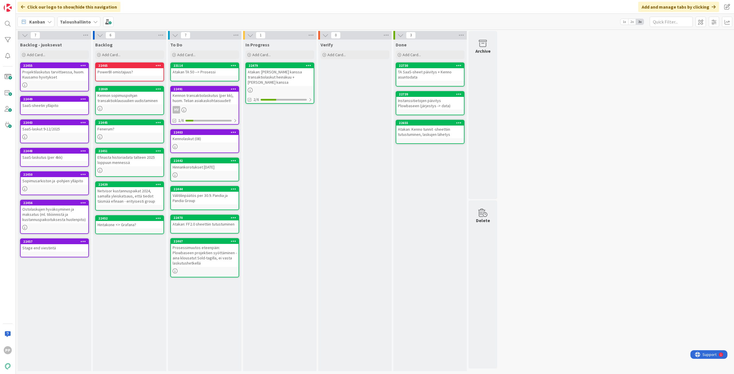
click at [93, 23] on icon at bounding box center [95, 21] width 5 height 5
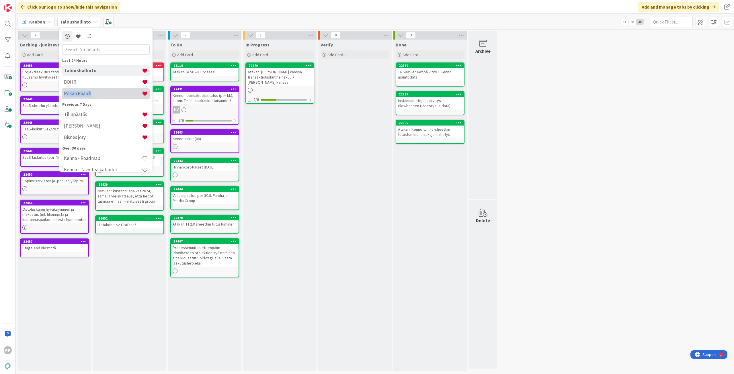
drag, startPoint x: 110, startPoint y: 83, endPoint x: 111, endPoint y: 93, distance: 9.8
click at [111, 93] on div "Taloushallinto BOHR Pekan Boardi" at bounding box center [105, 82] width 87 height 34
click at [111, 93] on h4 "Pekan Boardi" at bounding box center [103, 94] width 78 height 6
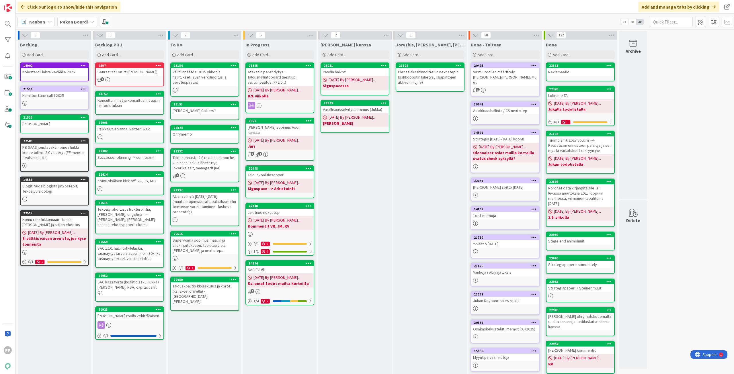
click at [80, 20] on b "Pekan Boardi" at bounding box center [74, 22] width 28 height 6
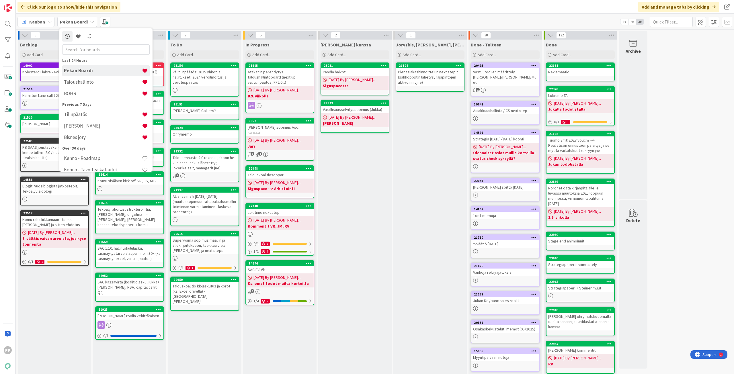
click at [265, 9] on div "Click our logo to show/hide this navigation Add and manage tabs by clicking" at bounding box center [375, 7] width 718 height 14
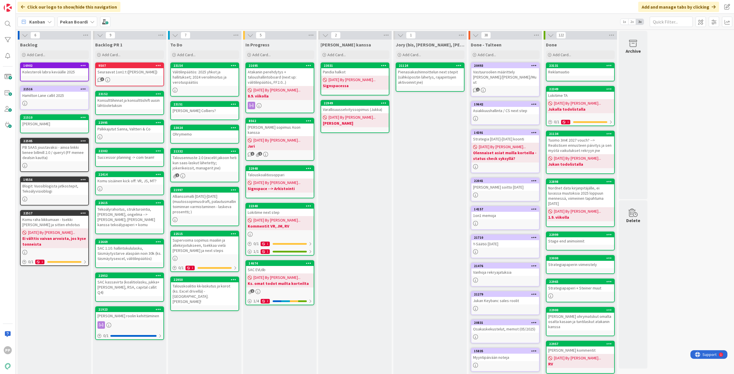
click at [261, 5] on div "Click our logo to show/hide this navigation Add and manage tabs by clicking" at bounding box center [375, 7] width 718 height 14
click at [232, 14] on div "Kanban Pekan Boardi 1x 2x 3x" at bounding box center [375, 22] width 718 height 16
click at [232, 13] on div "Click our logo to show/hide this navigation Add and manage tabs by clicking" at bounding box center [375, 7] width 718 height 14
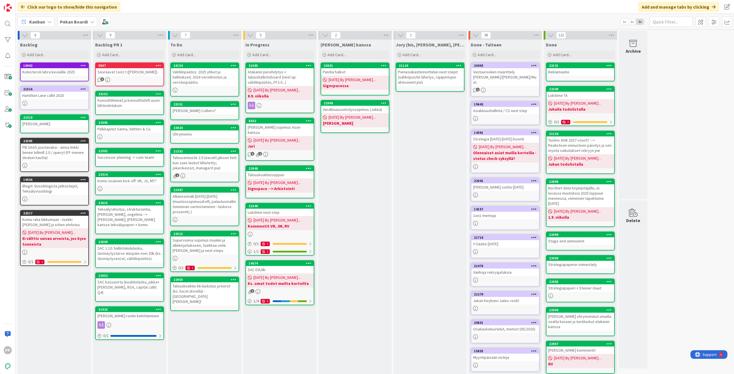
click at [191, 12] on div "Click our logo to show/hide this navigation Add and manage tabs by clicking" at bounding box center [375, 7] width 718 height 14
click at [192, 13] on div "Click our logo to show/hide this navigation Add and manage tabs by clicking" at bounding box center [375, 7] width 718 height 14
click at [195, 13] on div "Click our logo to show/hide this navigation Add and manage tabs by clicking" at bounding box center [375, 7] width 718 height 14
drag, startPoint x: 195, startPoint y: 10, endPoint x: 195, endPoint y: 14, distance: 4.0
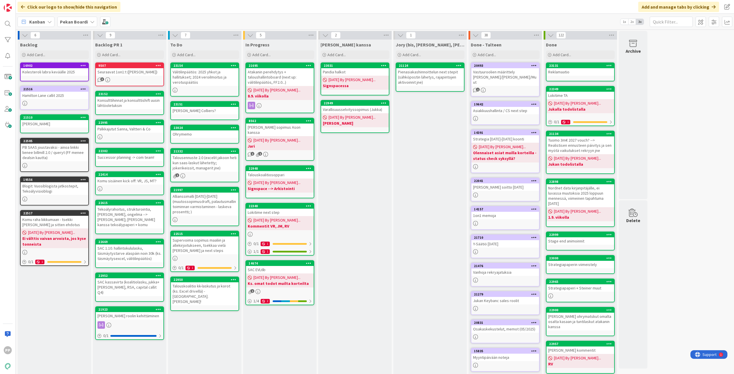
click at [195, 10] on div "Click our logo to show/hide this navigation Add and manage tabs by clicking" at bounding box center [375, 7] width 718 height 14
click at [195, 14] on div "Kanban Pekan Boardi 1x 2x 3x" at bounding box center [375, 22] width 718 height 16
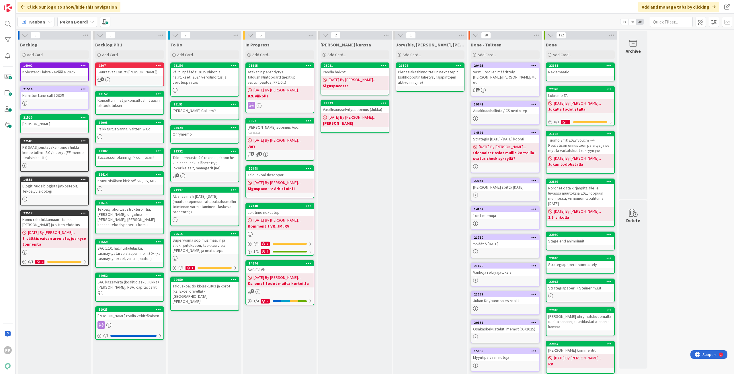
click at [176, 14] on div "Kanban Pekan Boardi 1x 2x 3x" at bounding box center [375, 22] width 718 height 16
drag, startPoint x: 176, startPoint y: 14, endPoint x: 179, endPoint y: 13, distance: 3.2
click at [179, 13] on div "Click our logo to show/hide this navigation Add and manage tabs by clicking Kan…" at bounding box center [375, 187] width 718 height 374
click at [179, 13] on div "Click our logo to show/hide this navigation Add and manage tabs by clicking" at bounding box center [375, 7] width 718 height 14
click at [180, 14] on div "Kanban Pekan Boardi 1x 2x 3x" at bounding box center [375, 22] width 718 height 16
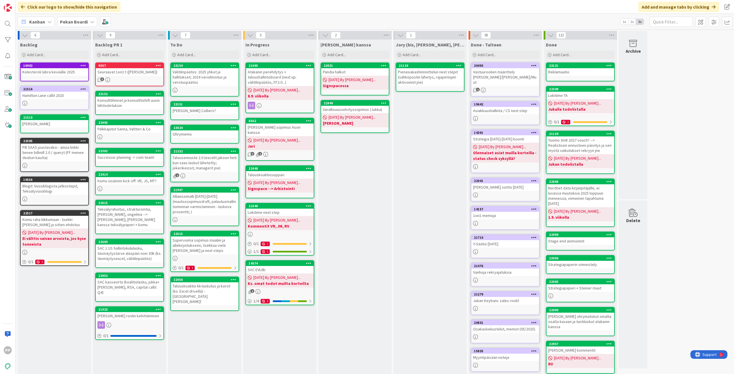
click at [180, 14] on div "Kanban Pekan Boardi 1x 2x 3x" at bounding box center [375, 22] width 718 height 16
click at [181, 13] on div "Click our logo to show/hide this navigation Add and manage tabs by clicking" at bounding box center [375, 7] width 718 height 14
click at [168, 12] on div "Click our logo to show/hide this navigation Add and manage tabs by clicking" at bounding box center [375, 7] width 718 height 14
click at [168, 13] on div "Click our logo to show/hide this navigation Add and manage tabs by clicking Kan…" at bounding box center [375, 187] width 718 height 374
click at [168, 13] on div "Click our logo to show/hide this navigation Add and manage tabs by clicking" at bounding box center [375, 7] width 718 height 14
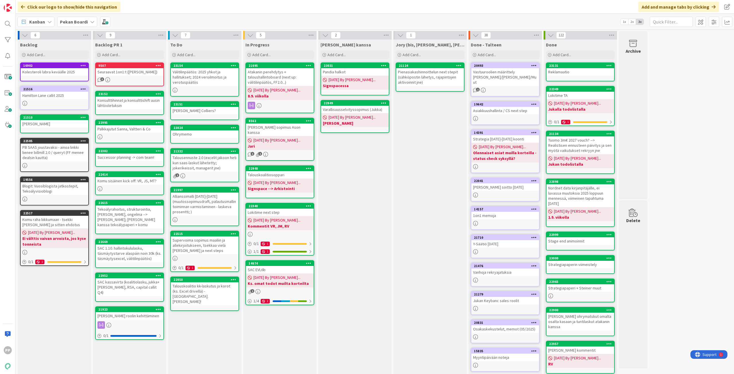
click at [168, 17] on div "Kanban Pekan Boardi 1x 2x 3x" at bounding box center [375, 22] width 718 height 16
click at [167, 16] on div "Kanban Pekan Boardi 1x 2x 3x" at bounding box center [375, 22] width 718 height 16
click at [167, 17] on div "Kanban Pekan Boardi 1x 2x 3x" at bounding box center [375, 22] width 718 height 16
click at [121, 23] on div "Kanban Pekan Boardi 1x 2x 3x" at bounding box center [375, 22] width 718 height 16
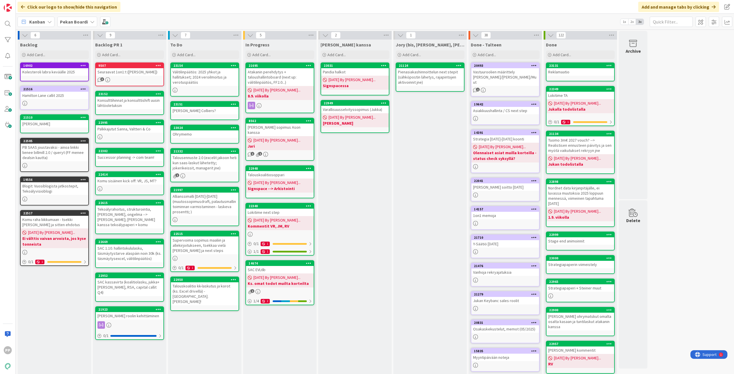
click at [158, 21] on div "Kanban Pekan Boardi 1x 2x 3x" at bounding box center [375, 22] width 718 height 16
click at [161, 25] on div "Kanban Pekan Boardi 1x 2x 3x" at bounding box center [375, 22] width 718 height 16
click at [159, 17] on div "Kanban Pekan Boardi 1x 2x 3x" at bounding box center [375, 22] width 718 height 16
click at [177, 13] on div "Click our logo to show/hide this navigation Add and manage tabs by clicking" at bounding box center [375, 7] width 718 height 14
click at [374, 195] on div "[PERSON_NAME] kanssa Add Card... 23031 Pandia halkot [DATE] By [PERSON_NAME]...…" at bounding box center [354, 230] width 73 height 381
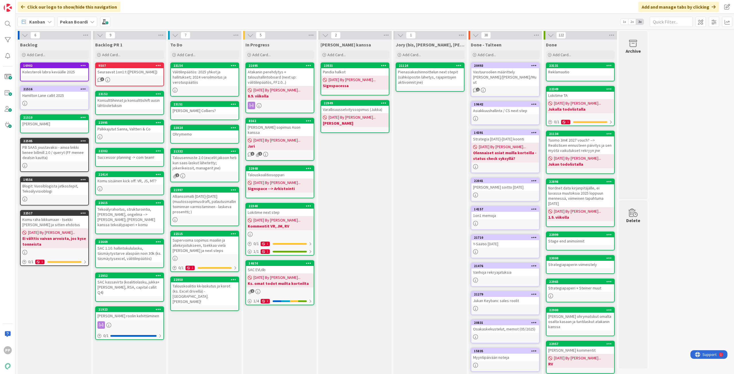
click at [359, 187] on div "[PERSON_NAME] kanssa Add Card... 23031 Pandia halkot [DATE] By [PERSON_NAME]...…" at bounding box center [354, 230] width 73 height 381
click at [360, 183] on div "[PERSON_NAME] kanssa Add Card... 23031 Pandia halkot [DATE] By [PERSON_NAME]...…" at bounding box center [354, 230] width 73 height 381
click at [356, 179] on div "[PERSON_NAME] kanssa Add Card... 23031 Pandia halkot [DATE] By [PERSON_NAME]...…" at bounding box center [354, 230] width 73 height 381
click at [355, 188] on div "[PERSON_NAME] kanssa Add Card... 23031 Pandia halkot [DATE] By [PERSON_NAME]...…" at bounding box center [354, 230] width 73 height 381
click at [360, 187] on div "[PERSON_NAME] kanssa Add Card... 23031 Pandia halkot [DATE] By [PERSON_NAME]...…" at bounding box center [354, 230] width 73 height 381
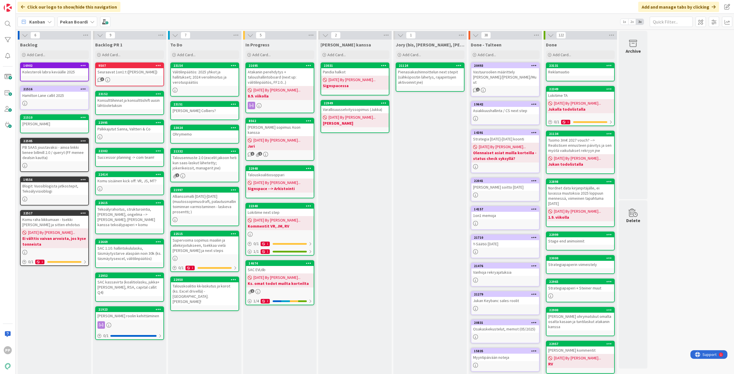
click at [353, 189] on div "[PERSON_NAME] kanssa Add Card... 23031 Pandia halkot [DATE] By [PERSON_NAME]...…" at bounding box center [354, 230] width 73 height 381
click at [353, 181] on div "[PERSON_NAME] kanssa Add Card... 23031 Pandia halkot [DATE] By [PERSON_NAME]...…" at bounding box center [354, 230] width 73 height 381
click at [358, 16] on div "Kanban Pekan Boardi 1x 2x 3x" at bounding box center [375, 22] width 718 height 16
click at [357, 20] on div "Kanban Pekan Boardi 1x 2x 3x" at bounding box center [375, 22] width 718 height 16
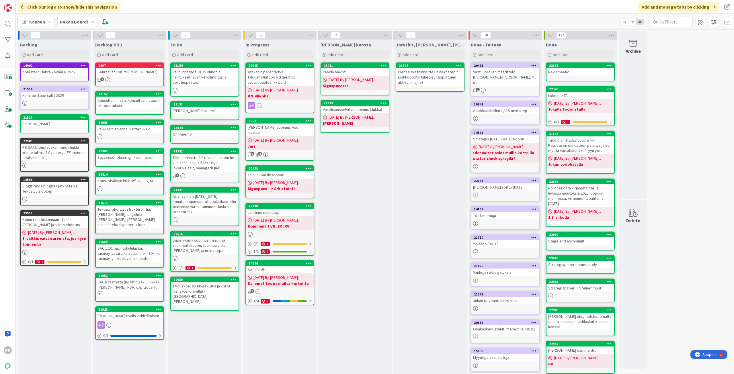
drag, startPoint x: 356, startPoint y: 20, endPoint x: 356, endPoint y: 17, distance: 3.2
click at [356, 17] on div "Kanban Pekan Boardi 1x 2x 3x" at bounding box center [375, 22] width 718 height 16
click at [358, 19] on div "Kanban Pekan Boardi 1x 2x 3x" at bounding box center [375, 22] width 718 height 16
click at [351, 162] on div "[PERSON_NAME] kanssa Add Card... 23031 Pandia halkot [DATE] By [PERSON_NAME]...…" at bounding box center [354, 230] width 73 height 381
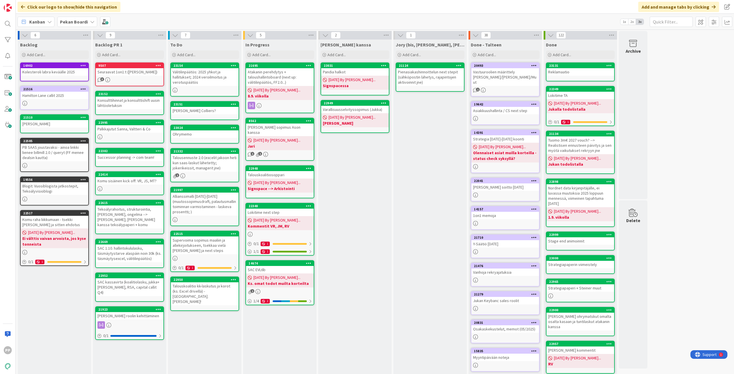
click at [351, 162] on div "[PERSON_NAME] kanssa Add Card... 23031 Pandia halkot [DATE] By [PERSON_NAME]...…" at bounding box center [354, 230] width 73 height 381
click at [355, 13] on div "Click our logo to show/hide this navigation Add and manage tabs by clicking" at bounding box center [375, 7] width 718 height 14
click at [360, 19] on div "Kanban Pekan Boardi 1x 2x 3x" at bounding box center [375, 22] width 718 height 16
click at [356, 194] on div "[PERSON_NAME] kanssa Add Card... 23031 Pandia halkot [DATE] By [PERSON_NAME]...…" at bounding box center [354, 230] width 73 height 381
click at [359, 164] on div "[PERSON_NAME] kanssa Add Card... 23031 Pandia halkot [DATE] By [PERSON_NAME]...…" at bounding box center [354, 230] width 73 height 381
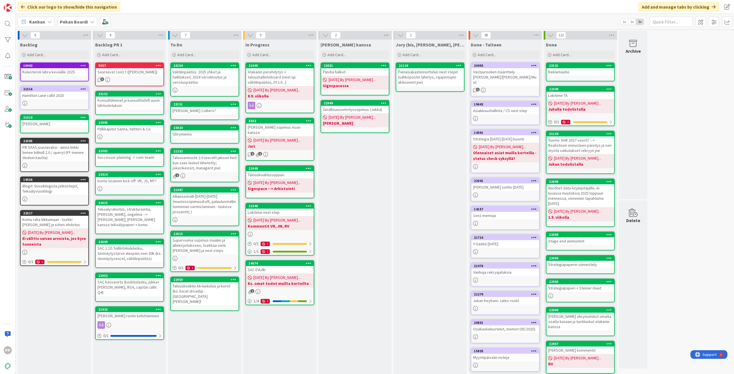
click at [358, 163] on div "[PERSON_NAME] kanssa Add Card... 23031 Pandia halkot [DATE] By [PERSON_NAME]...…" at bounding box center [354, 230] width 73 height 381
click at [356, 175] on div "[PERSON_NAME] kanssa Add Card... 23031 Pandia halkot [DATE] By [PERSON_NAME]...…" at bounding box center [354, 230] width 73 height 381
click at [358, 183] on div "[PERSON_NAME] kanssa Add Card... 23031 Pandia halkot [DATE] By [PERSON_NAME]...…" at bounding box center [354, 230] width 73 height 381
click at [357, 191] on div "[PERSON_NAME] kanssa Add Card... 23031 Pandia halkot [DATE] By [PERSON_NAME]...…" at bounding box center [354, 230] width 73 height 381
click at [362, 191] on div "[PERSON_NAME] kanssa Add Card... 23031 Pandia halkot [DATE] By [PERSON_NAME]...…" at bounding box center [354, 230] width 73 height 381
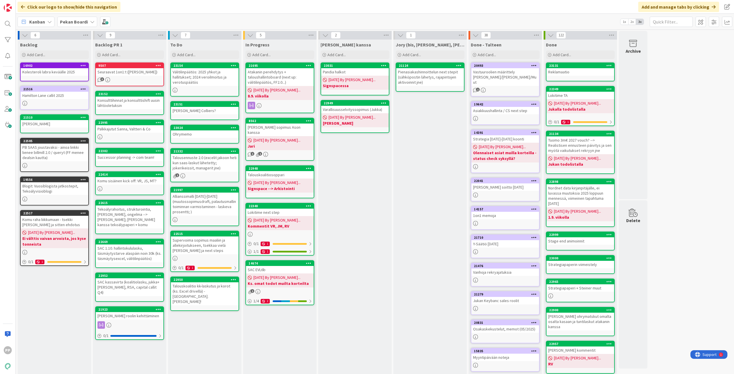
click at [351, 180] on div "[PERSON_NAME] kanssa Add Card... 23031 Pandia halkot [DATE] By [PERSON_NAME]...…" at bounding box center [354, 230] width 73 height 381
click at [351, 174] on div "[PERSON_NAME] kanssa Add Card... 23031 Pandia halkot [DATE] By [PERSON_NAME]...…" at bounding box center [354, 230] width 73 height 381
click at [215, 10] on div "Click our logo to show/hide this navigation Add and manage tabs by clicking" at bounding box center [375, 7] width 718 height 14
click at [197, 55] on div "Add Card..." at bounding box center [204, 54] width 69 height 9
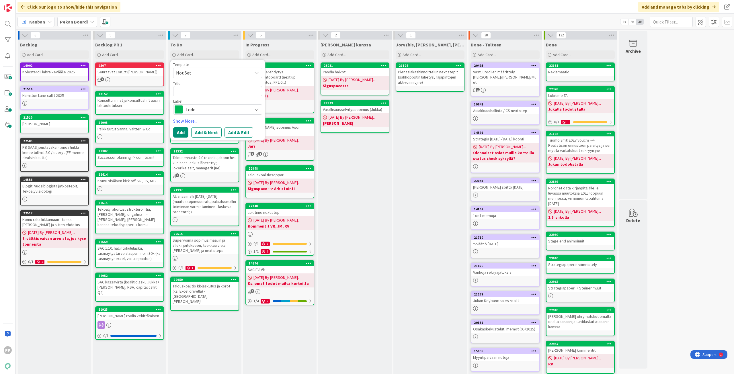
type textarea "x"
type textarea "L"
type textarea "x"
type textarea "La"
type textarea "x"
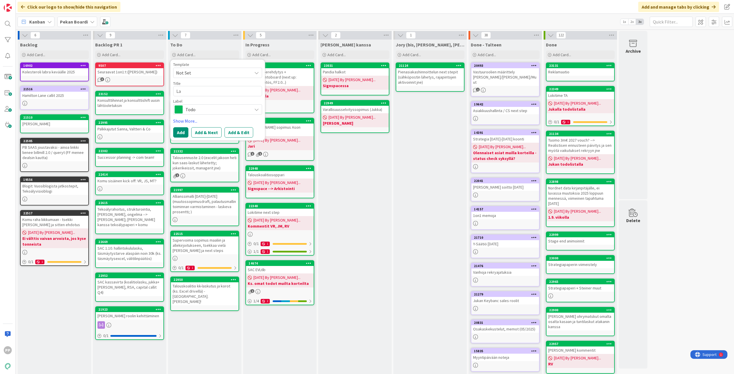
type textarea "Las"
type textarea "x"
type textarea "Lask"
type textarea "x"
type textarea "Lasku"
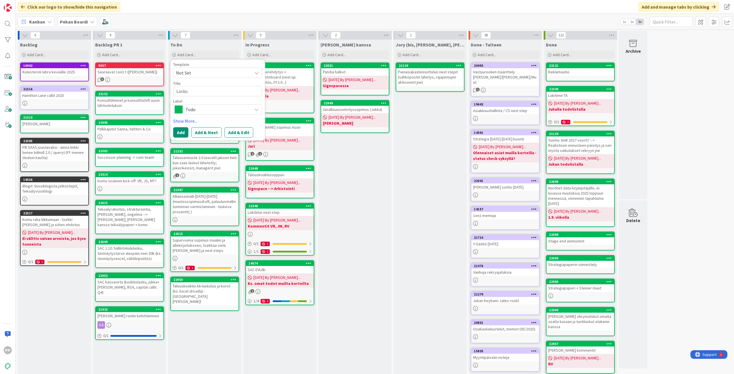
type textarea "x"
type textarea "Laskut"
type textarea "x"
type textarea "Laskutu"
type textarea "x"
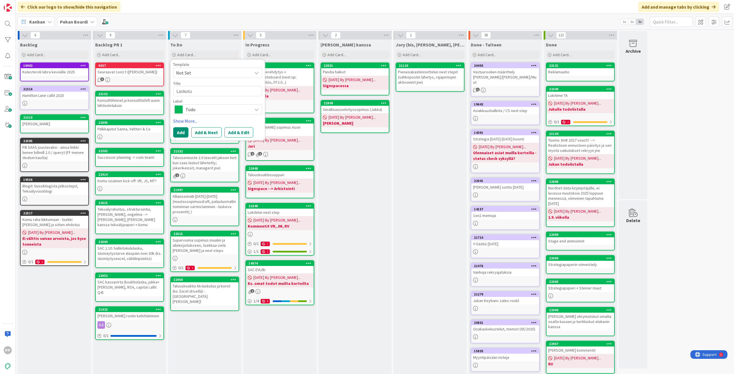
type textarea "Laskutuk"
type textarea "x"
type textarea "Laskutuks"
type textarea "x"
type textarea "Laskutuksi"
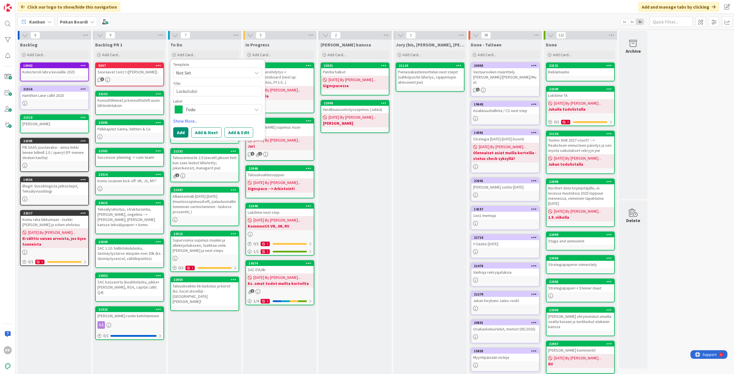
type textarea "x"
type textarea "Laskutuksia"
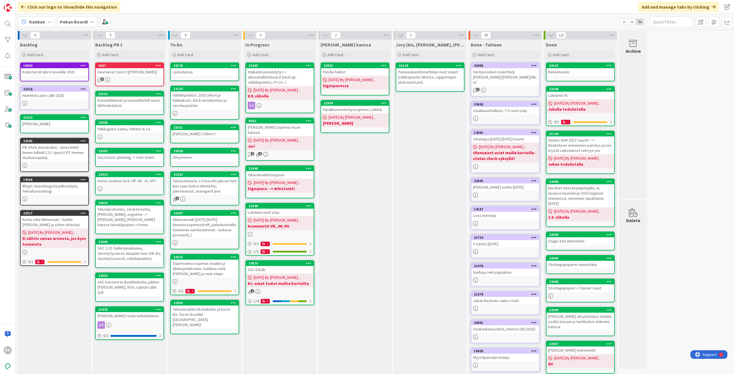
click at [191, 70] on div "Laskutuksia" at bounding box center [205, 71] width 68 height 7
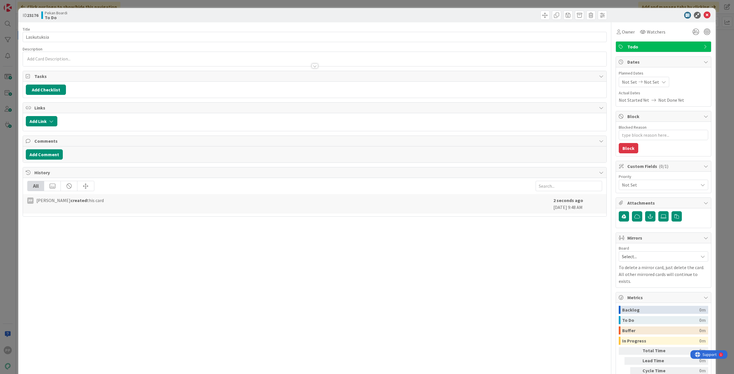
click at [57, 65] on div at bounding box center [314, 63] width 583 height 6
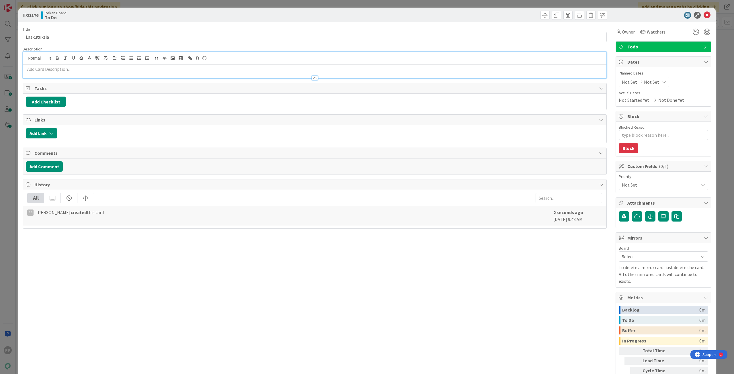
click at [49, 73] on div at bounding box center [314, 75] width 583 height 6
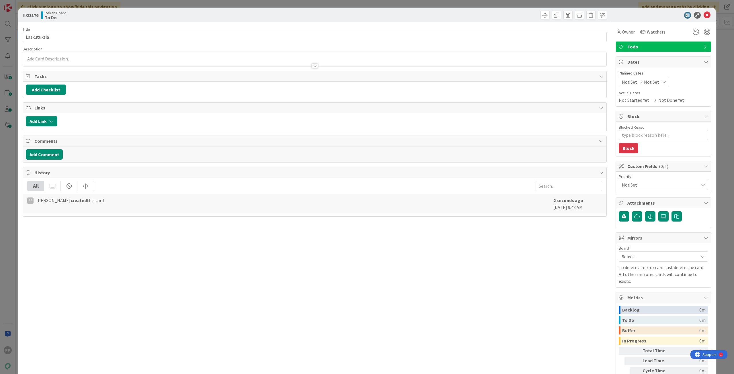
click at [44, 63] on div at bounding box center [314, 63] width 583 height 6
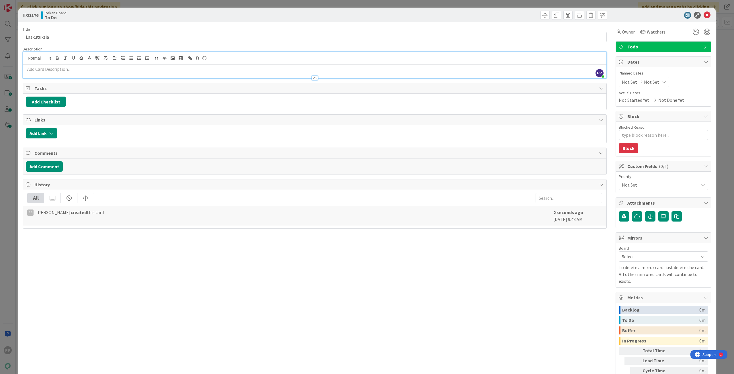
click at [35, 68] on p at bounding box center [314, 69] width 577 height 7
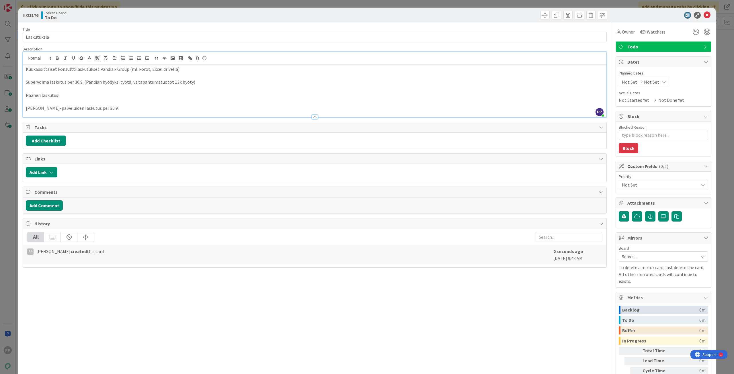
click at [69, 31] on div "Title 11 / 128" at bounding box center [315, 29] width 584 height 5
click at [72, 29] on div "Title 11 / 128" at bounding box center [315, 29] width 584 height 5
click at [90, 18] on div "Pekan Boardi To Do" at bounding box center [177, 15] width 272 height 9
click at [115, 5] on div "ID 23176 Pekan Boardi To Do Title 11 / 128 Laskutuksia Description PP [PERSON_N…" at bounding box center [367, 187] width 734 height 374
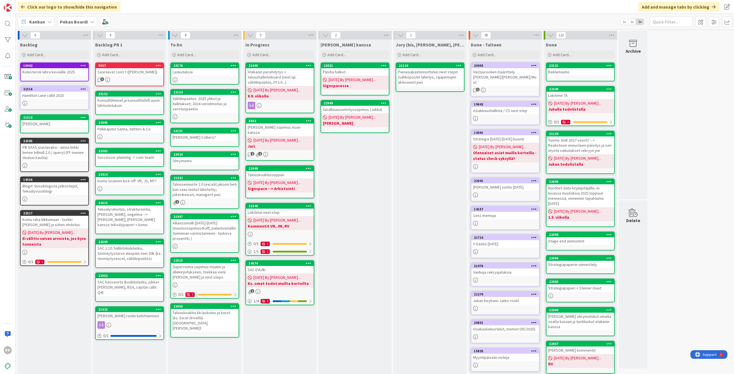
click at [360, 231] on div "[PERSON_NAME] kanssa Add Card... 23031 Pandia halkot [DATE] By [PERSON_NAME]...…" at bounding box center [354, 230] width 73 height 381
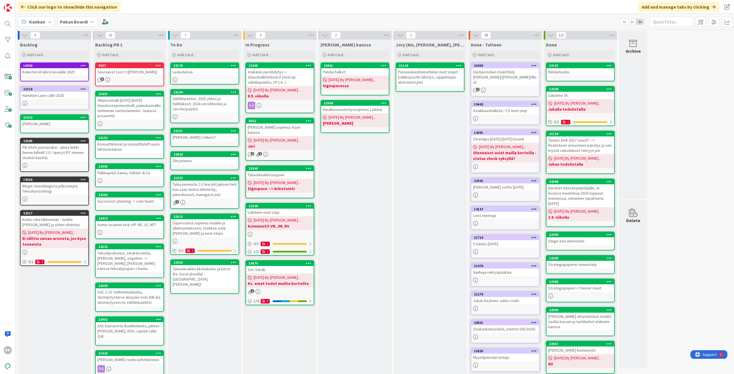
click at [208, 72] on div "Laskutuksia" at bounding box center [205, 71] width 68 height 7
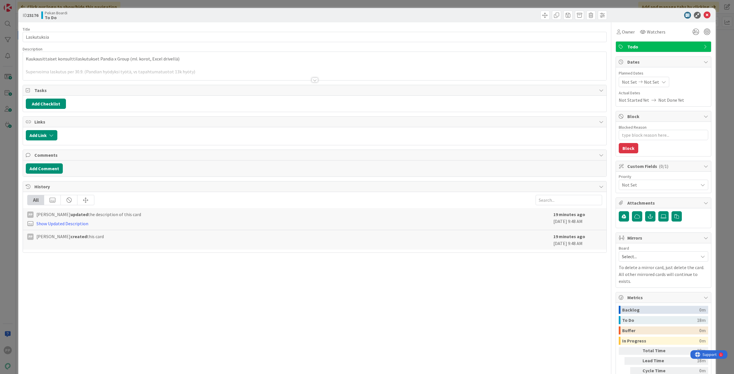
click at [177, 65] on p at bounding box center [314, 65] width 577 height 7
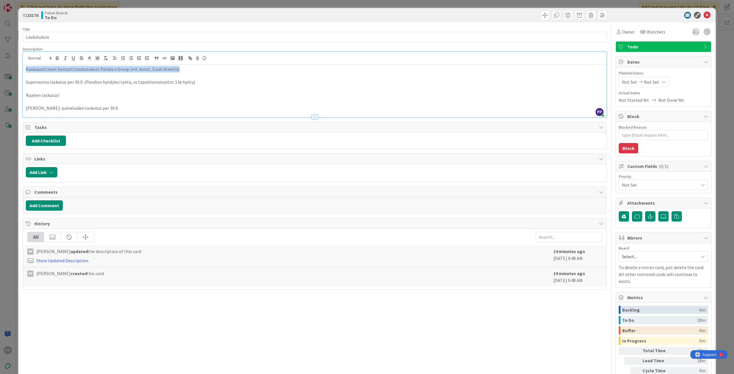
drag, startPoint x: 199, startPoint y: 68, endPoint x: 8, endPoint y: 20, distance: 197.1
click at [8, 20] on div "ID 23176 Pekan Boardi To Do Title 11 / 128 Laskutuksia Description PP [PERSON_N…" at bounding box center [367, 187] width 734 height 374
click at [117, 83] on p "Supervoima laskutus per 30.9. (Pandian hyödyksi työtä, vs tapahtumatuotot 13k h…" at bounding box center [314, 82] width 577 height 7
drag, startPoint x: 193, startPoint y: 73, endPoint x: -19, endPoint y: 37, distance: 215.1
click at [0, 37] on html "PP Click our logo to show/hide this navigation Add and manage tabs by clicking …" at bounding box center [367, 187] width 734 height 374
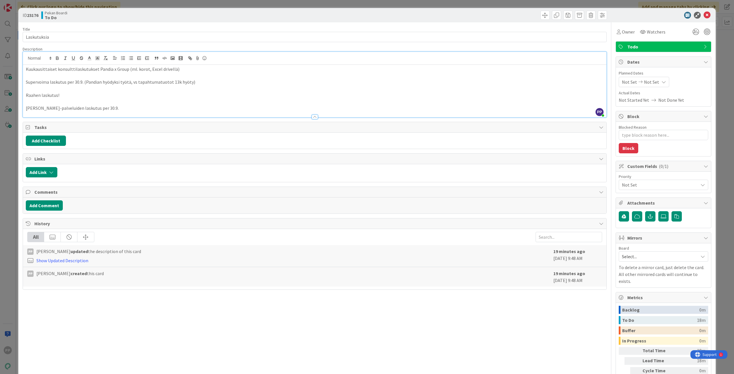
click at [79, 96] on p "Raahen laskutus!" at bounding box center [314, 95] width 577 height 7
drag, startPoint x: 201, startPoint y: 68, endPoint x: -53, endPoint y: 25, distance: 258.0
click at [0, 25] on html "PP Click our logo to show/hide this navigation Add and manage tabs by clicking …" at bounding box center [367, 187] width 734 height 374
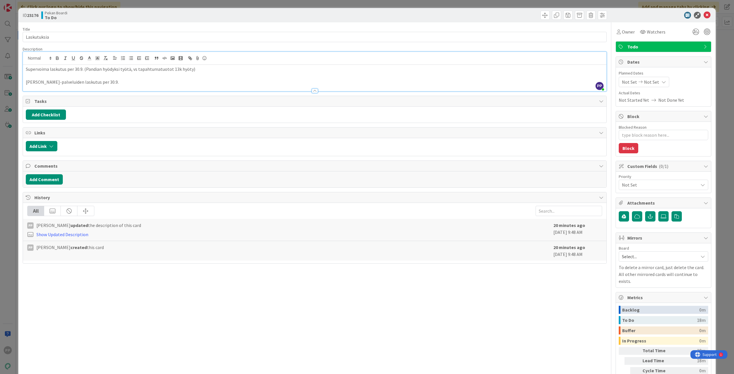
type textarea "x"
drag, startPoint x: 92, startPoint y: 86, endPoint x: 97, endPoint y: 85, distance: 4.4
click at [92, 86] on div at bounding box center [314, 88] width 583 height 6
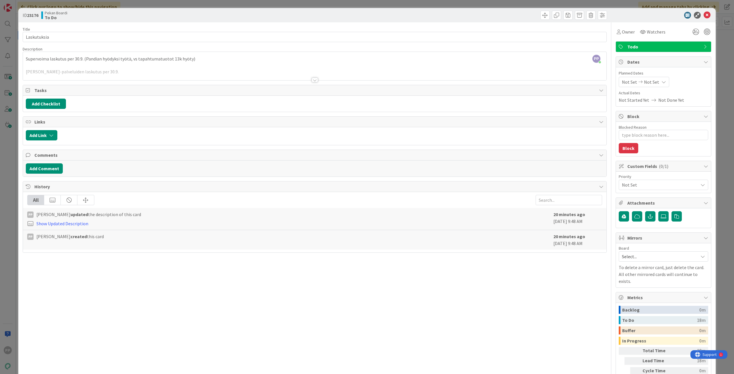
click at [136, 72] on div at bounding box center [314, 73] width 583 height 15
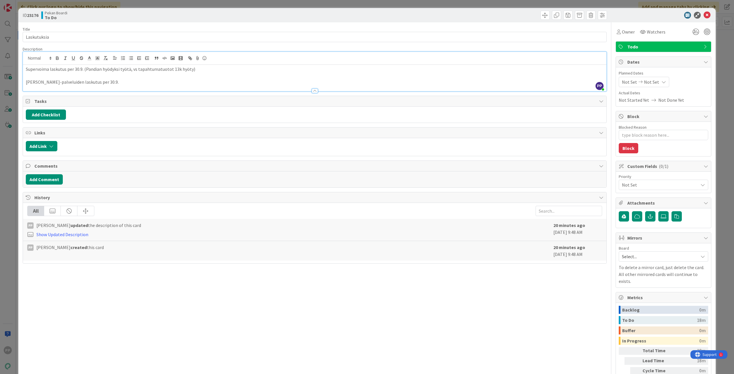
click at [143, 83] on p "[PERSON_NAME]-palveluiden laskutus per 30.9." at bounding box center [314, 82] width 577 height 7
drag, startPoint x: 103, startPoint y: 38, endPoint x: -145, endPoint y: 34, distance: 247.9
click at [0, 34] on html "PP Click our logo to show/hide this navigation Add and manage tabs by clicking …" at bounding box center [367, 187] width 734 height 374
type input "Supervoimalta lasku"
type textarea "x"
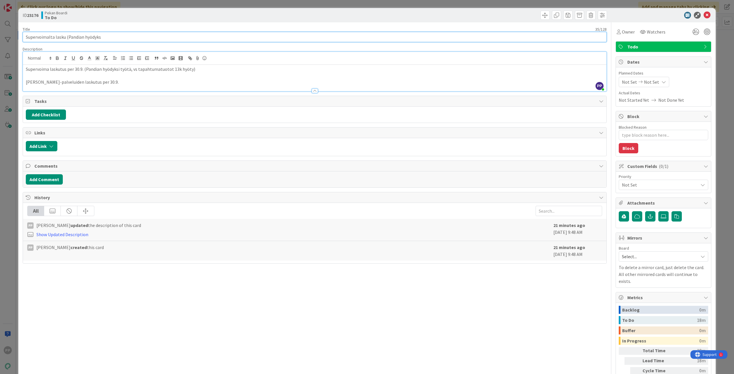
type input "Supervoimalta lasku (Pandian hyödyksi"
type textarea "x"
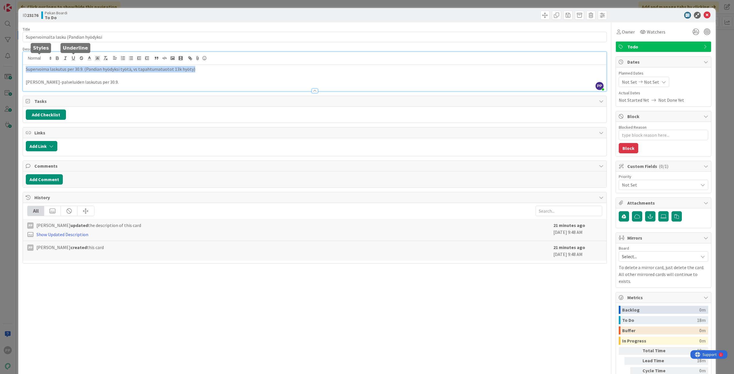
drag, startPoint x: 242, startPoint y: 69, endPoint x: 26, endPoint y: 43, distance: 217.4
click at [0, 54] on html "PP Click our logo to show/hide this navigation Add and manage tabs by clicking …" at bounding box center [367, 187] width 734 height 374
copy p "Supervoima laskutus per 30.9. (Pandian hyödyksi työtä, vs tapahtumatuotot 13k h…"
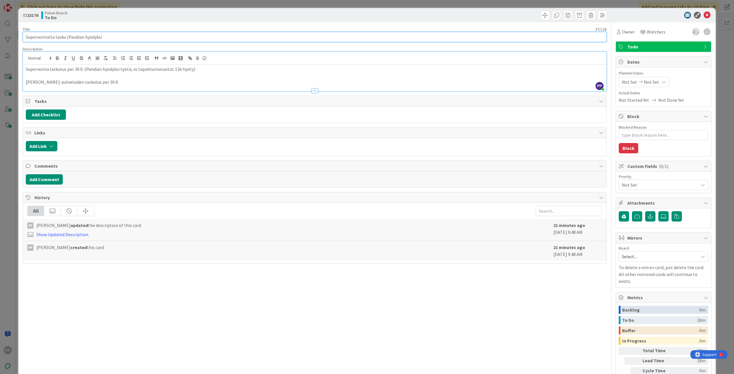
click at [117, 38] on input "Supervoimalta lasku (Pandian hyödyksi" at bounding box center [315, 37] width 584 height 10
paste input "laskutus per 30.9. (Pandian hyödyksi työtä, vs tapahtumatuotot 13k hyöty)"
type input "Supervoima laskutus per 30.9. (Pandian hyödyksi työtä, vs tapahtumatuotot 13k h…"
type textarea "x"
type input "Supervoima laskutus per 30.9. (Pandian hyödyksi työtä, vs tapahtumatuotot 13k h…"
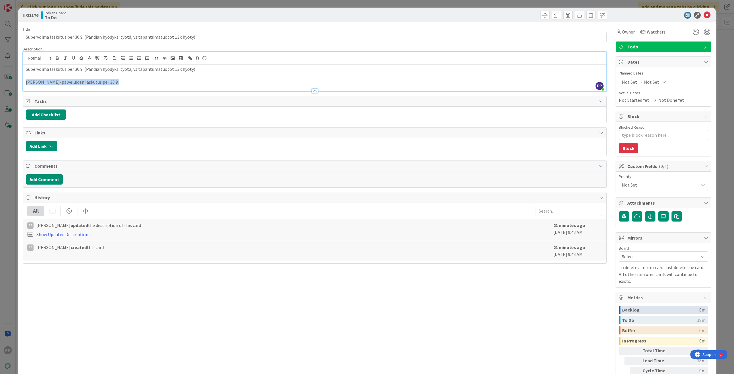
drag, startPoint x: 136, startPoint y: 81, endPoint x: 3, endPoint y: 88, distance: 132.8
click at [3, 88] on div "ID 23176 Pekan Boardi To Do Title 84 / 128 Supervoima laskutus per 30.9. (Pandi…" at bounding box center [367, 187] width 734 height 374
click at [58, 50] on div "Description" at bounding box center [315, 48] width 584 height 5
click at [62, 48] on div "Description" at bounding box center [315, 48] width 584 height 5
click at [81, 30] on div "Title 84 / 128" at bounding box center [315, 29] width 584 height 5
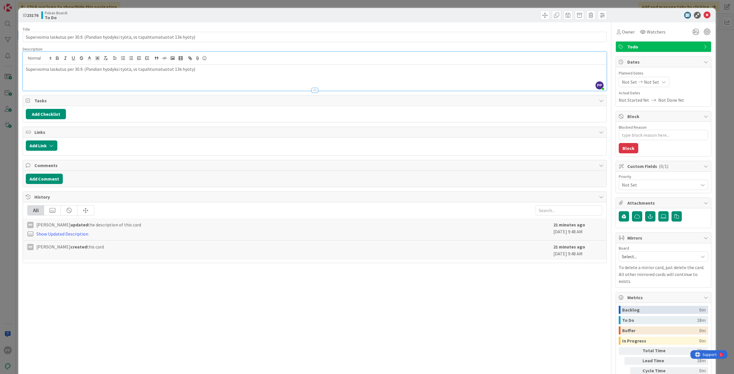
click at [96, 5] on div "ID 23176 Pekan Boardi To Do Title 84 / 128 Supervoima laskutus per 30.9. (Pandi…" at bounding box center [367, 187] width 734 height 374
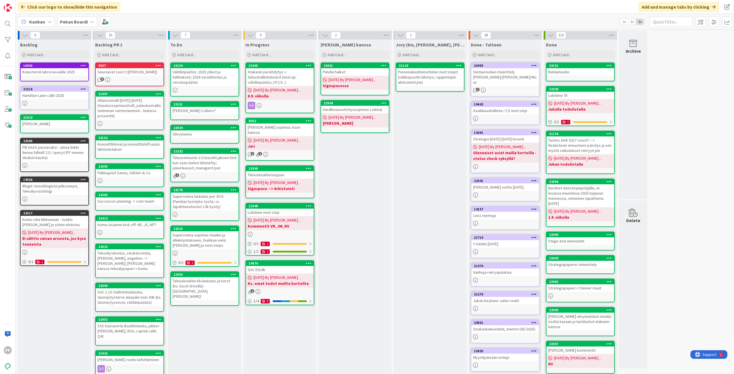
click at [204, 239] on div "Supervoima sopimus maaliin ja allekirjoitukseen, tsekkaa vielä [PERSON_NAME] ja…" at bounding box center [205, 240] width 68 height 18
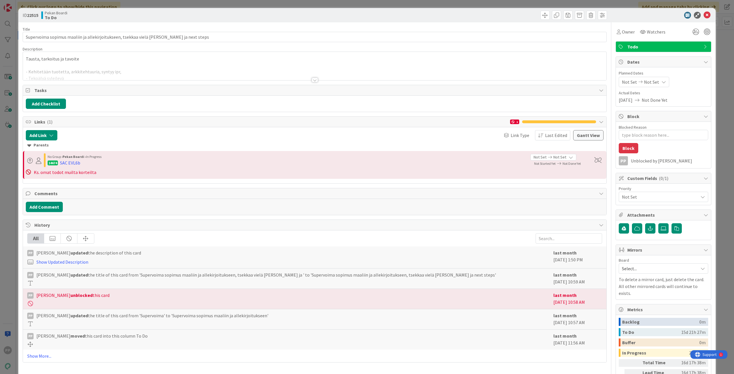
click at [117, 69] on div at bounding box center [314, 73] width 583 height 15
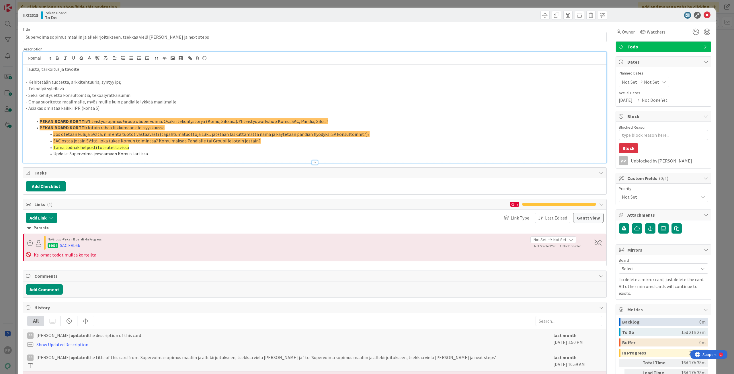
click at [135, 85] on p "- Kehitetään tuotetta, arkkitehtuuria, syntyy ipr," at bounding box center [314, 82] width 577 height 7
click at [10, 108] on div "ID 22515 Pekan Boardi To Do Title 88 / 128 Supervoima sopimus maaliin ja alleki…" at bounding box center [367, 187] width 734 height 374
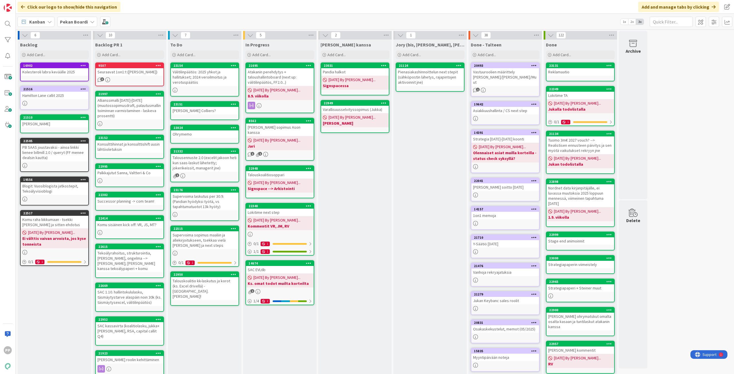
click at [196, 207] on div "Supervoima laskutus per 30.9. (Pandian hyödyksi työtä, vs tapahtumatuotot 13k h…" at bounding box center [205, 202] width 68 height 18
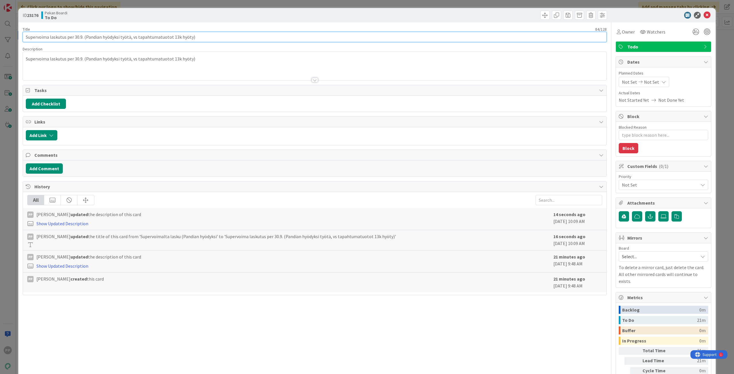
click at [77, 37] on input "Supervoima laskutus per 30.9. (Pandian hyödyksi työtä, vs tapahtumatuotot 13k h…" at bounding box center [315, 37] width 584 height 10
click at [260, 52] on div "PP [PERSON_NAME] just joined Supervoima laskutus per 30.9. (Pandian hyödyksi ty…" at bounding box center [314, 66] width 583 height 28
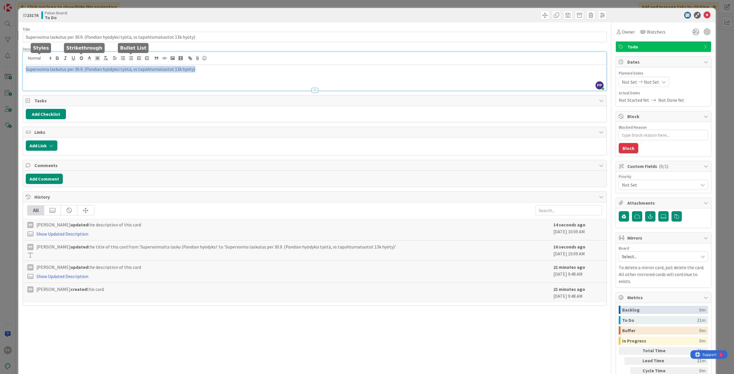
drag, startPoint x: 272, startPoint y: 73, endPoint x: -15, endPoint y: 57, distance: 287.6
click at [0, 57] on html "PP Click our logo to show/hide this navigation Add and manage tabs by clicking …" at bounding box center [367, 187] width 734 height 374
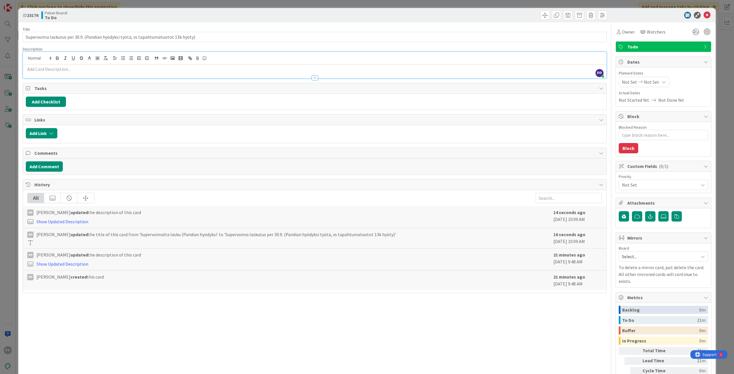
click at [15, 69] on div "ID 23176 Pekan Boardi To Do Title 84 / 128 Supervoima laskutus per 30.9. (Pandi…" at bounding box center [367, 187] width 734 height 374
type textarea "x"
click at [19, 231] on div "ID 23176 Pekan Boardi To Do Title 84 / 128 Supervoima laskutus per 30.9. (Pandi…" at bounding box center [366, 206] width 697 height 397
click at [16, 232] on div "ID 23176 Pekan Boardi To Do Title 84 / 128 Supervoima laskutus per 30.9. (Pandi…" at bounding box center [367, 187] width 734 height 374
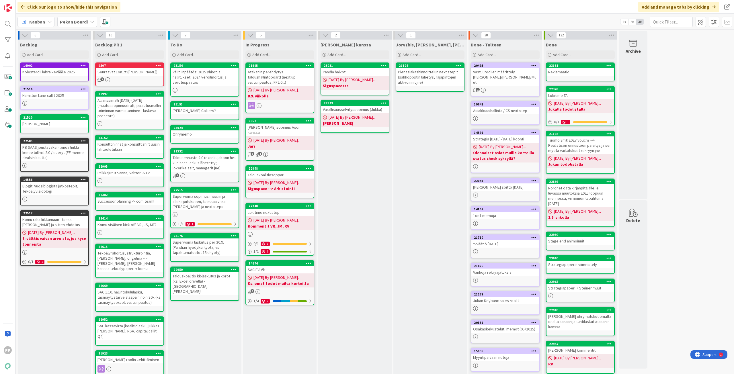
click at [203, 297] on div "To Do Add Card... Template Not Set Title 0 / 128 Label Todo Show More... Add Ad…" at bounding box center [204, 230] width 73 height 381
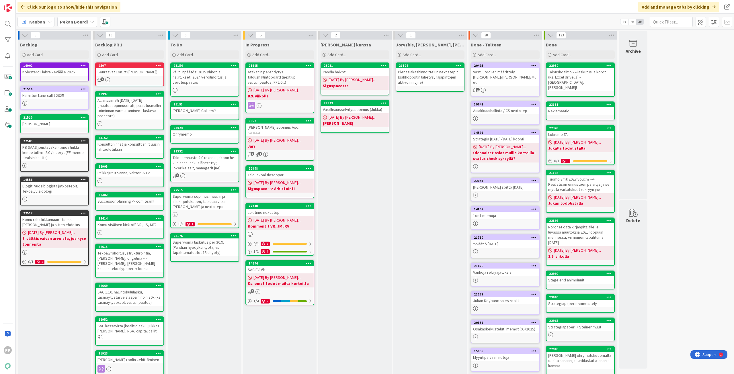
click at [216, 300] on div "To Do Add Card... Template Not Set Title 0 / 128 Label Todo Show More... Add Ad…" at bounding box center [204, 235] width 73 height 391
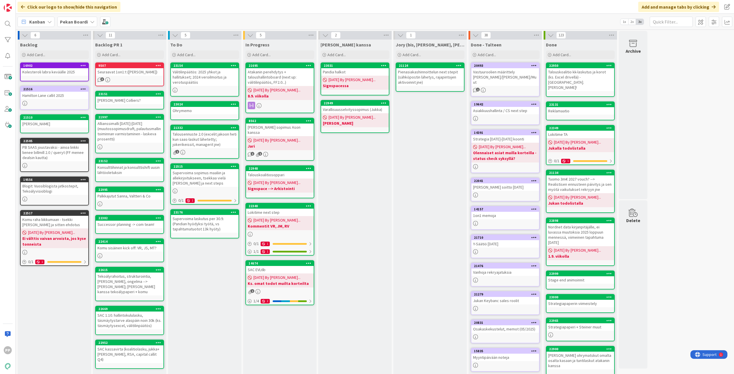
click at [232, 296] on div "To Do Add Card... Template Not Set Title 0 / 128 Label Todo Show More... Add Ad…" at bounding box center [204, 235] width 73 height 391
click at [227, 282] on div "To Do Add Card... Template Not Set Title 0 / 128 Label Todo Show More... Add Ad…" at bounding box center [204, 235] width 73 height 391
click at [208, 276] on div "To Do Add Card... Template Not Set Title 0 / 128 Label Todo Show More... Add Ad…" at bounding box center [204, 235] width 73 height 391
click at [204, 268] on div "To Do Add Card... Template Not Set Title 0 / 128 Label Todo Show More... Add Ad…" at bounding box center [204, 235] width 73 height 391
click at [192, 286] on div "To Do Add Card... Template Not Set Title 0 / 128 Label Todo Show More... Add Ad…" at bounding box center [204, 235] width 73 height 391
